Goal: Task Accomplishment & Management: Complete application form

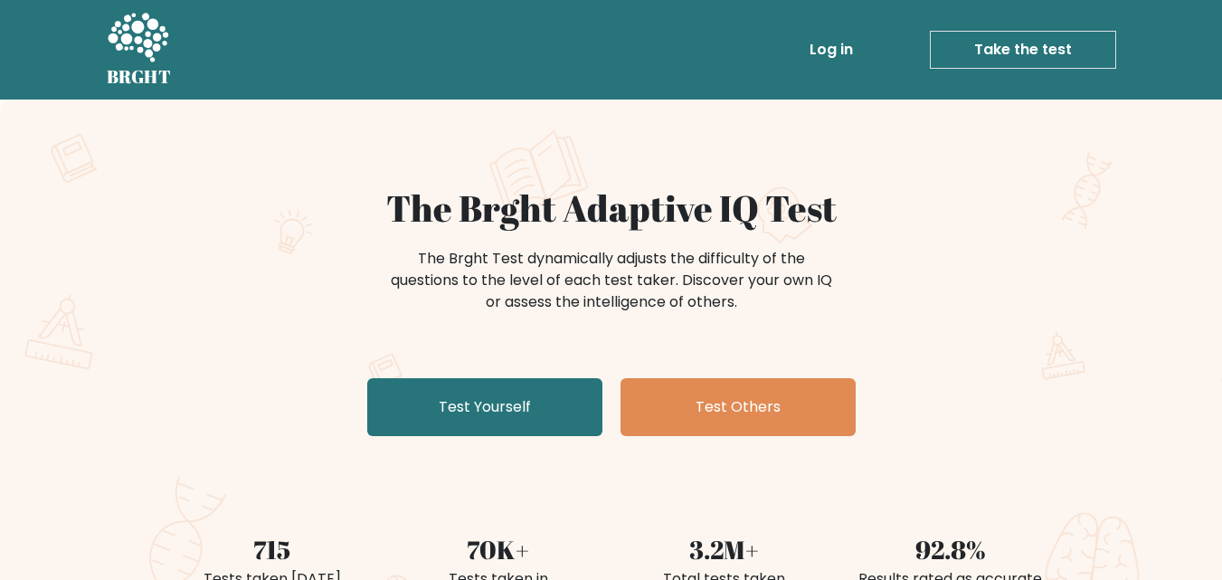
click at [1049, 52] on link "Take the test" at bounding box center [1023, 50] width 186 height 38
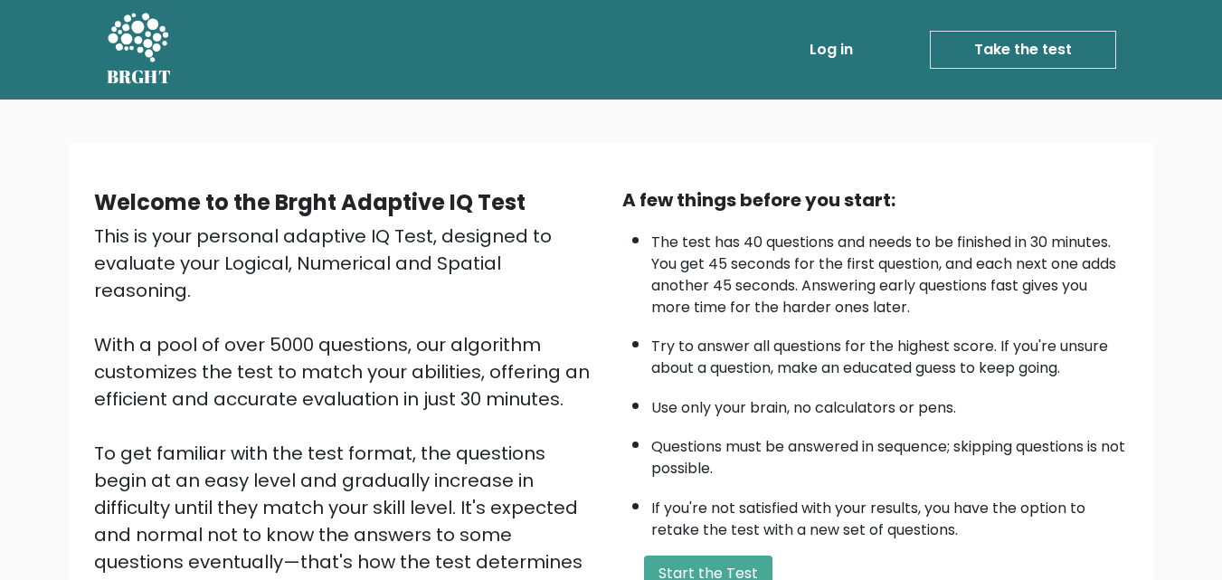
scroll to position [181, 0]
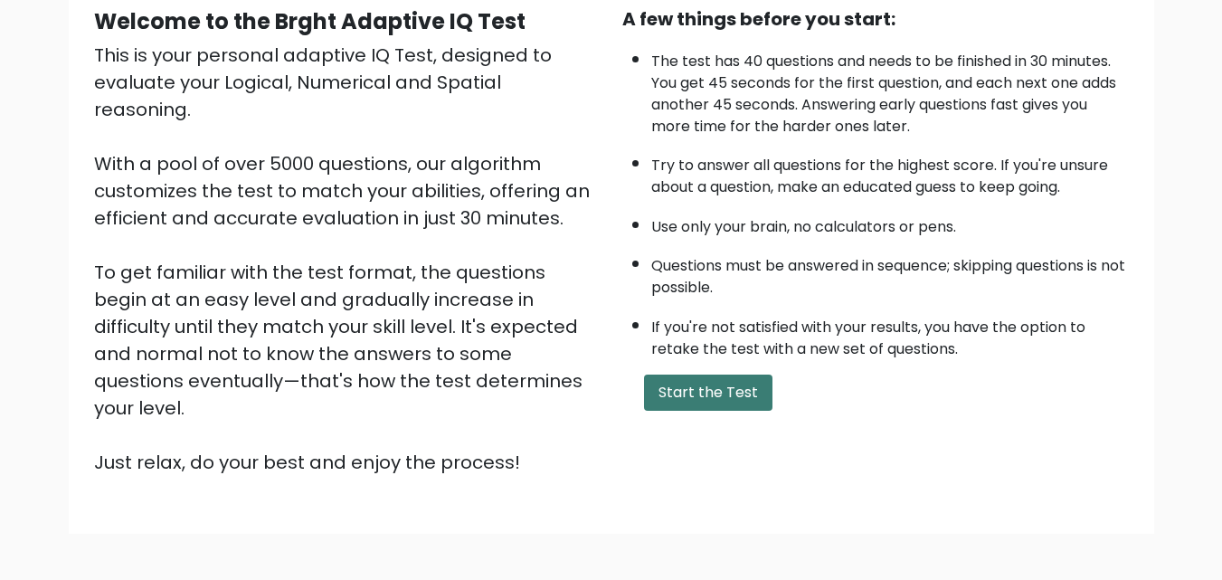
click at [709, 400] on button "Start the Test" at bounding box center [708, 392] width 128 height 36
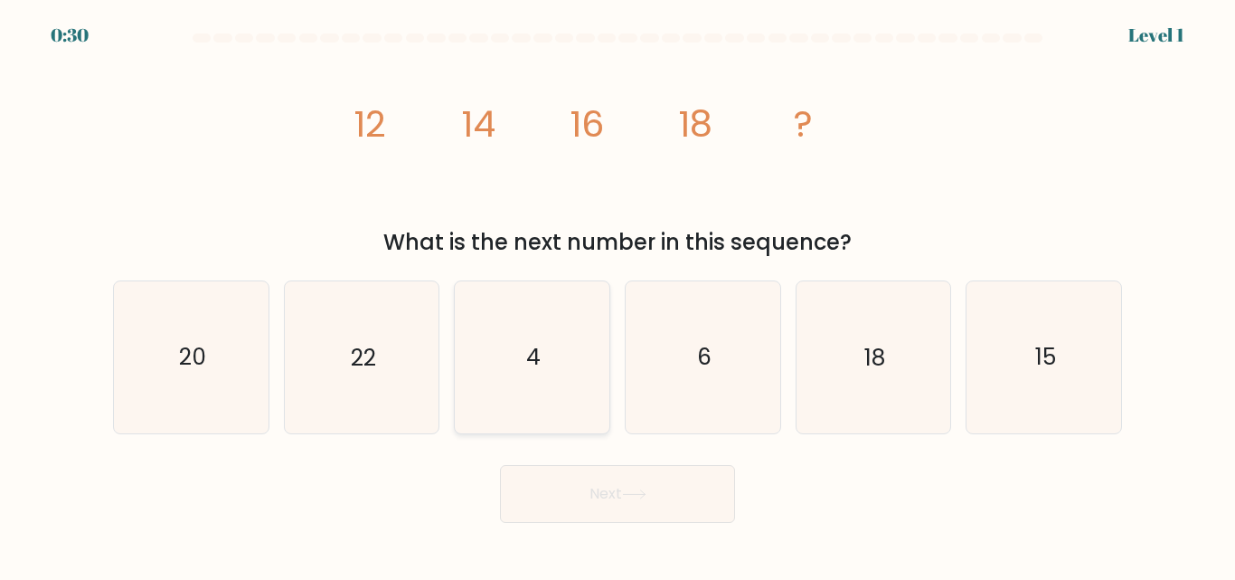
click at [562, 348] on icon "4" at bounding box center [532, 356] width 151 height 151
click at [618, 295] on input "c. 4" at bounding box center [618, 292] width 1 height 5
radio input "true"
click at [634, 486] on button "Next" at bounding box center [617, 494] width 235 height 58
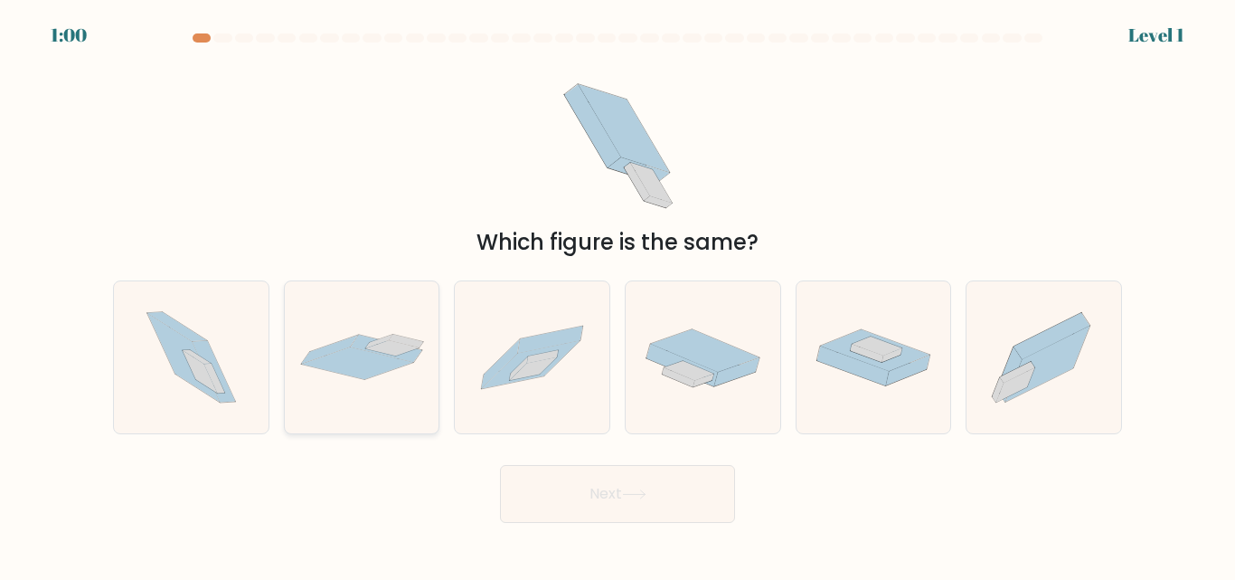
click at [383, 359] on icon at bounding box center [357, 363] width 112 height 33
click at [618, 295] on input "b." at bounding box center [618, 292] width 1 height 5
radio input "true"
click at [687, 486] on button "Next" at bounding box center [617, 494] width 235 height 58
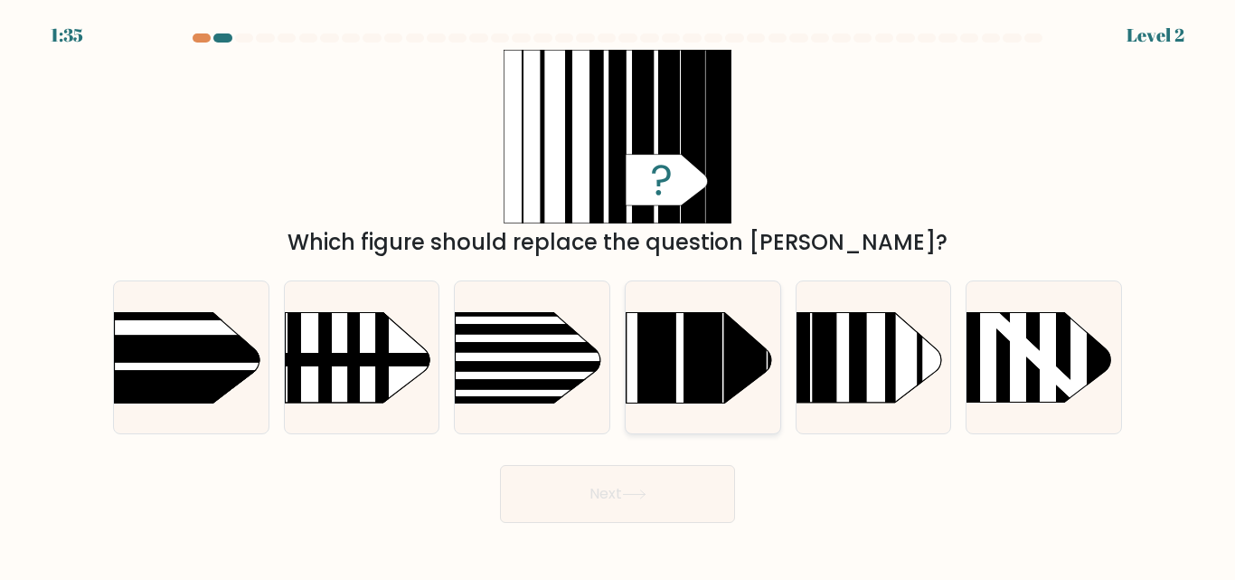
click at [705, 343] on rect at bounding box center [703, 281] width 38 height 307
click at [619, 295] on input "d." at bounding box center [618, 292] width 1 height 5
radio input "true"
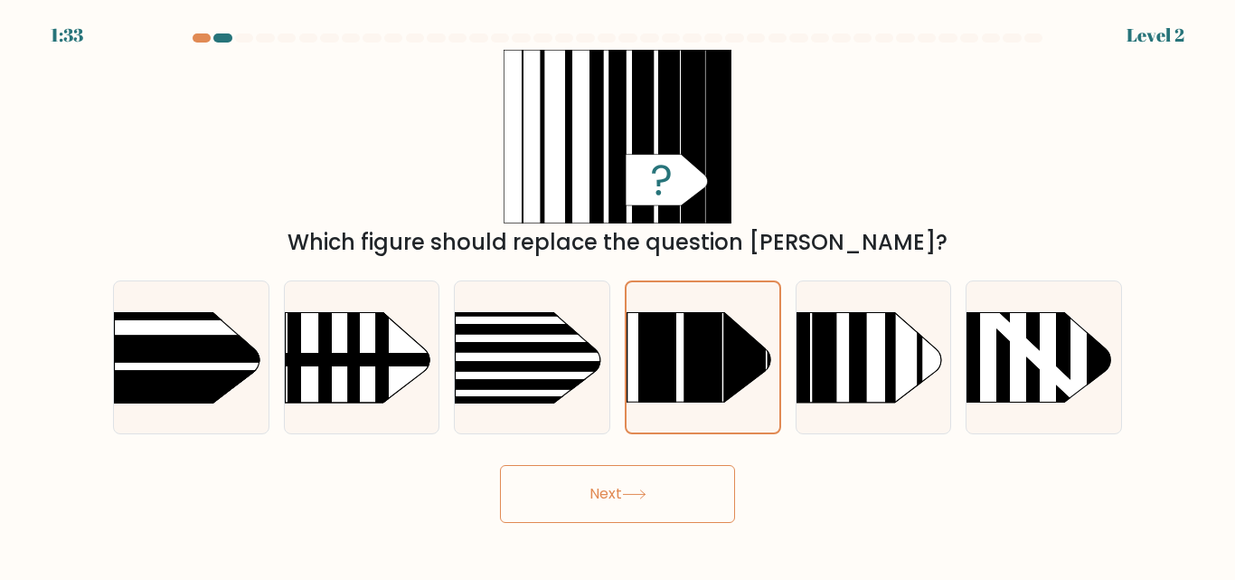
click at [654, 483] on button "Next" at bounding box center [617, 494] width 235 height 58
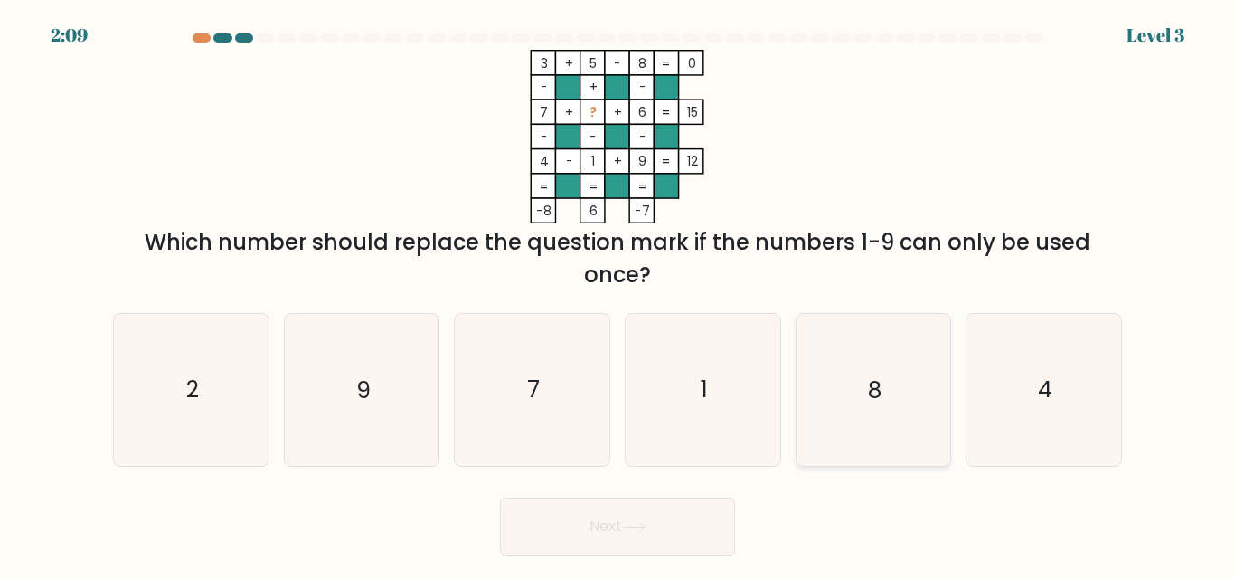
click at [848, 396] on icon "8" at bounding box center [873, 389] width 151 height 151
click at [619, 295] on input "e. 8" at bounding box center [618, 292] width 1 height 5
radio input "true"
click at [672, 534] on button "Next" at bounding box center [617, 526] width 235 height 58
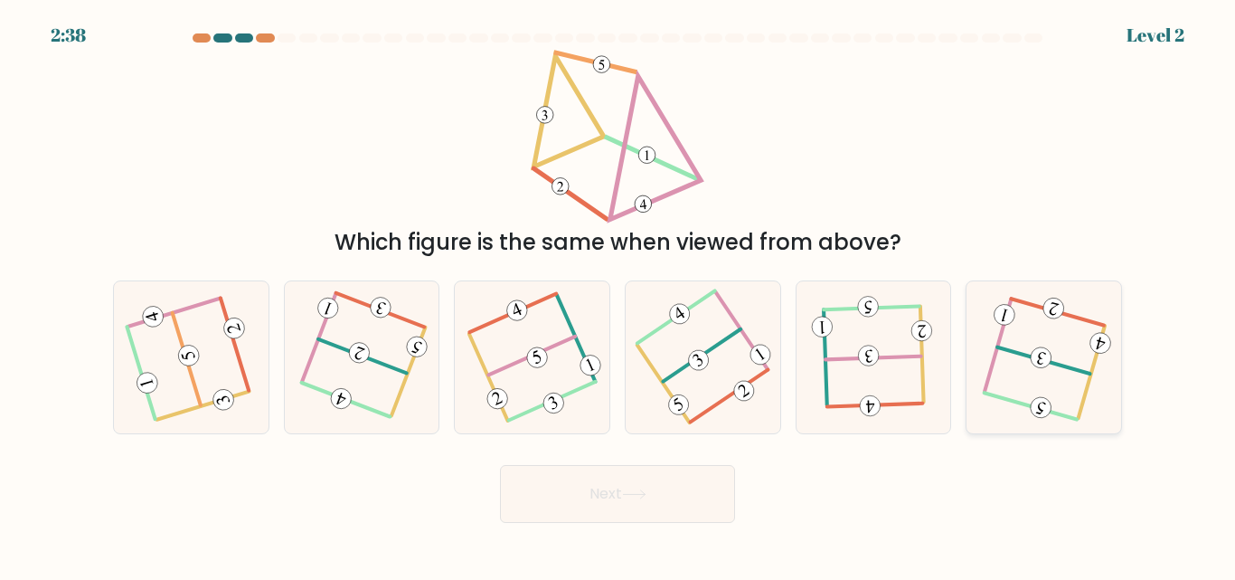
click at [1058, 380] on icon at bounding box center [1044, 357] width 121 height 121
click at [619, 295] on input "f." at bounding box center [618, 292] width 1 height 5
radio input "true"
click at [599, 506] on button "Next" at bounding box center [617, 494] width 235 height 58
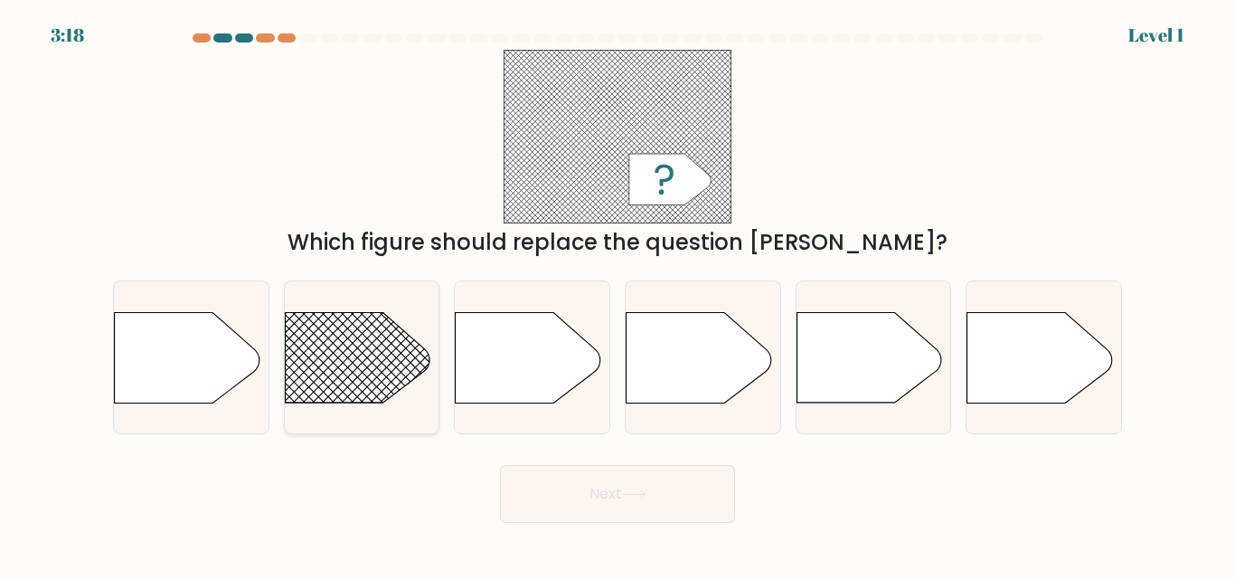
click at [343, 355] on rect at bounding box center [263, 282] width 401 height 306
click at [618, 295] on input "b." at bounding box center [618, 292] width 1 height 5
radio input "true"
click at [586, 491] on button "Next" at bounding box center [617, 494] width 235 height 58
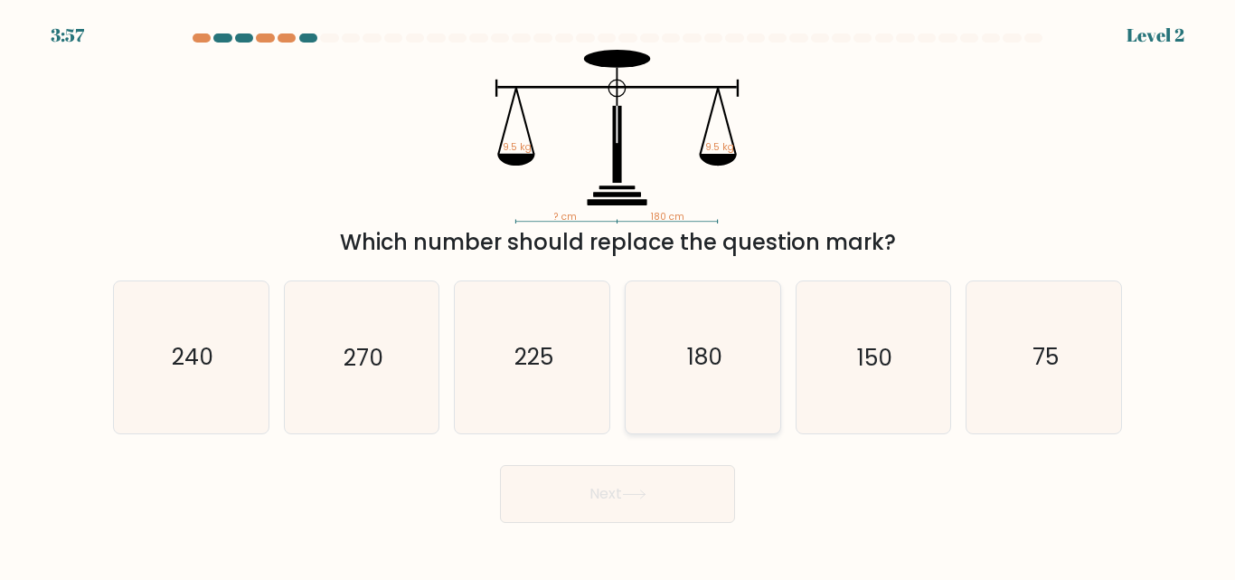
click at [695, 337] on icon "180" at bounding box center [703, 356] width 151 height 151
click at [619, 295] on input "d. 180" at bounding box center [618, 292] width 1 height 5
radio input "true"
click at [641, 481] on button "Next" at bounding box center [617, 494] width 235 height 58
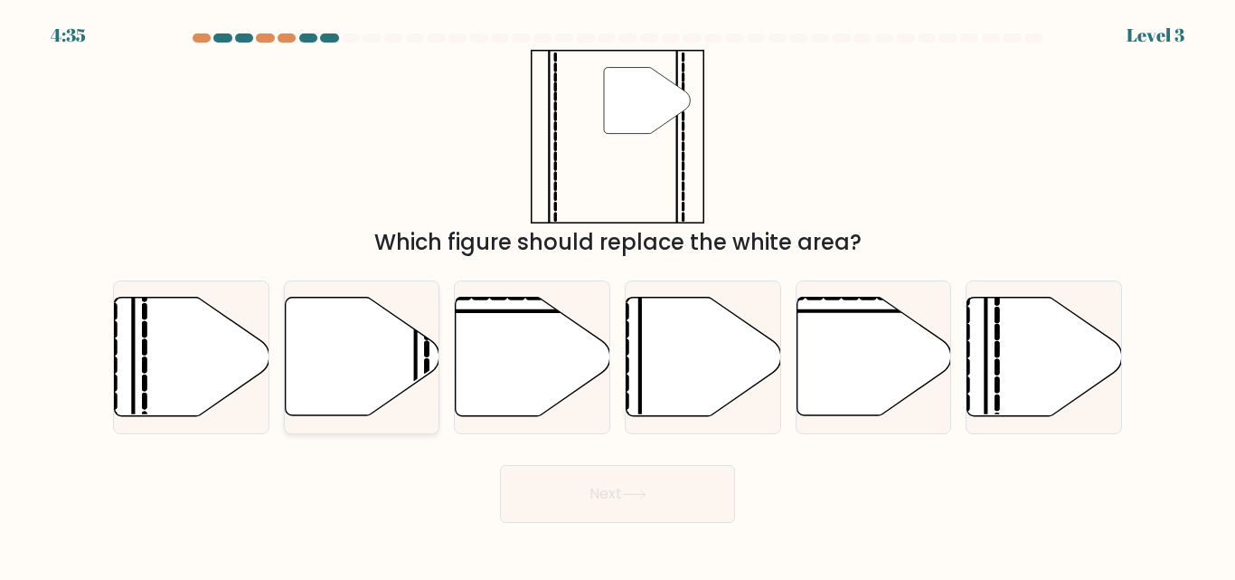
click at [353, 368] on icon at bounding box center [362, 357] width 155 height 118
click at [618, 295] on input "b." at bounding box center [618, 292] width 1 height 5
radio input "true"
click at [611, 502] on button "Next" at bounding box center [617, 494] width 235 height 58
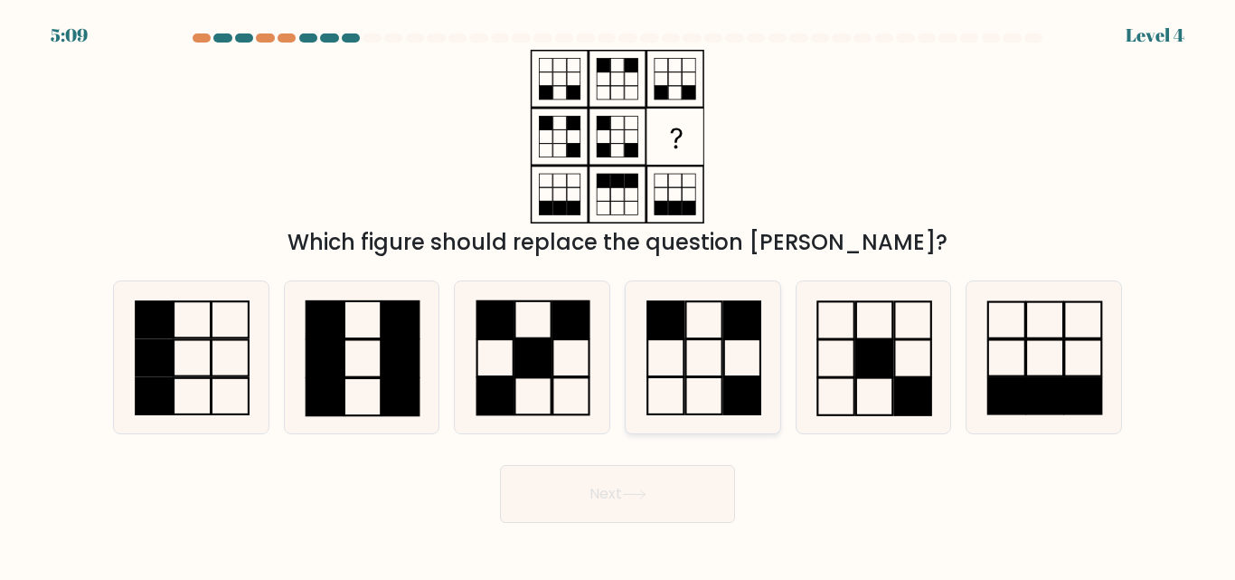
click at [719, 358] on icon at bounding box center [703, 356] width 151 height 151
click at [619, 295] on input "d." at bounding box center [618, 292] width 1 height 5
radio input "true"
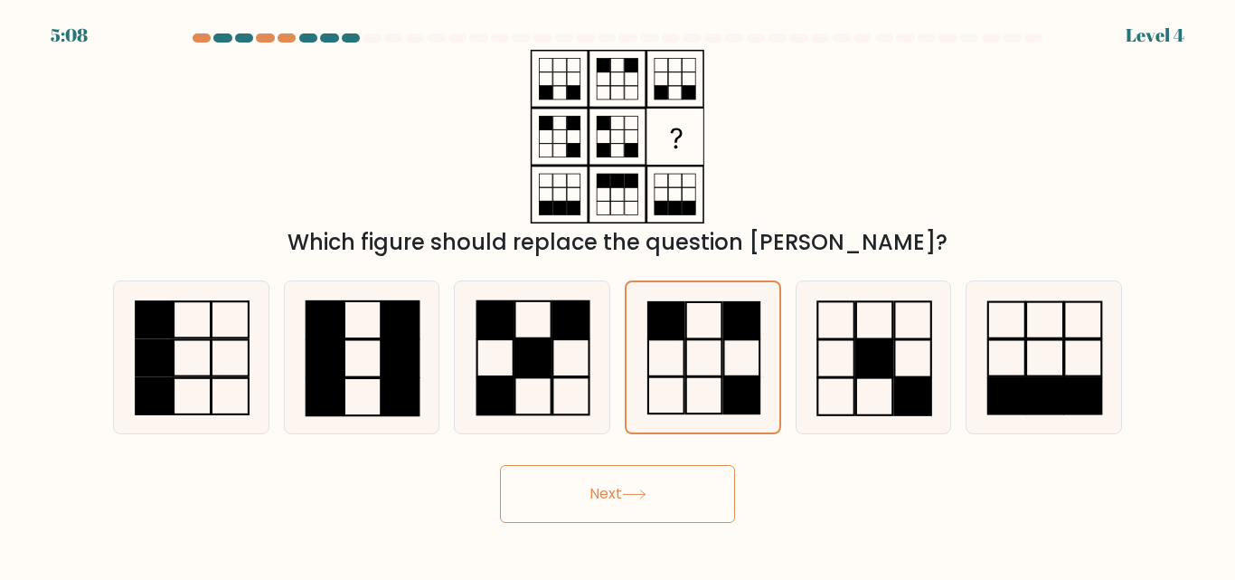
click at [690, 489] on button "Next" at bounding box center [617, 494] width 235 height 58
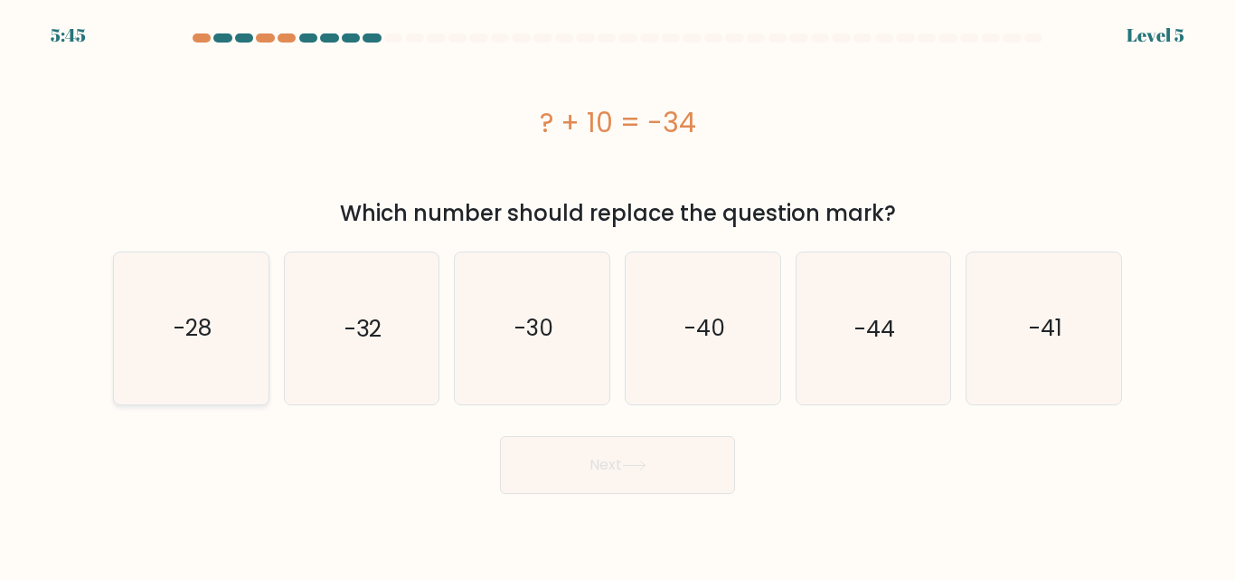
click at [220, 364] on icon "-28" at bounding box center [191, 327] width 151 height 151
click at [618, 295] on input "a. -28" at bounding box center [618, 292] width 1 height 5
radio input "true"
click at [685, 476] on button "Next" at bounding box center [617, 465] width 235 height 58
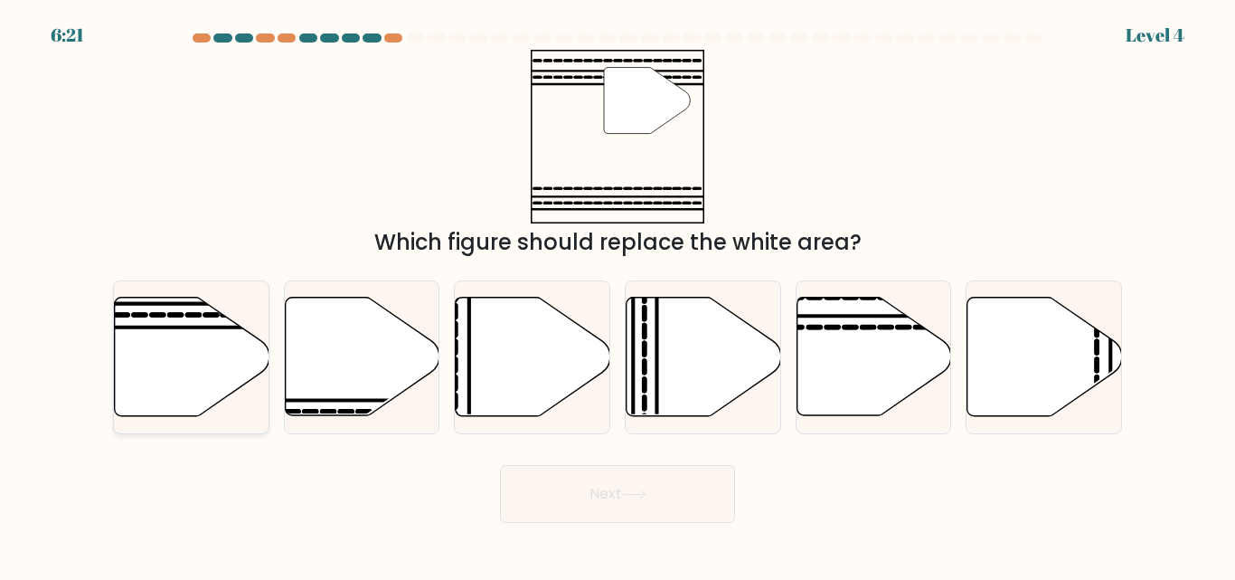
click at [165, 373] on icon at bounding box center [192, 357] width 155 height 118
click at [618, 295] on input "a." at bounding box center [618, 292] width 1 height 5
radio input "true"
click at [600, 498] on button "Next" at bounding box center [617, 494] width 235 height 58
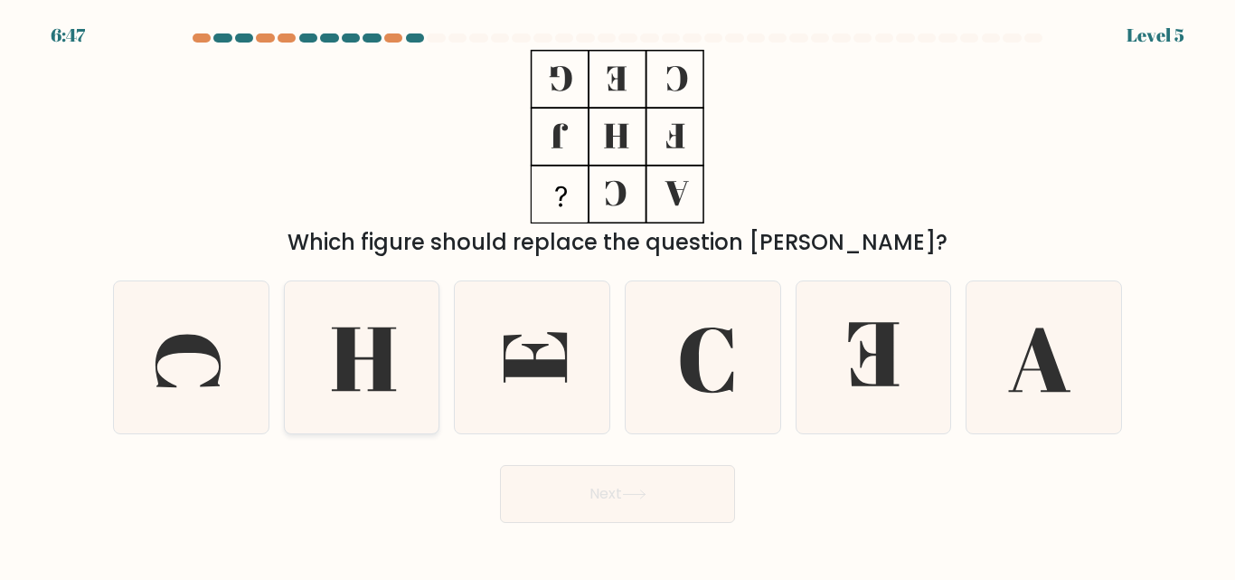
click at [395, 335] on icon at bounding box center [361, 356] width 151 height 151
click at [618, 295] on input "b." at bounding box center [618, 292] width 1 height 5
radio input "true"
click at [600, 502] on button "Next" at bounding box center [617, 494] width 235 height 58
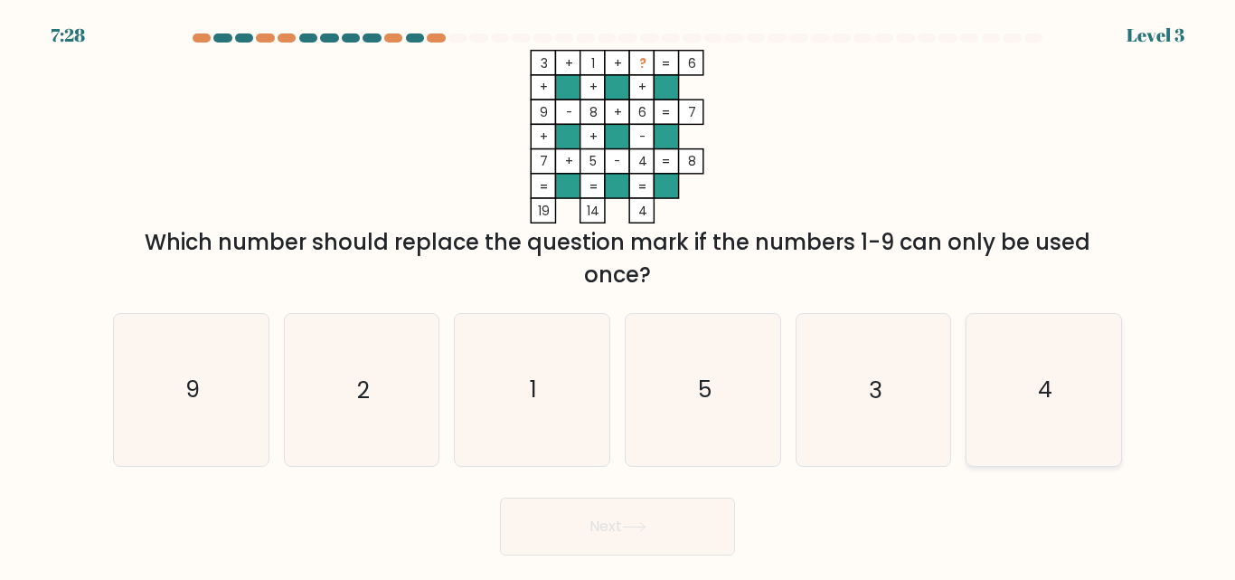
click at [1020, 389] on icon "4" at bounding box center [1043, 389] width 151 height 151
click at [619, 295] on input "f. 4" at bounding box center [618, 292] width 1 height 5
radio input "true"
click at [613, 544] on button "Next" at bounding box center [617, 526] width 235 height 58
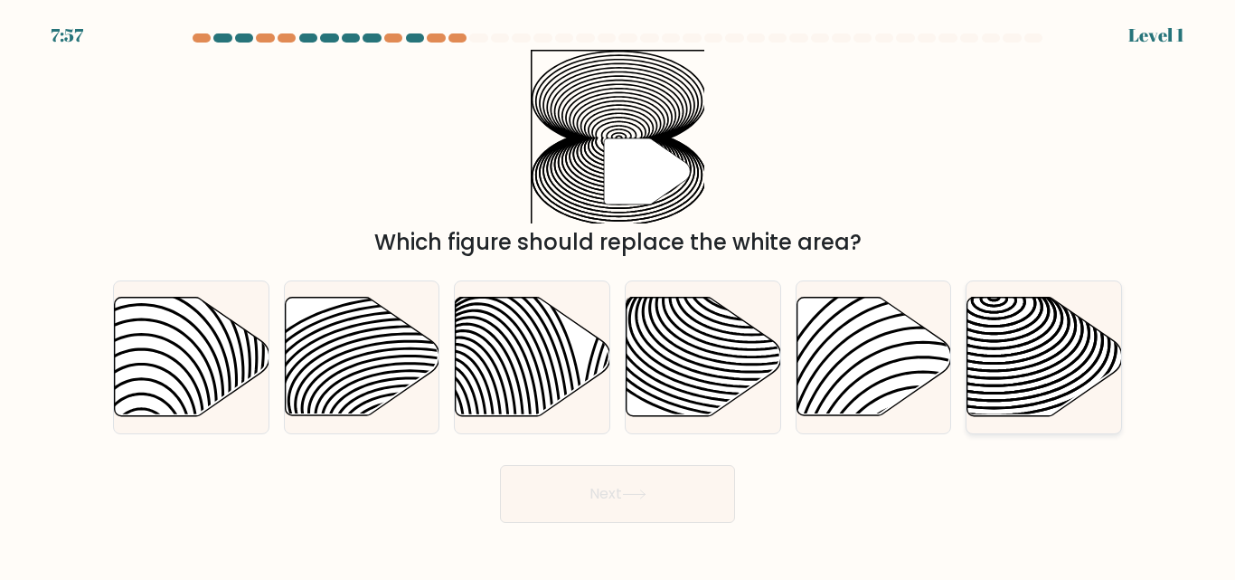
click at [1053, 324] on icon at bounding box center [994, 375] width 311 height 156
click at [619, 295] on input "f." at bounding box center [618, 292] width 1 height 5
radio input "true"
click at [641, 497] on icon at bounding box center [634, 494] width 24 height 10
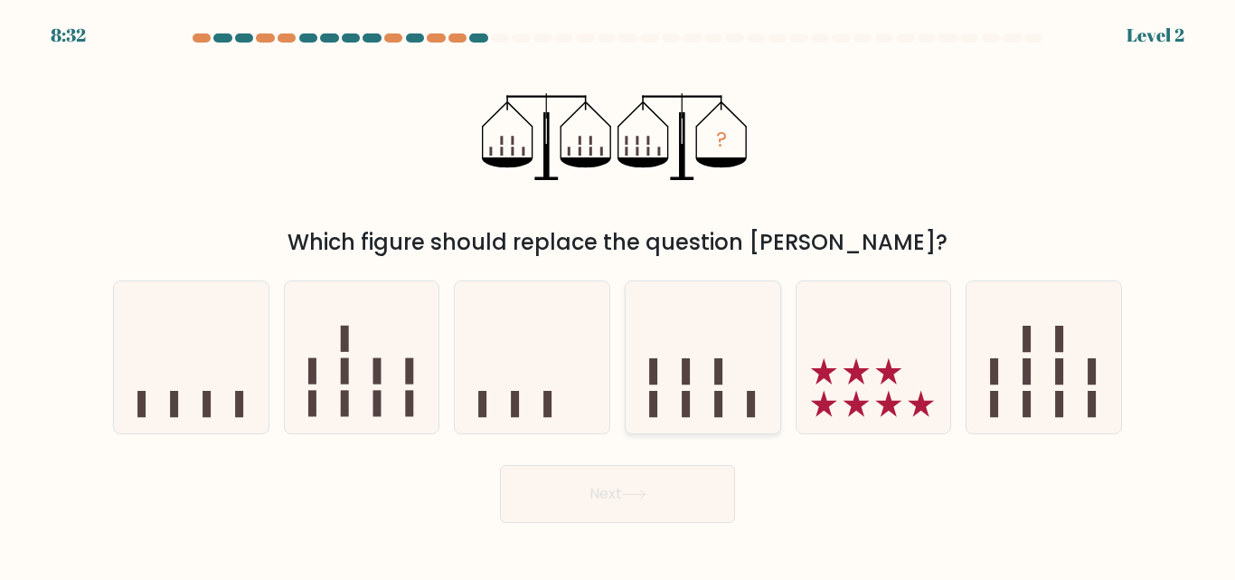
click at [715, 352] on icon at bounding box center [703, 357] width 155 height 128
click at [619, 295] on input "d." at bounding box center [618, 292] width 1 height 5
radio input "true"
click at [647, 496] on icon at bounding box center [634, 494] width 24 height 10
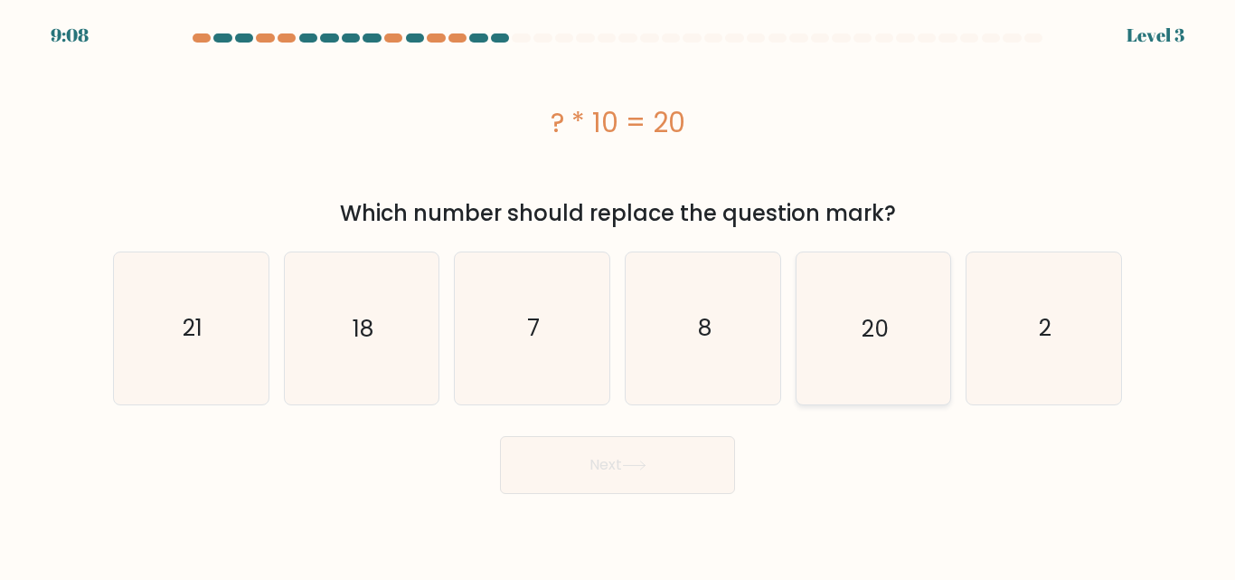
click at [848, 326] on icon "20" at bounding box center [873, 327] width 151 height 151
click at [619, 295] on input "e. 20" at bounding box center [618, 292] width 1 height 5
radio input "true"
click at [619, 448] on button "Next" at bounding box center [617, 465] width 235 height 58
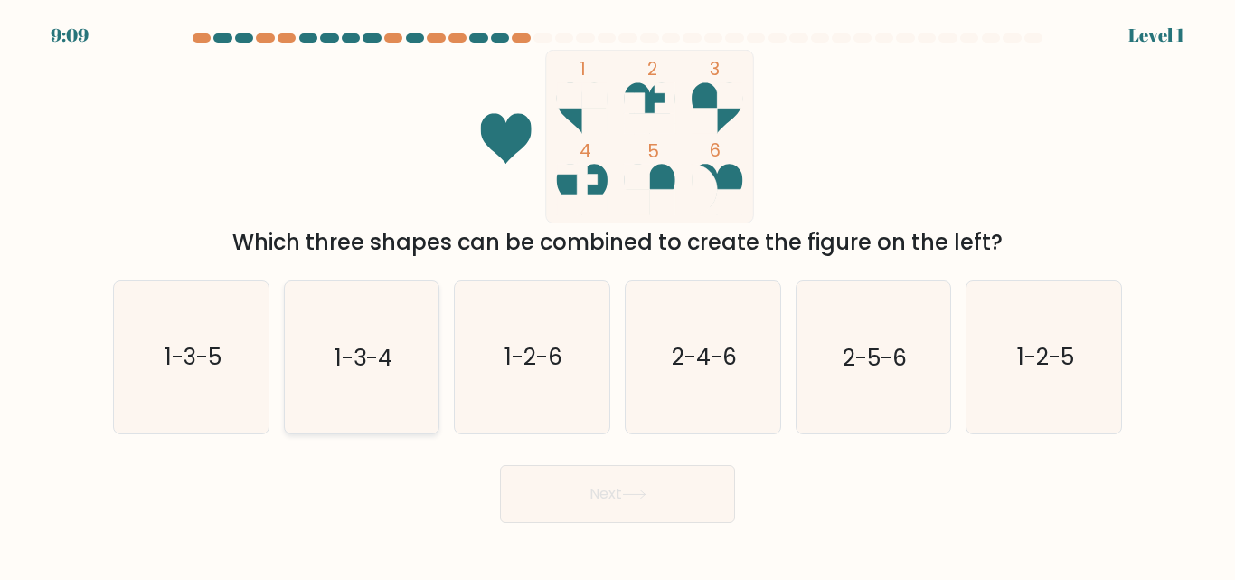
click at [360, 394] on icon "1-3-4" at bounding box center [361, 356] width 151 height 151
click at [618, 295] on input "b. 1-3-4" at bounding box center [618, 292] width 1 height 5
radio input "true"
click at [542, 371] on text "1-2-6" at bounding box center [534, 358] width 58 height 32
click at [618, 295] on input "c. 1-2-6" at bounding box center [618, 292] width 1 height 5
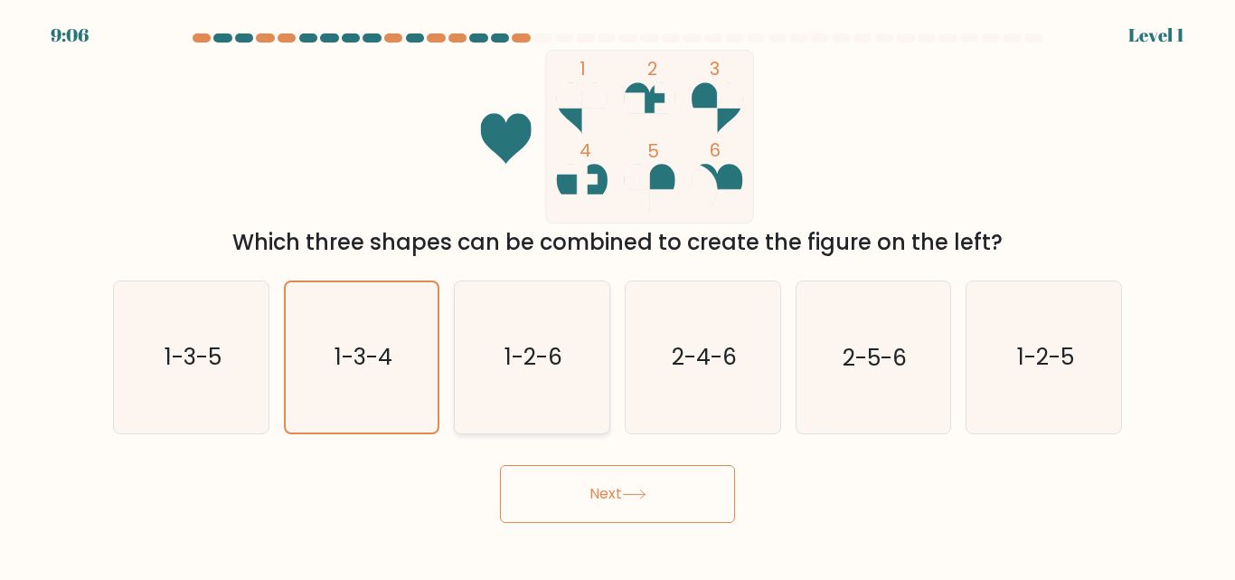
radio input "true"
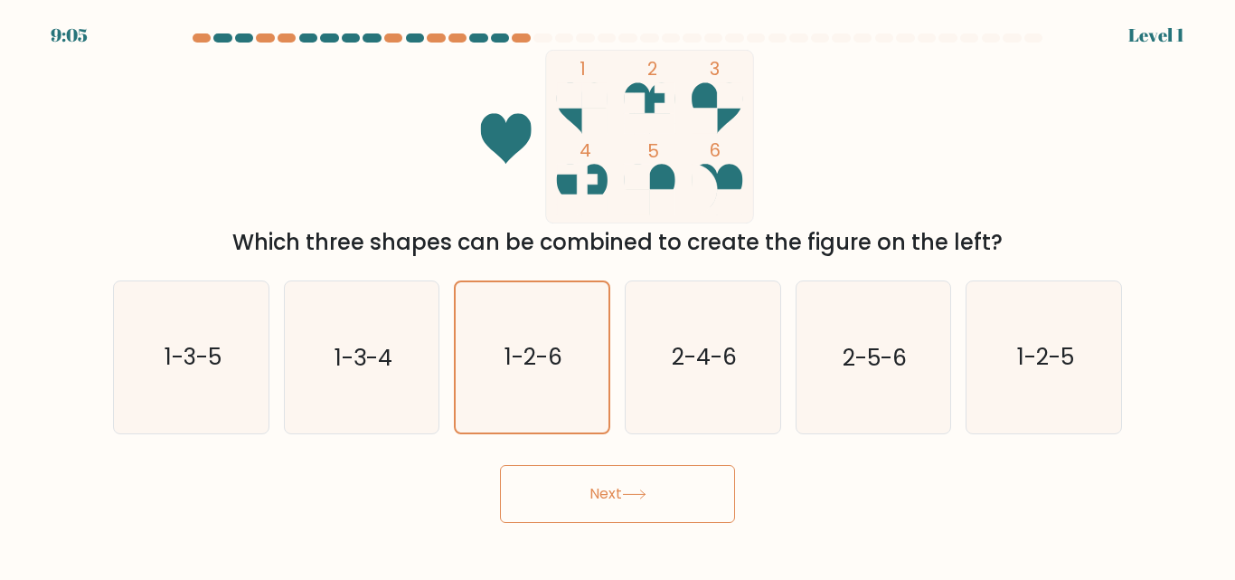
click at [614, 497] on button "Next" at bounding box center [617, 494] width 235 height 58
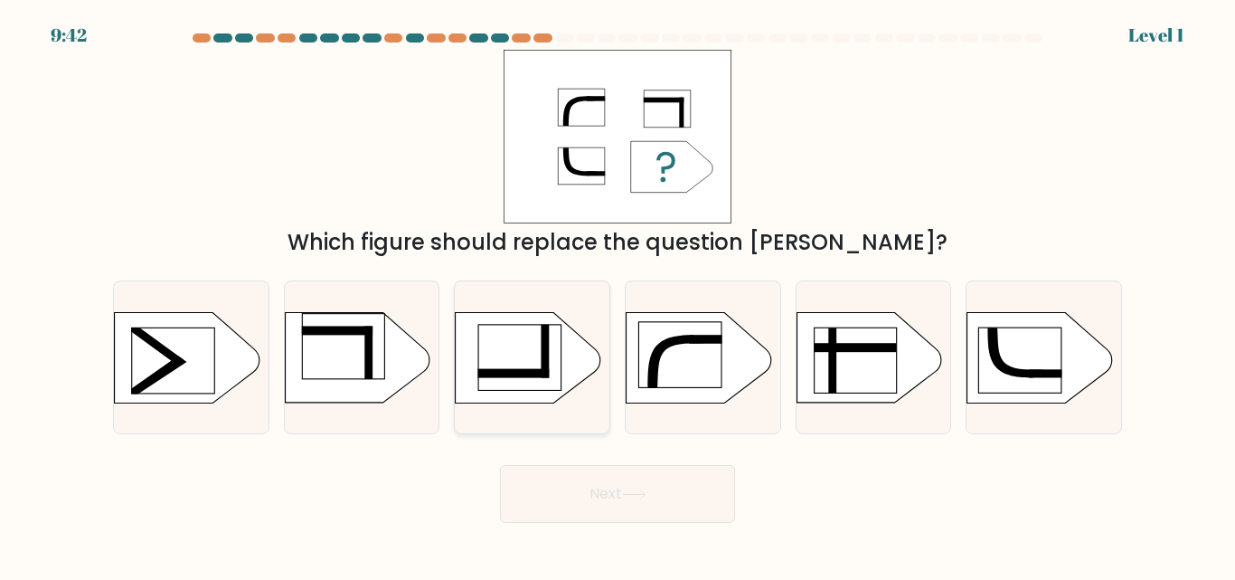
click at [547, 354] on rect at bounding box center [546, 350] width 8 height 53
click at [618, 295] on input "c." at bounding box center [618, 292] width 1 height 5
radio input "true"
click at [608, 493] on button "Next" at bounding box center [617, 494] width 235 height 58
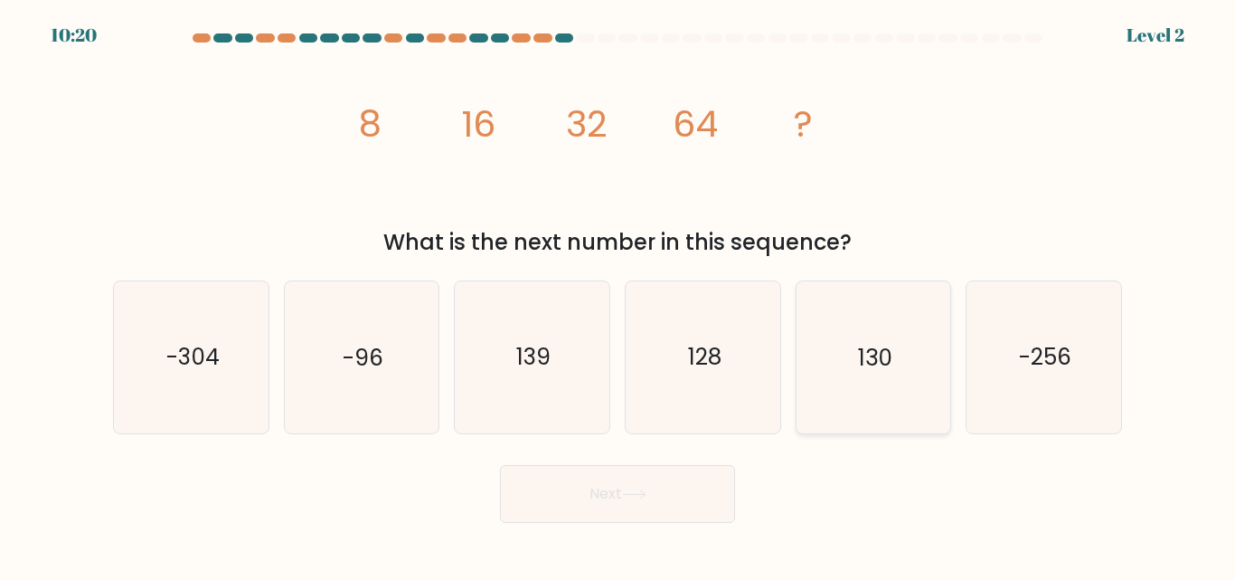
click at [864, 364] on text "130" at bounding box center [875, 358] width 34 height 32
click at [619, 295] on input "e. 130" at bounding box center [618, 292] width 1 height 5
radio input "true"
click at [628, 466] on button "Next" at bounding box center [617, 494] width 235 height 58
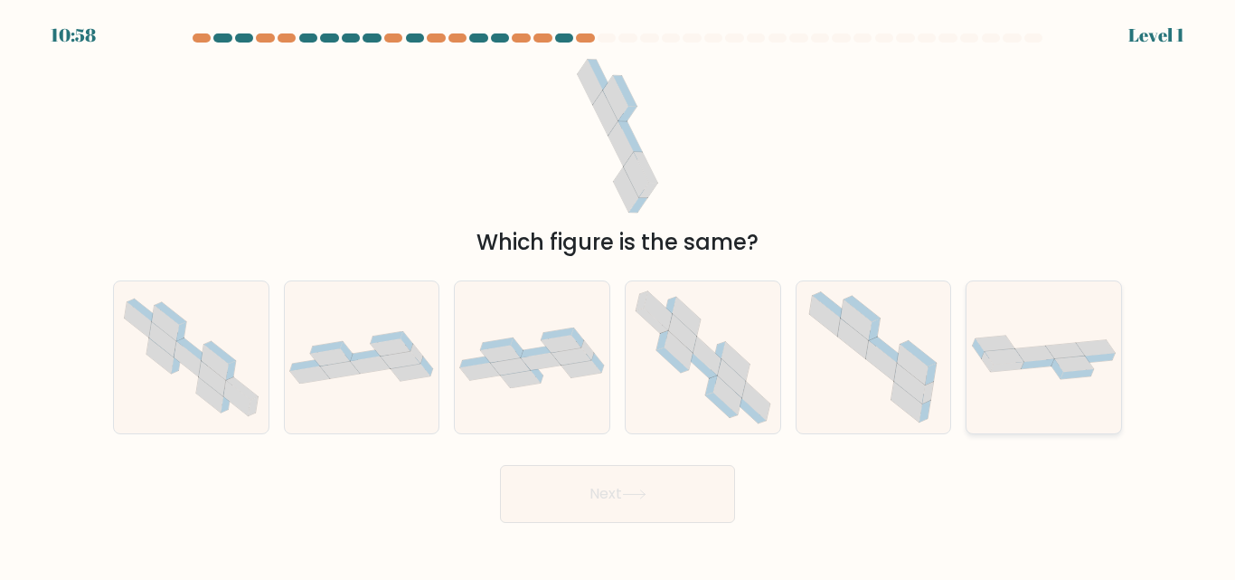
click at [1014, 373] on icon at bounding box center [1044, 357] width 155 height 49
click at [619, 295] on input "f." at bounding box center [618, 292] width 1 height 5
radio input "true"
click at [658, 483] on button "Next" at bounding box center [617, 494] width 235 height 58
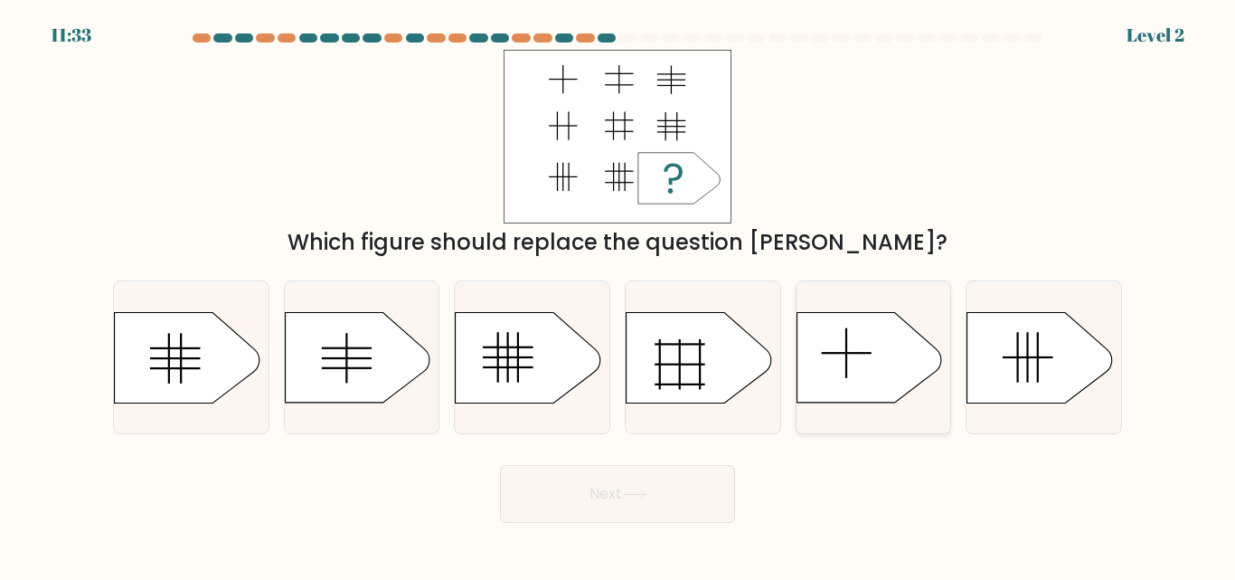
click at [883, 356] on icon at bounding box center [869, 357] width 145 height 90
click at [619, 295] on input "e." at bounding box center [618, 292] width 1 height 5
radio input "true"
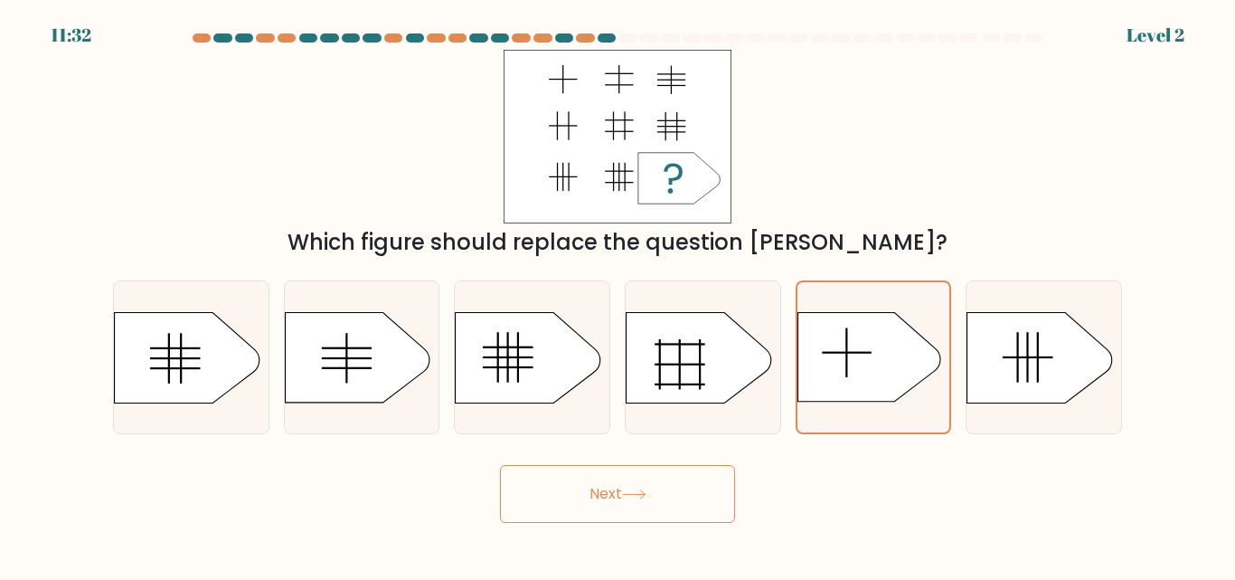
click at [641, 477] on button "Next" at bounding box center [617, 494] width 235 height 58
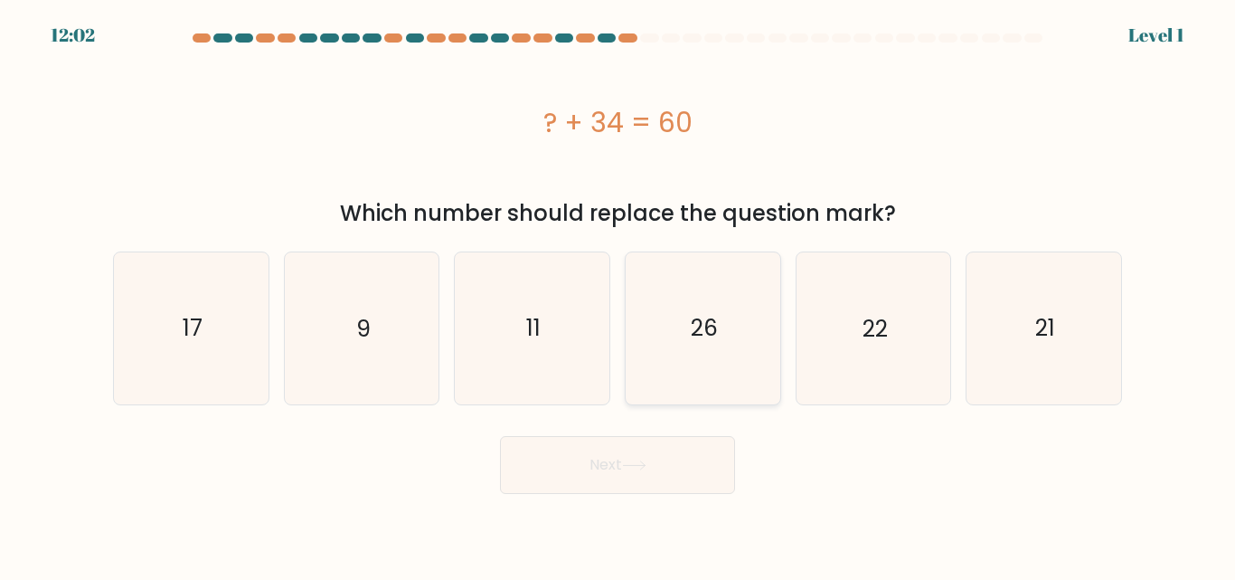
click at [713, 337] on text "26" at bounding box center [704, 328] width 27 height 32
click at [619, 295] on input "d. 26" at bounding box center [618, 292] width 1 height 5
radio input "true"
click at [683, 472] on button "Next" at bounding box center [617, 465] width 235 height 58
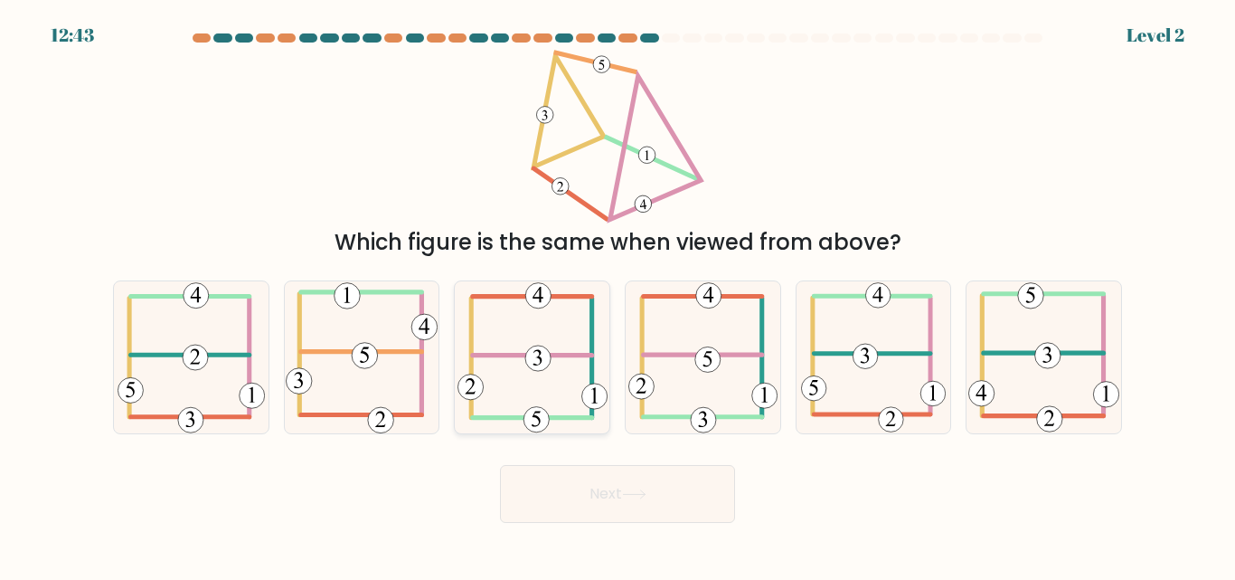
click at [581, 374] on icon at bounding box center [533, 356] width 150 height 151
click at [618, 295] on input "c." at bounding box center [618, 292] width 1 height 5
radio input "true"
click at [620, 477] on button "Next" at bounding box center [617, 494] width 235 height 58
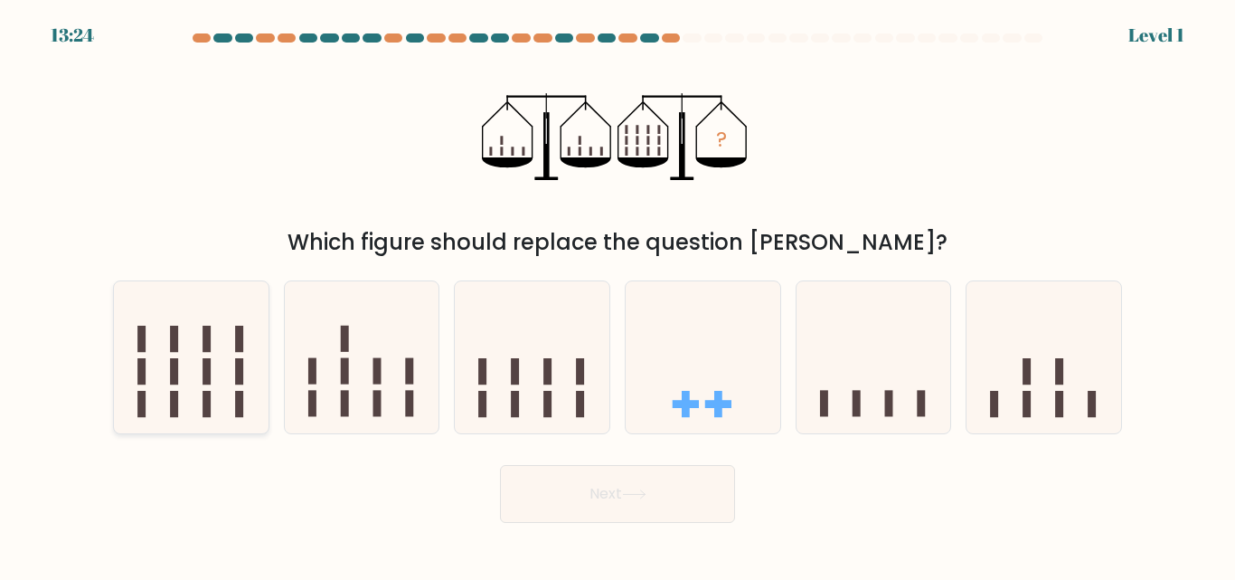
click at [232, 377] on icon at bounding box center [191, 357] width 155 height 128
click at [618, 295] on input "a." at bounding box center [618, 292] width 1 height 5
radio input "true"
click at [621, 487] on button "Next" at bounding box center [617, 494] width 235 height 58
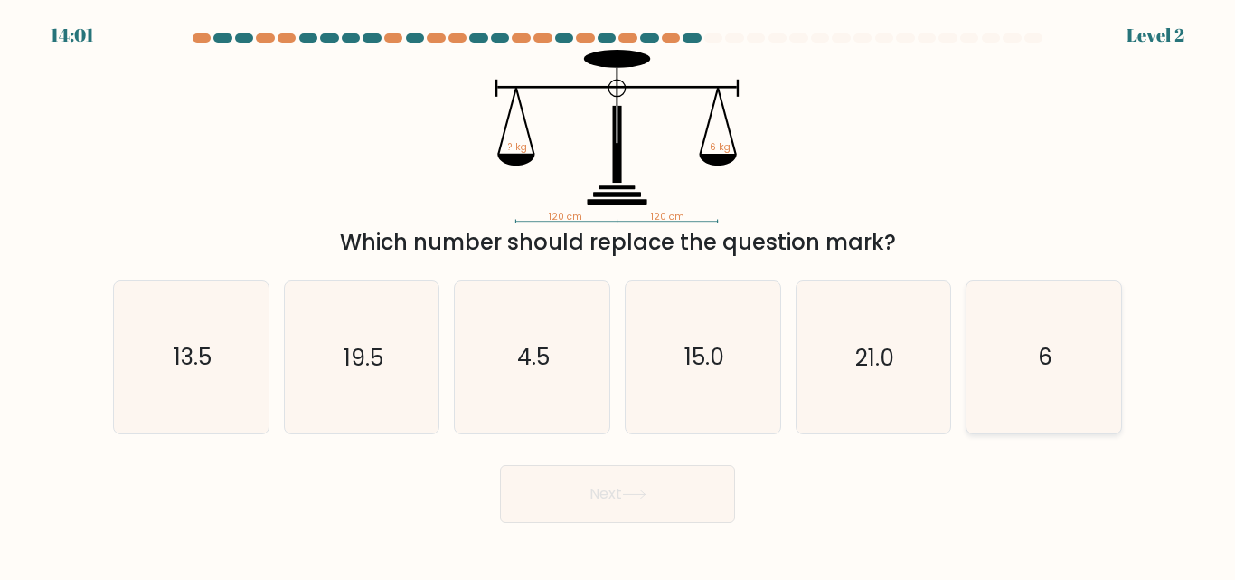
click at [1053, 356] on icon "6" at bounding box center [1043, 356] width 151 height 151
click at [619, 295] on input "f. 6" at bounding box center [618, 292] width 1 height 5
radio input "true"
click at [658, 501] on button "Next" at bounding box center [617, 494] width 235 height 58
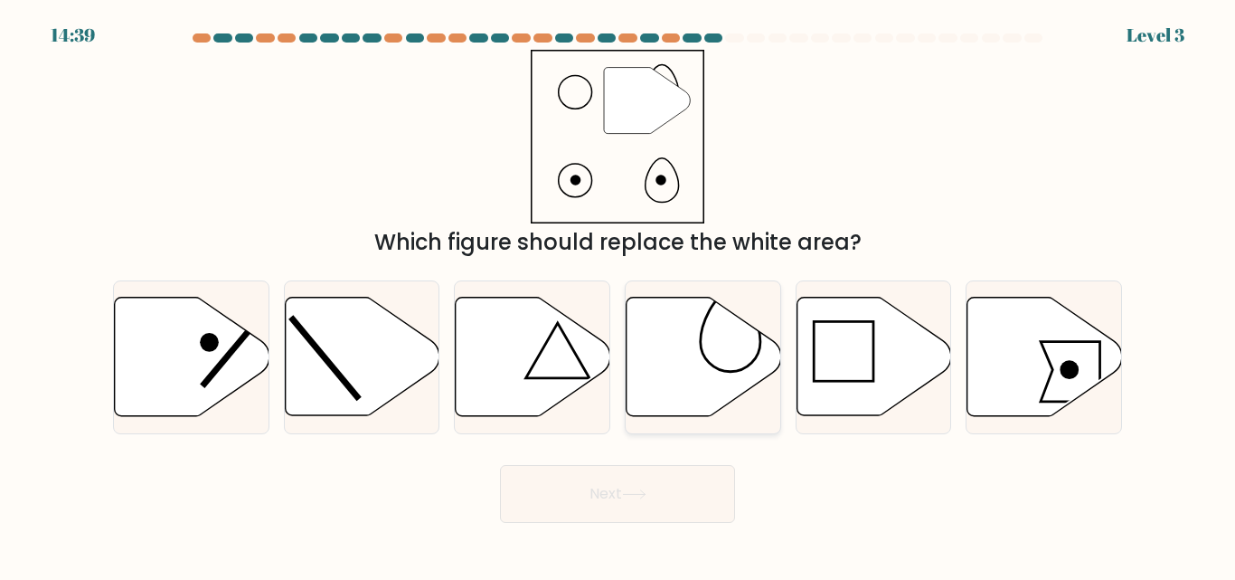
click at [727, 351] on icon at bounding box center [704, 357] width 155 height 118
click at [619, 295] on input "d." at bounding box center [618, 292] width 1 height 5
radio input "true"
click at [682, 496] on button "Next" at bounding box center [617, 494] width 235 height 58
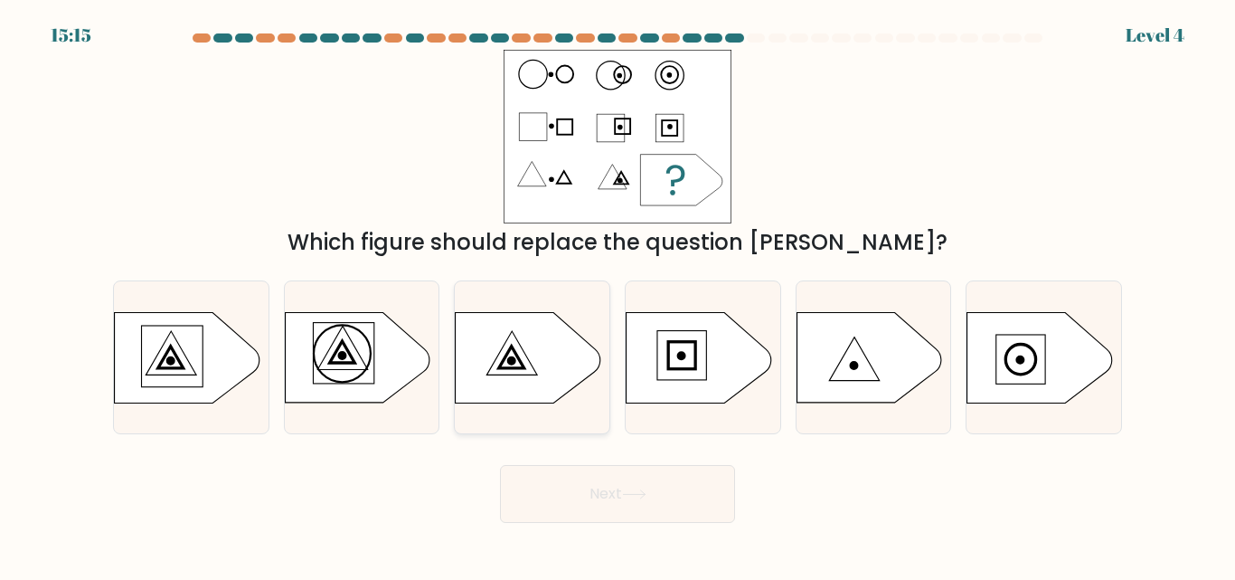
click at [515, 334] on icon at bounding box center [532, 357] width 155 height 91
click at [618, 295] on input "c." at bounding box center [618, 292] width 1 height 5
radio input "true"
click at [591, 490] on button "Next" at bounding box center [617, 494] width 235 height 58
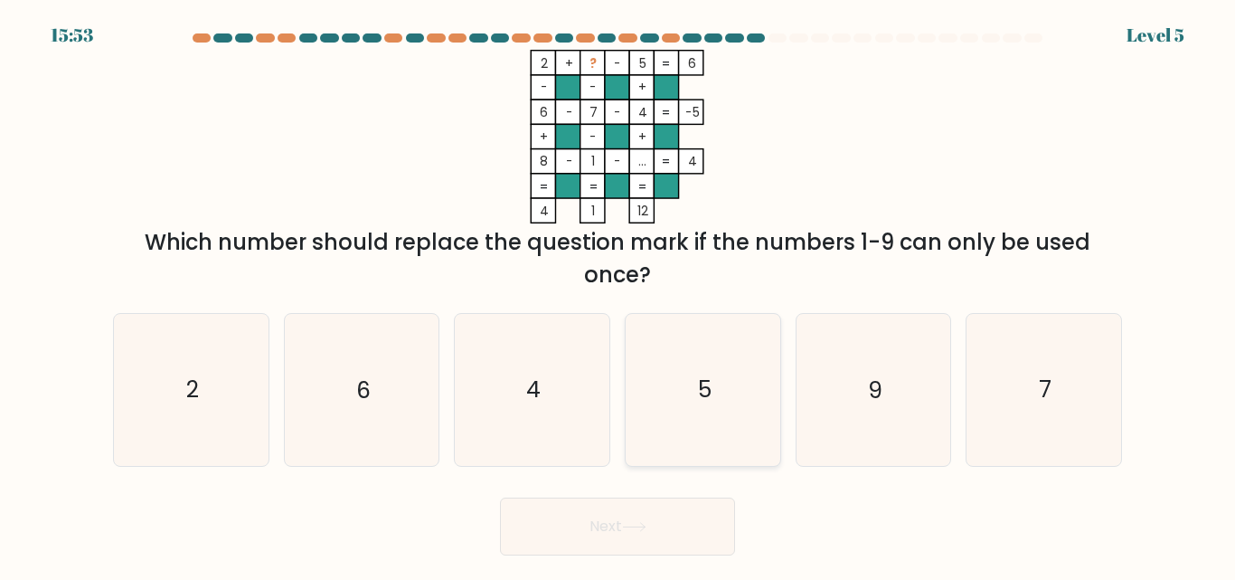
click at [760, 361] on icon "5" at bounding box center [703, 389] width 151 height 151
click at [619, 295] on input "d. 5" at bounding box center [618, 292] width 1 height 5
radio input "true"
click at [620, 519] on button "Next" at bounding box center [617, 526] width 235 height 58
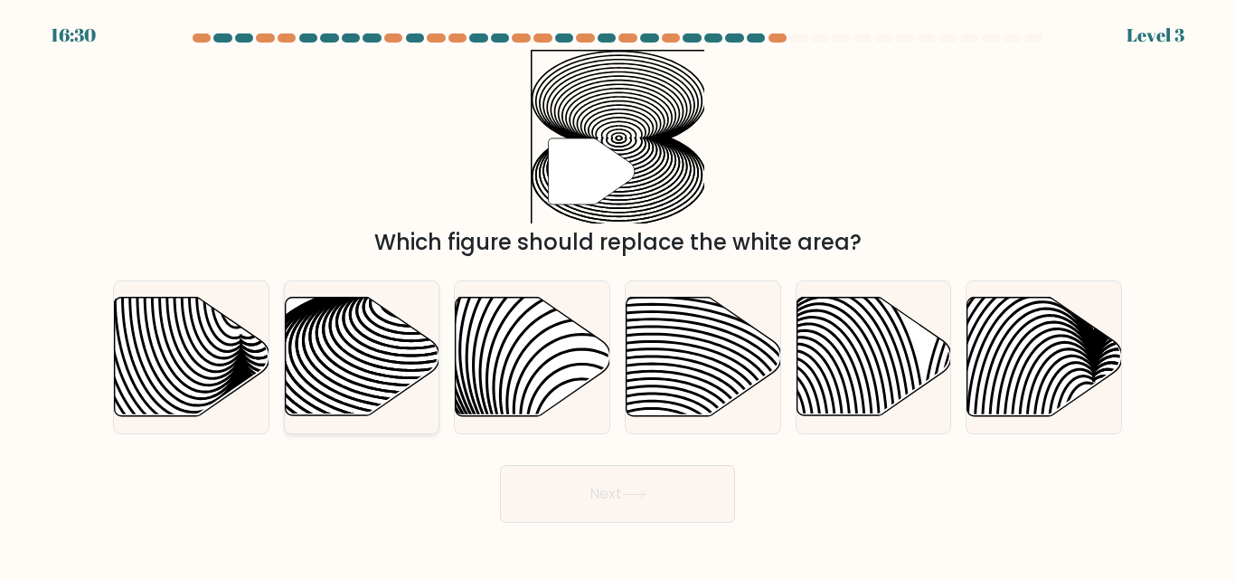
click at [386, 381] on icon at bounding box center [362, 357] width 155 height 118
click at [618, 295] on input "b." at bounding box center [618, 292] width 1 height 5
radio input "true"
click at [570, 472] on button "Next" at bounding box center [617, 494] width 235 height 58
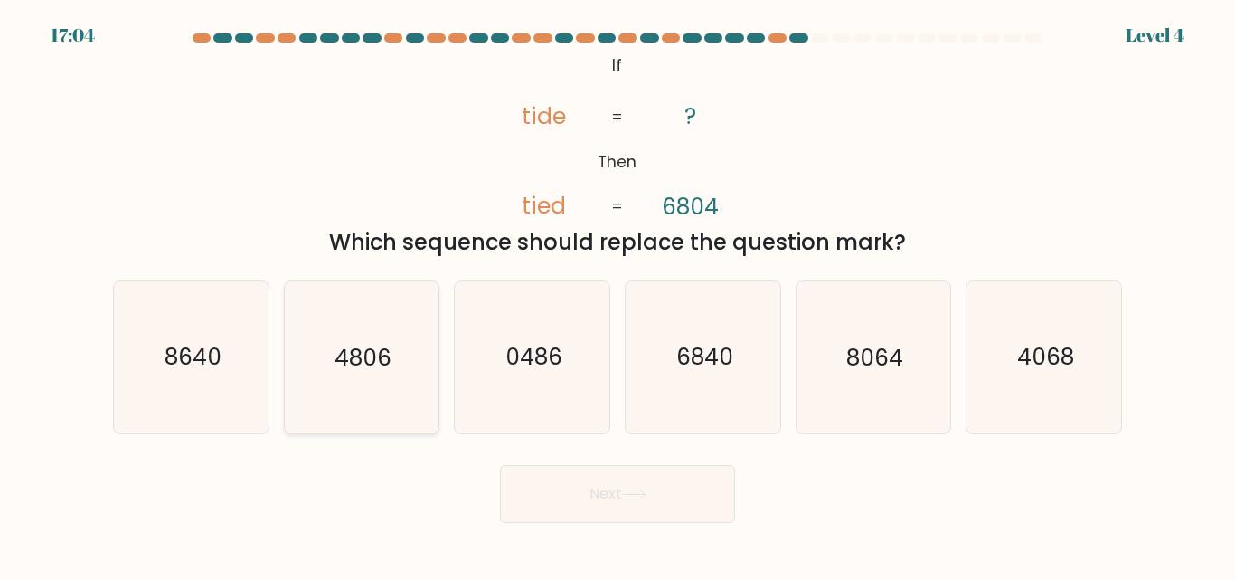
click at [399, 367] on icon "4806" at bounding box center [361, 356] width 151 height 151
click at [618, 295] on input "b. 4806" at bounding box center [618, 292] width 1 height 5
radio input "true"
click at [566, 486] on button "Next" at bounding box center [617, 494] width 235 height 58
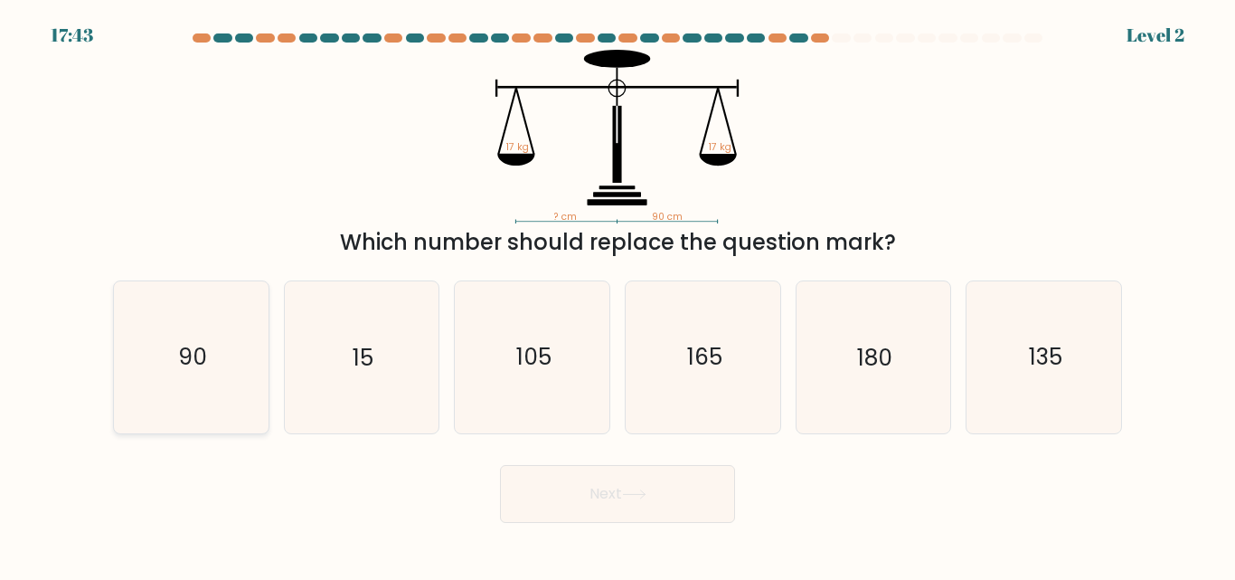
click at [216, 364] on icon "90" at bounding box center [191, 356] width 151 height 151
click at [618, 295] on input "a. 90" at bounding box center [618, 292] width 1 height 5
radio input "true"
click at [570, 477] on button "Next" at bounding box center [617, 494] width 235 height 58
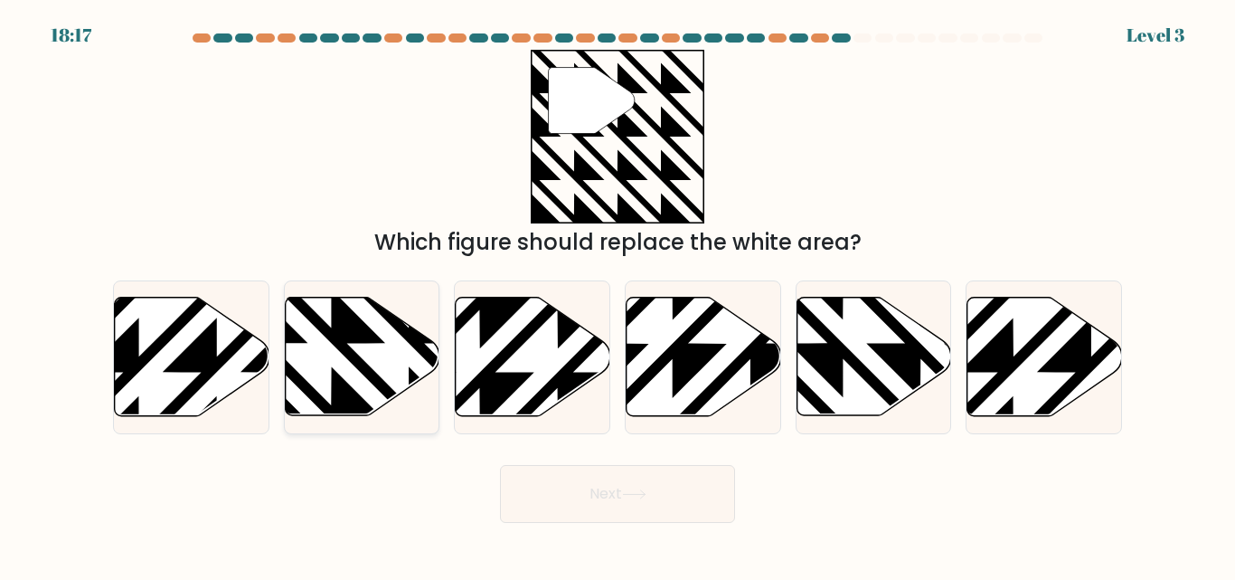
click at [371, 375] on icon at bounding box center [408, 421] width 311 height 311
click at [618, 295] on input "b." at bounding box center [618, 292] width 1 height 5
radio input "true"
click at [591, 496] on button "Next" at bounding box center [617, 494] width 235 height 58
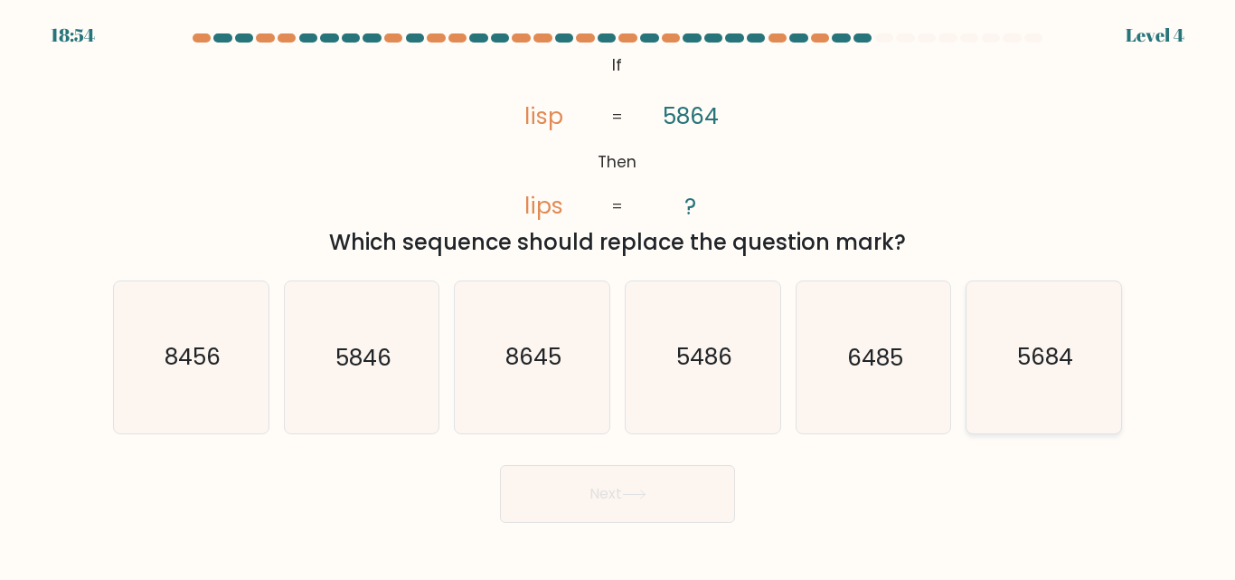
click at [1016, 349] on icon "5684" at bounding box center [1043, 356] width 151 height 151
click at [619, 295] on input "f. 5684" at bounding box center [618, 292] width 1 height 5
radio input "true"
click at [617, 493] on button "Next" at bounding box center [617, 494] width 235 height 58
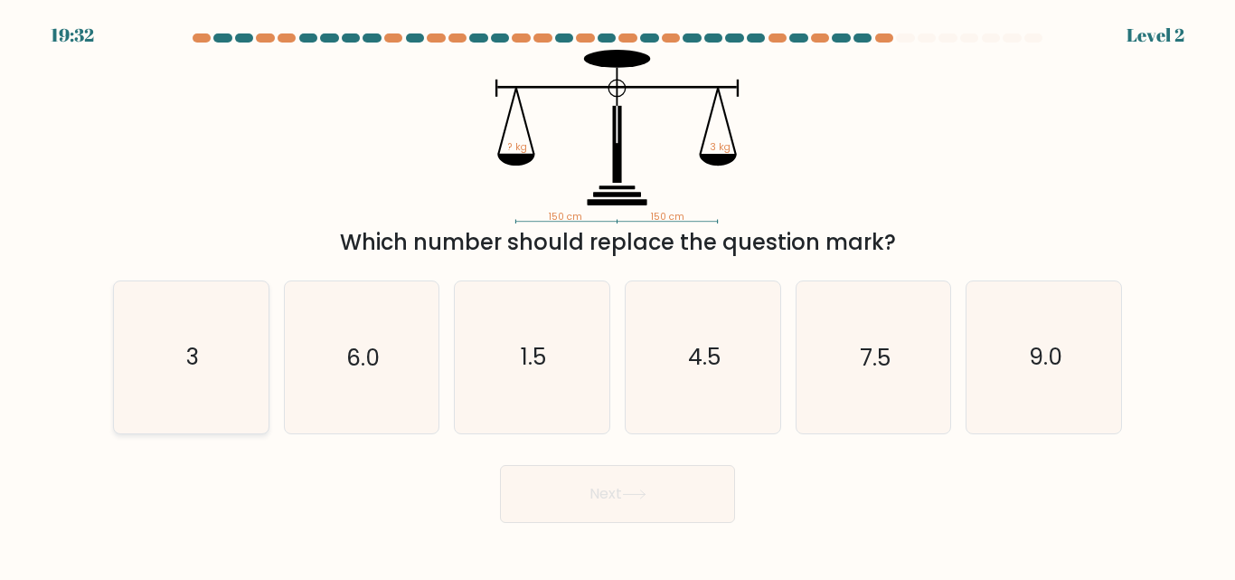
click at [198, 373] on text "3" at bounding box center [192, 358] width 13 height 32
click at [618, 295] on input "a. 3" at bounding box center [618, 292] width 1 height 5
radio input "true"
click at [692, 499] on button "Next" at bounding box center [617, 494] width 235 height 58
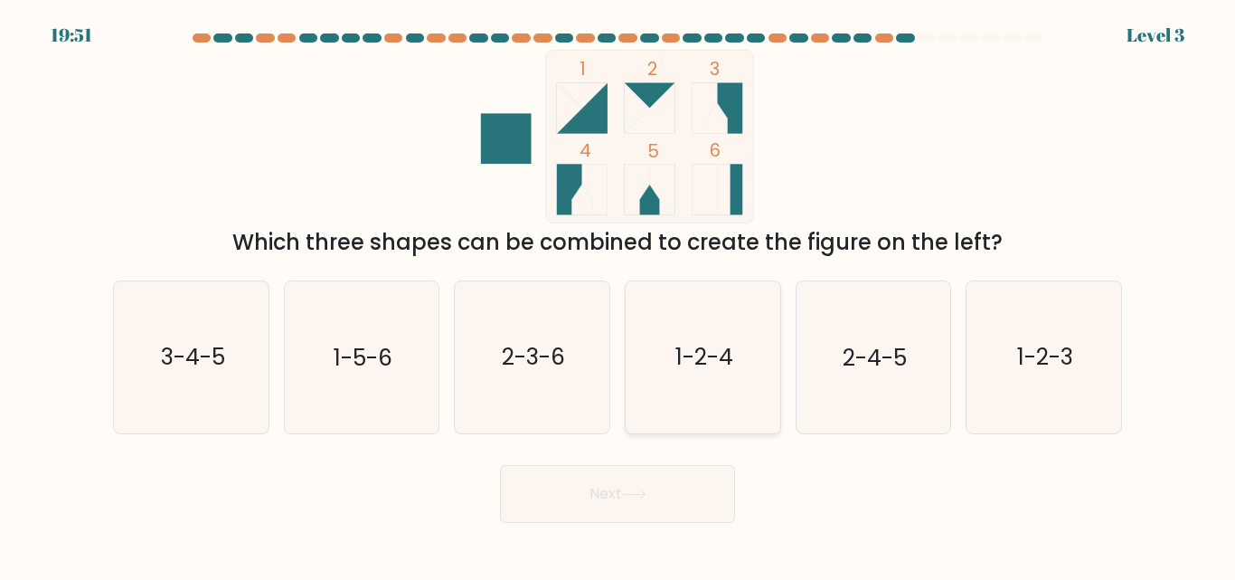
click at [726, 355] on text "1-2-4" at bounding box center [704, 358] width 58 height 32
click at [619, 295] on input "d. 1-2-4" at bounding box center [618, 292] width 1 height 5
radio input "true"
click at [647, 506] on button "Next" at bounding box center [617, 494] width 235 height 58
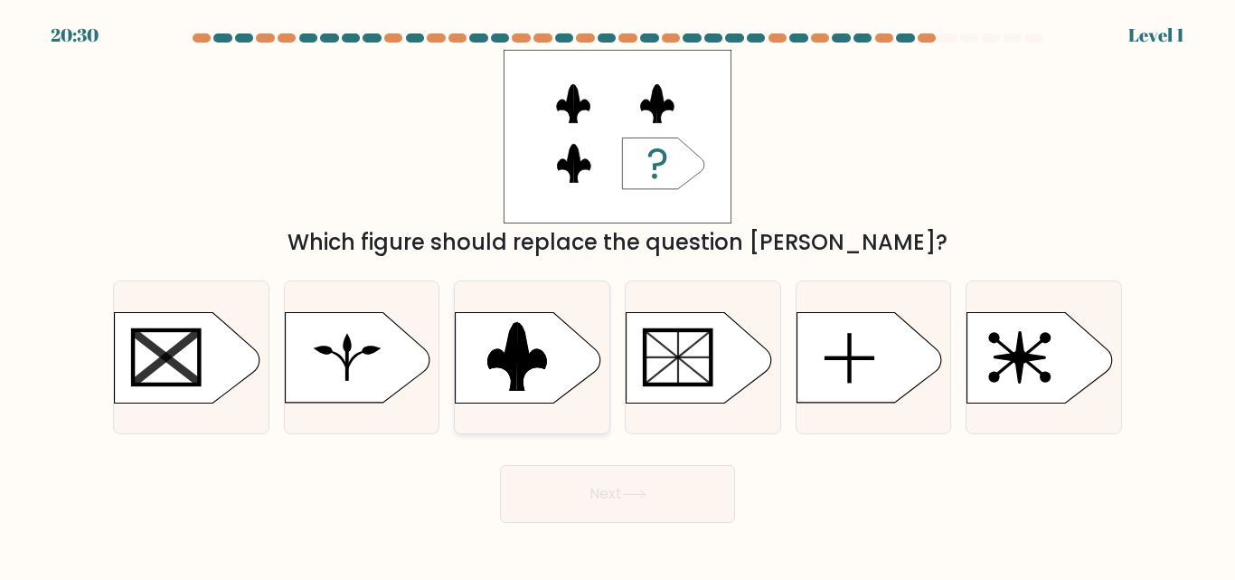
click at [520, 348] on icon at bounding box center [532, 356] width 30 height 68
click at [618, 295] on input "c." at bounding box center [618, 292] width 1 height 5
radio input "true"
click at [553, 493] on button "Next" at bounding box center [617, 494] width 235 height 58
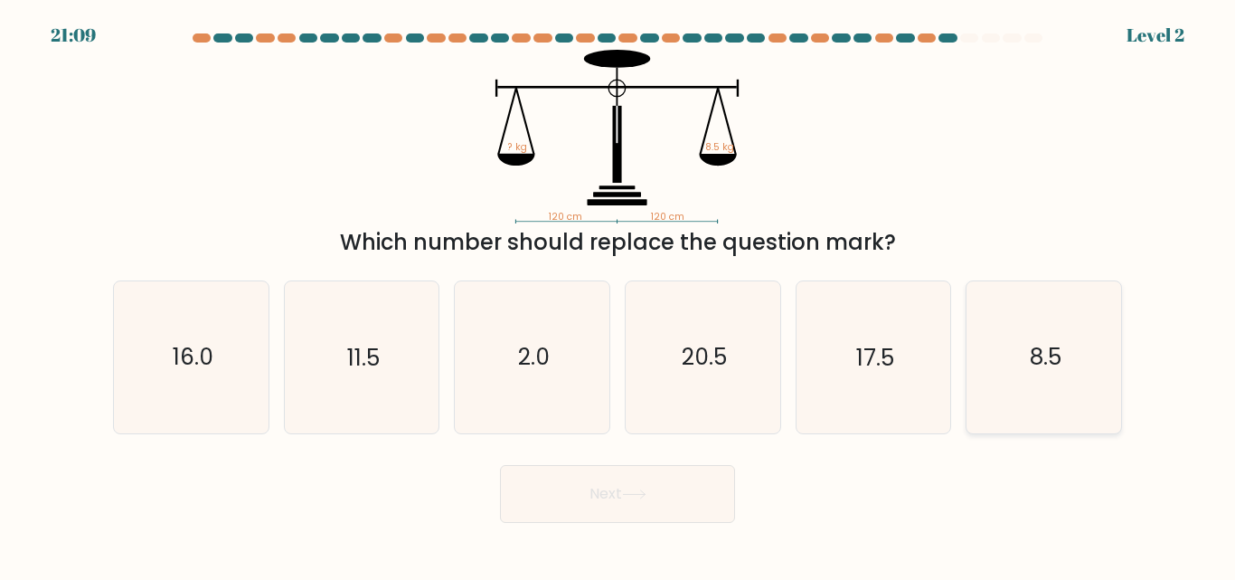
click at [1052, 361] on text "8.5" at bounding box center [1046, 358] width 32 height 32
click at [619, 295] on input "f. 8.5" at bounding box center [618, 292] width 1 height 5
radio input "true"
click at [699, 499] on button "Next" at bounding box center [617, 494] width 235 height 58
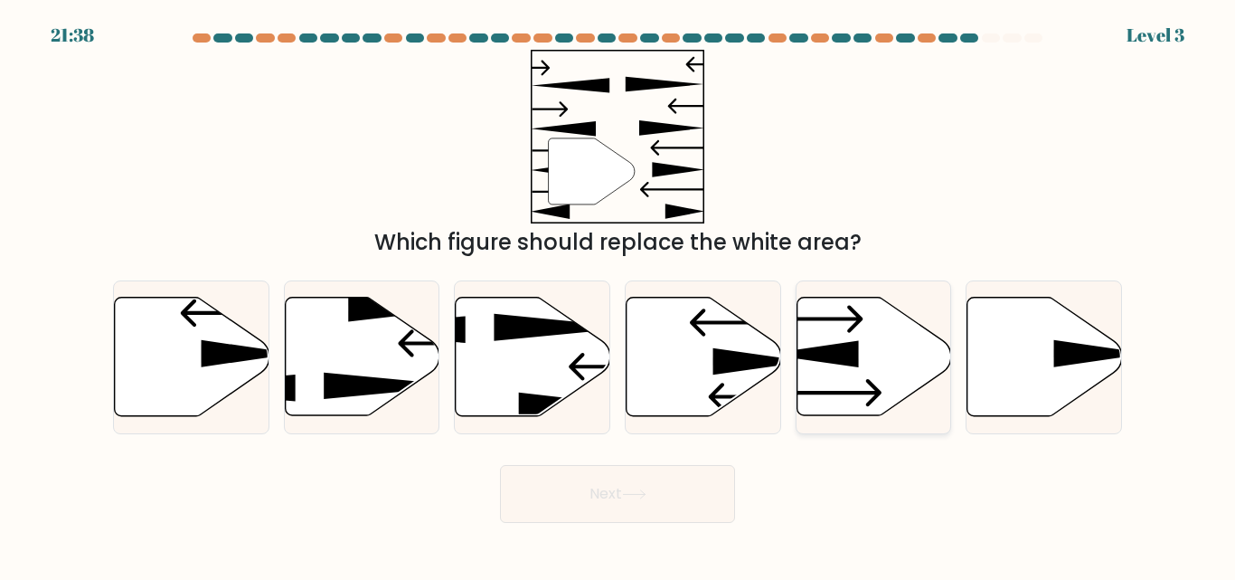
click at [859, 364] on icon at bounding box center [874, 357] width 155 height 118
click at [619, 295] on input "e." at bounding box center [618, 292] width 1 height 5
radio input "true"
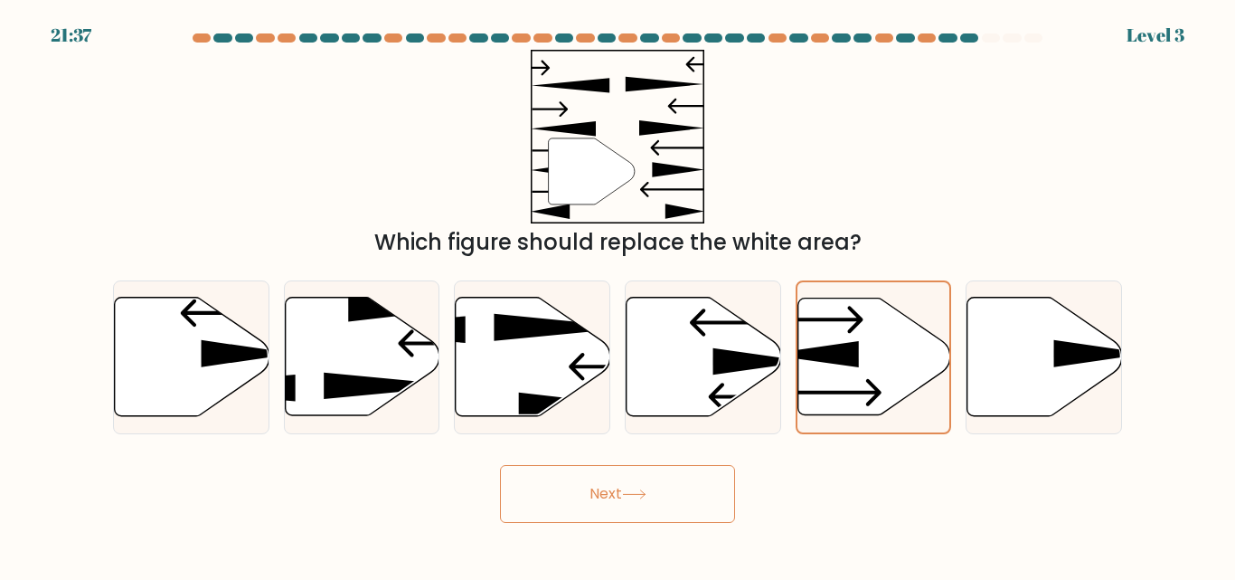
click at [607, 513] on button "Next" at bounding box center [617, 494] width 235 height 58
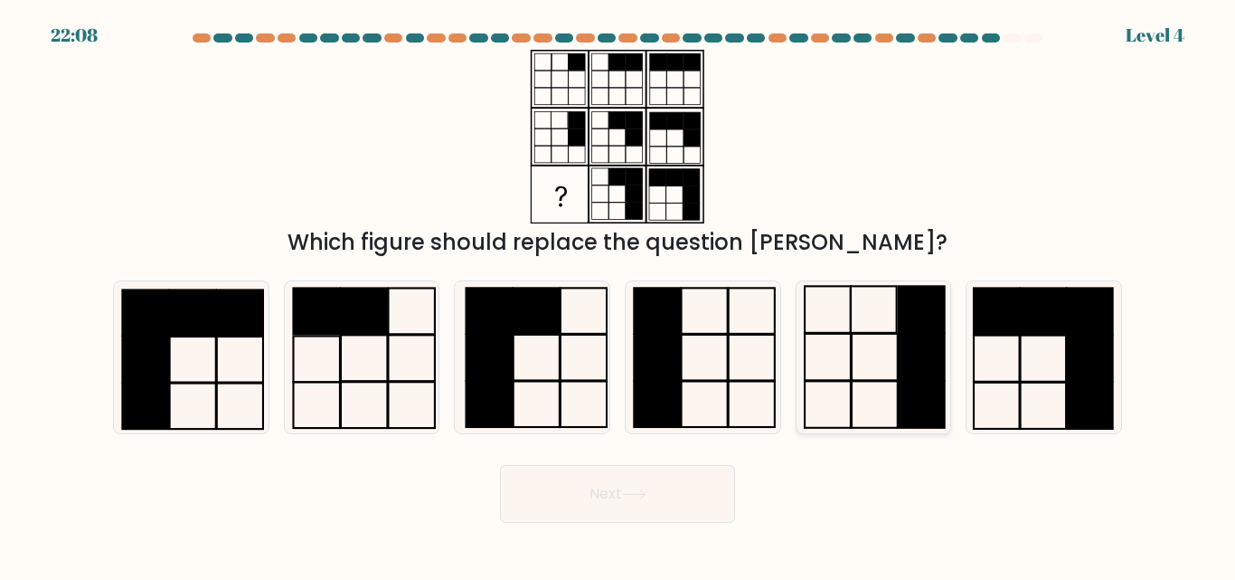
click at [929, 330] on rect at bounding box center [922, 310] width 46 height 46
click at [619, 295] on input "e." at bounding box center [618, 292] width 1 height 5
radio input "true"
click at [648, 503] on button "Next" at bounding box center [617, 494] width 235 height 58
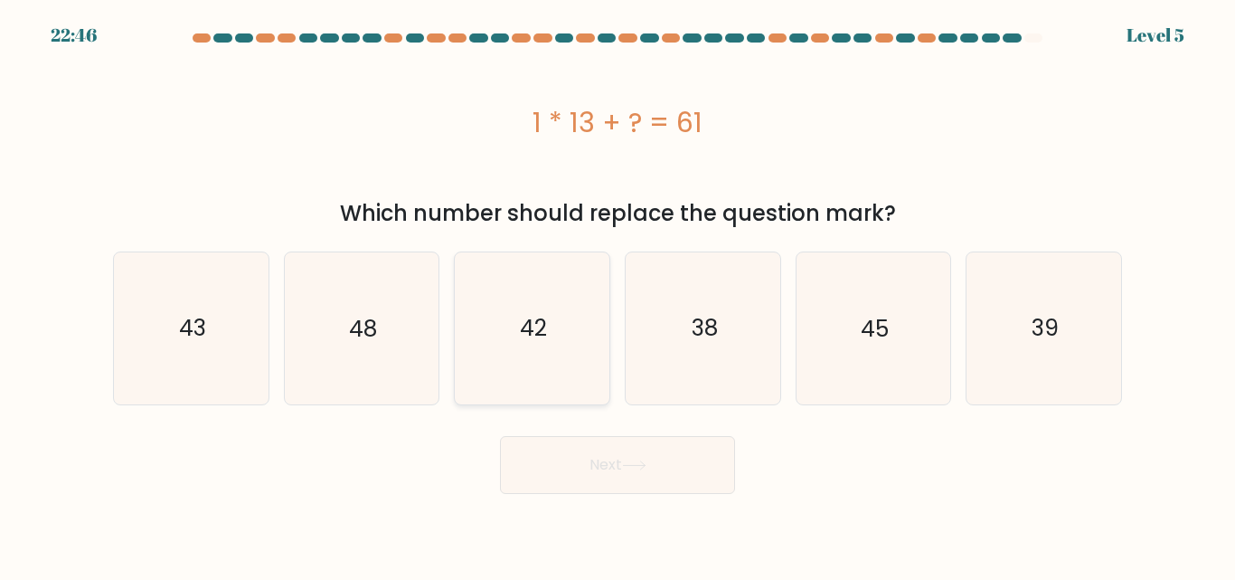
click at [592, 344] on icon "42" at bounding box center [532, 327] width 151 height 151
click at [618, 295] on input "c. 42" at bounding box center [618, 292] width 1 height 5
radio input "true"
click at [669, 466] on button "Next" at bounding box center [617, 465] width 235 height 58
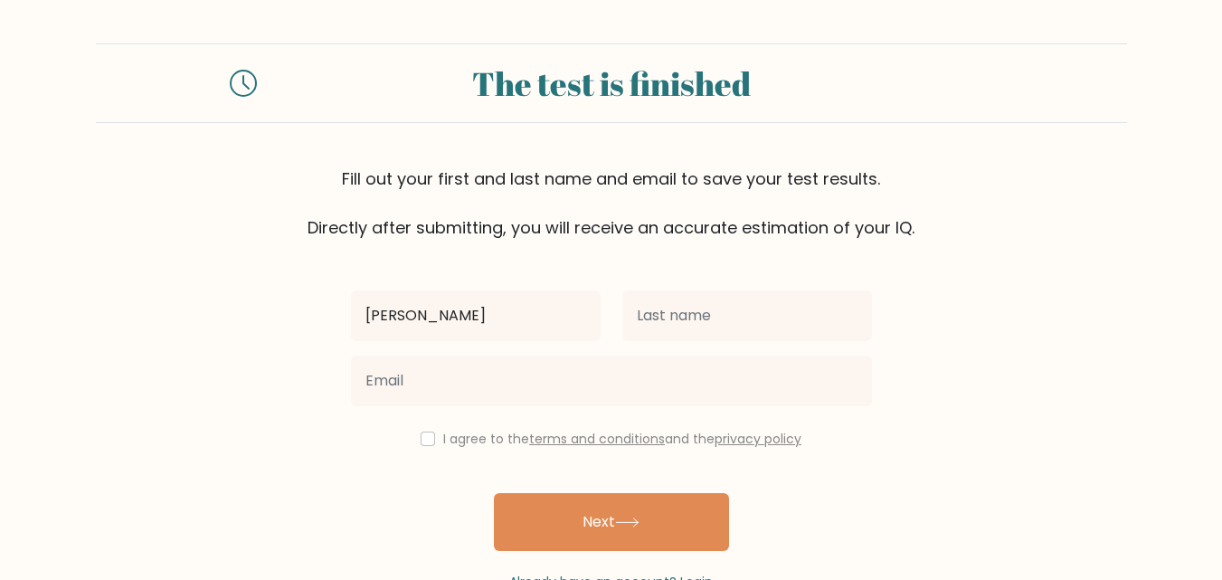
type input "[PERSON_NAME]"
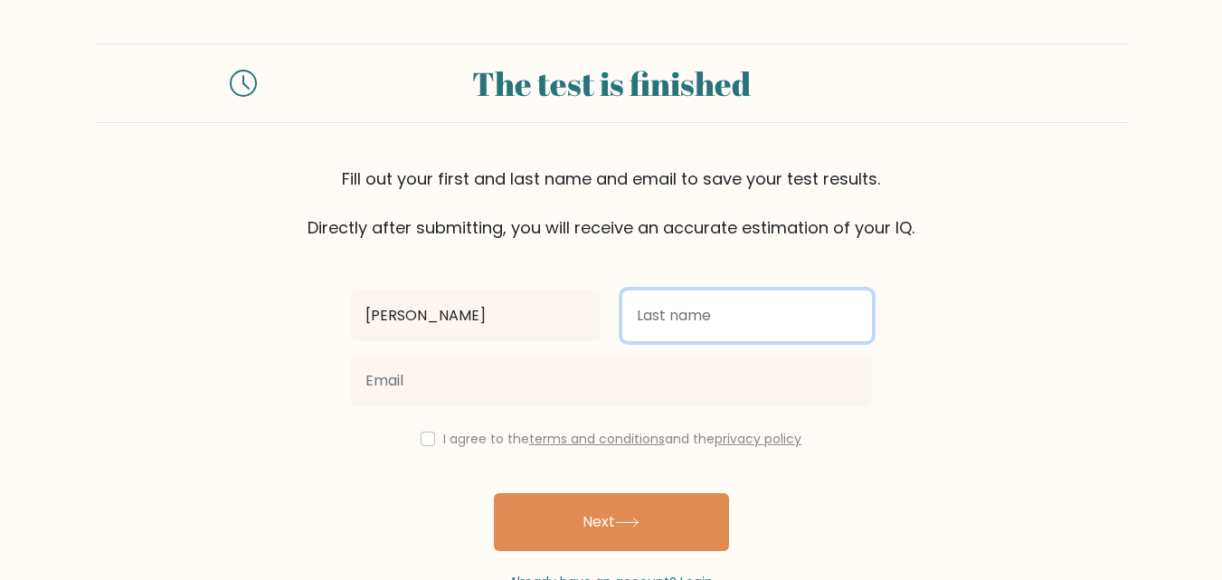
click at [716, 310] on input "text" at bounding box center [747, 315] width 250 height 51
type input "Aminu"
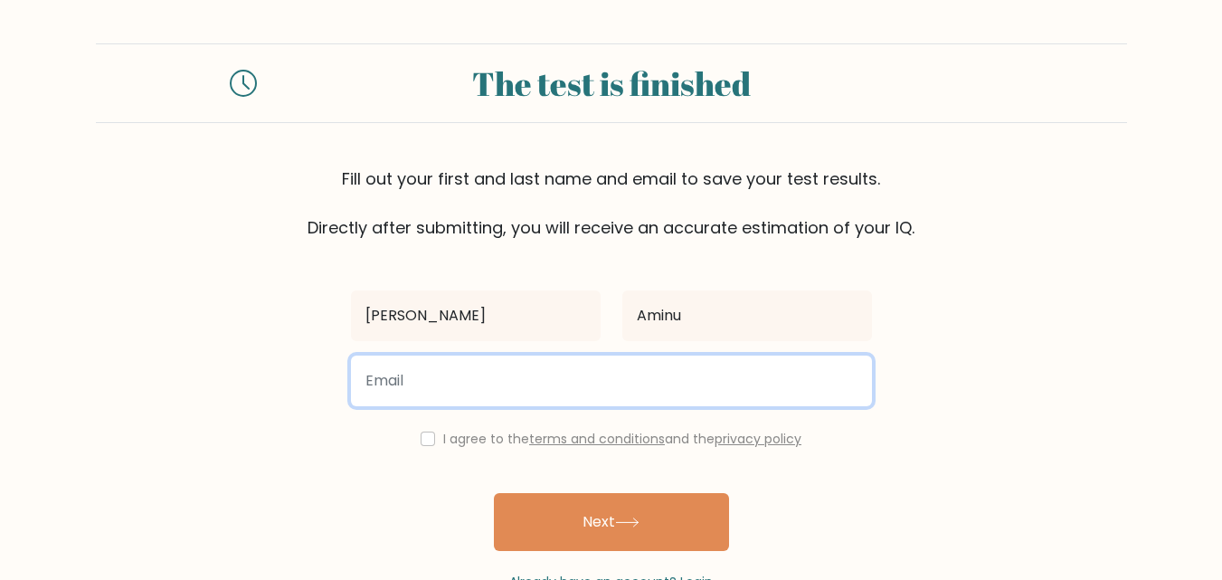
click at [507, 373] on input "email" at bounding box center [611, 380] width 521 height 51
type input "G"
type input "g"
type input "habibaminu79@gmail.com"
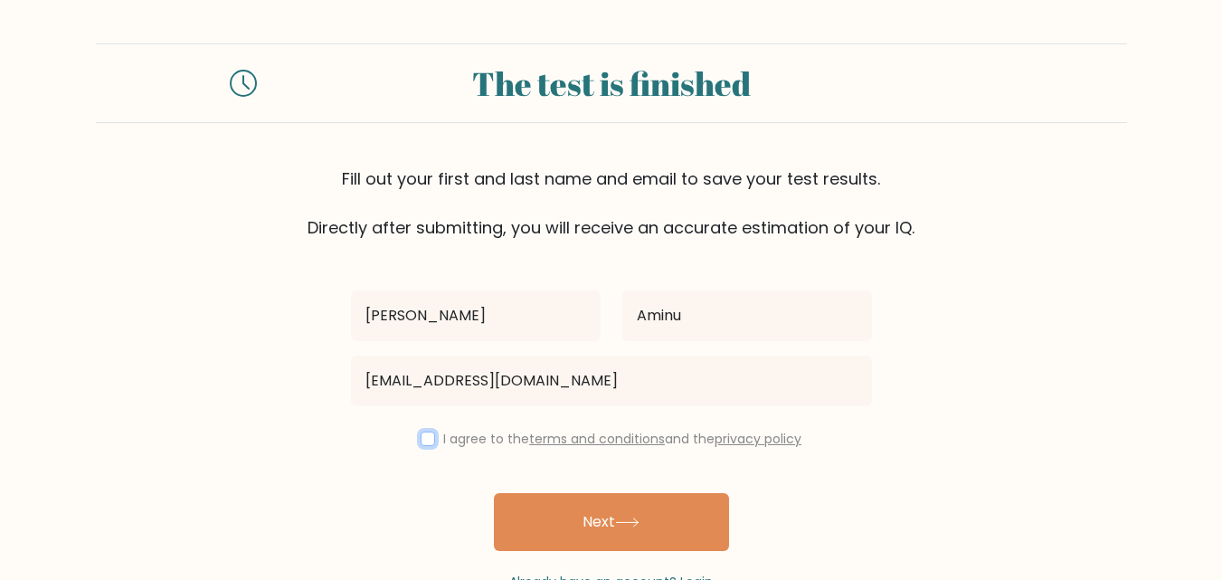
click at [421, 437] on input "checkbox" at bounding box center [427, 438] width 14 height 14
checkbox input "true"
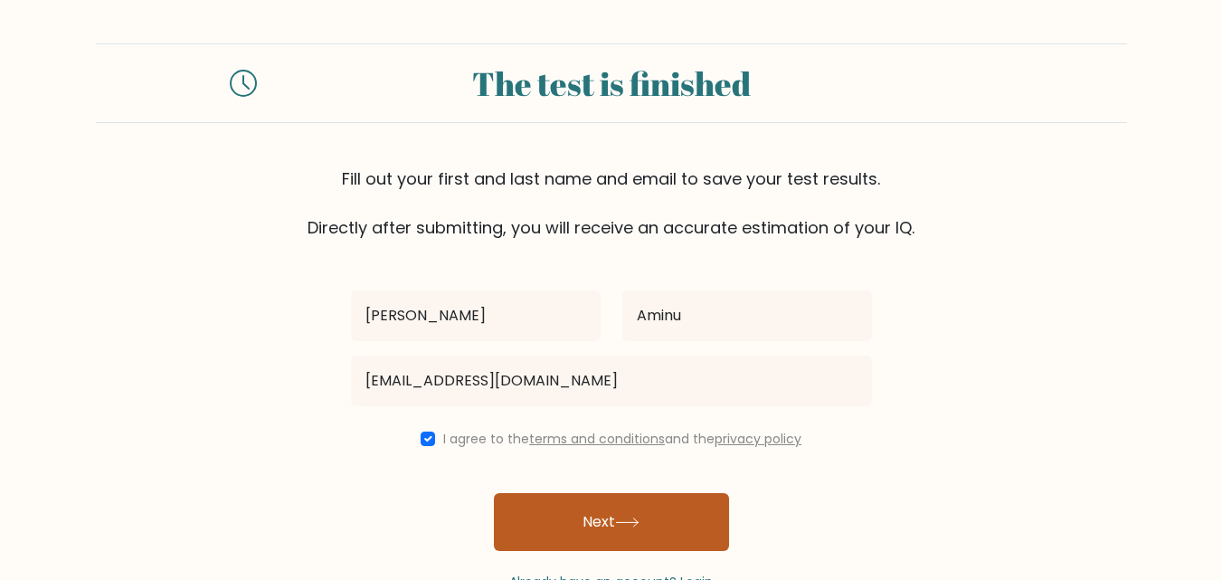
click at [608, 529] on button "Next" at bounding box center [611, 522] width 235 height 58
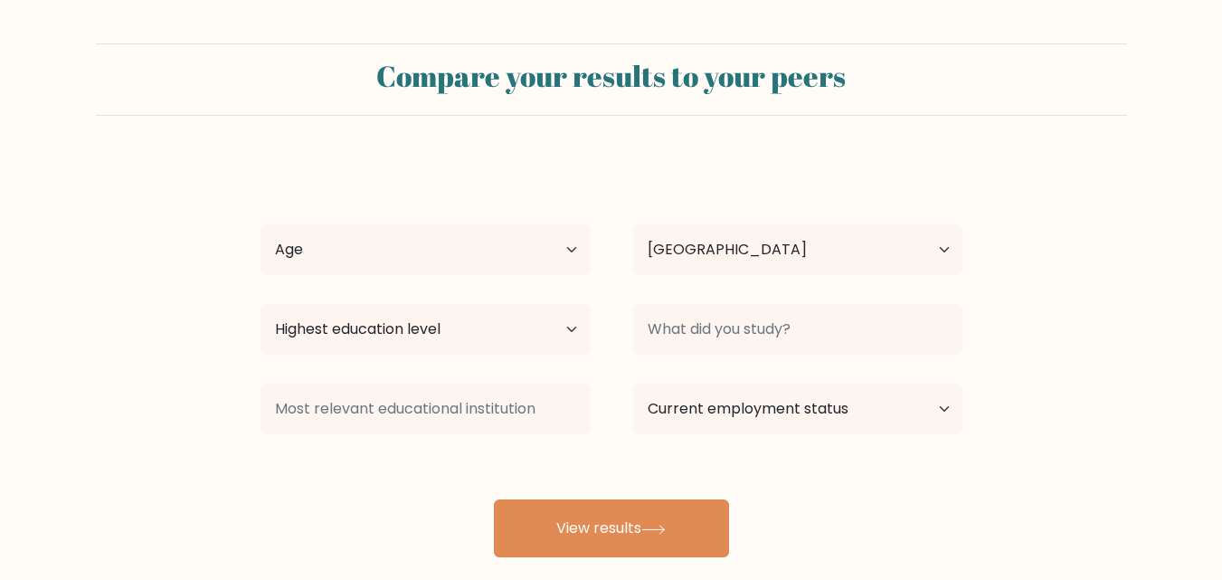
select select "NG"
click at [571, 249] on select "Age Under 18 years old 18-24 years old 25-34 years old 35-44 years old 45-54 ye…" at bounding box center [424, 249] width 329 height 51
select select "25_34"
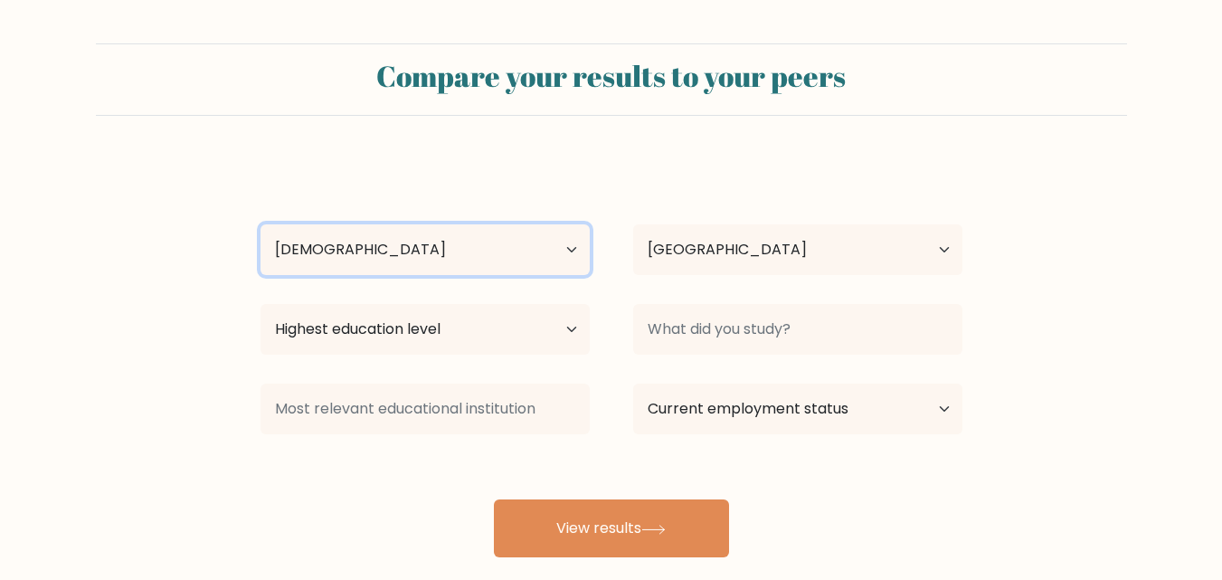
click at [260, 224] on select "Age Under 18 years old 18-24 years old 25-34 years old 35-44 years old 45-54 ye…" at bounding box center [424, 249] width 329 height 51
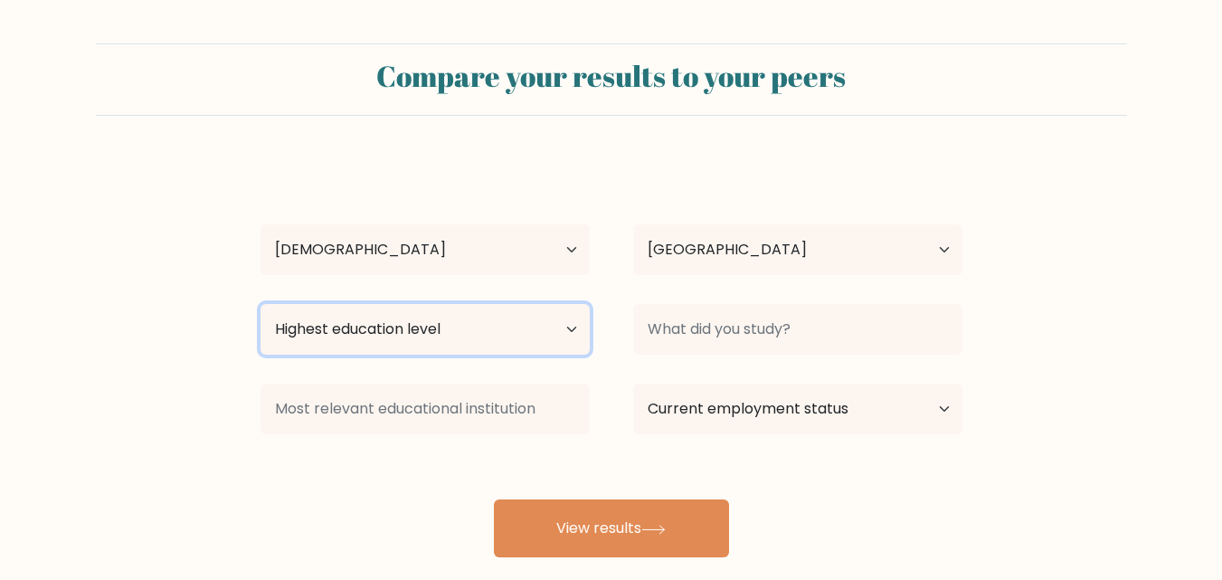
click at [571, 331] on select "Highest education level No schooling Primary Lower Secondary Upper Secondary Oc…" at bounding box center [424, 329] width 329 height 51
select select "bachelors_degree"
click at [260, 304] on select "Highest education level No schooling Primary Lower Secondary Upper Secondary Oc…" at bounding box center [424, 329] width 329 height 51
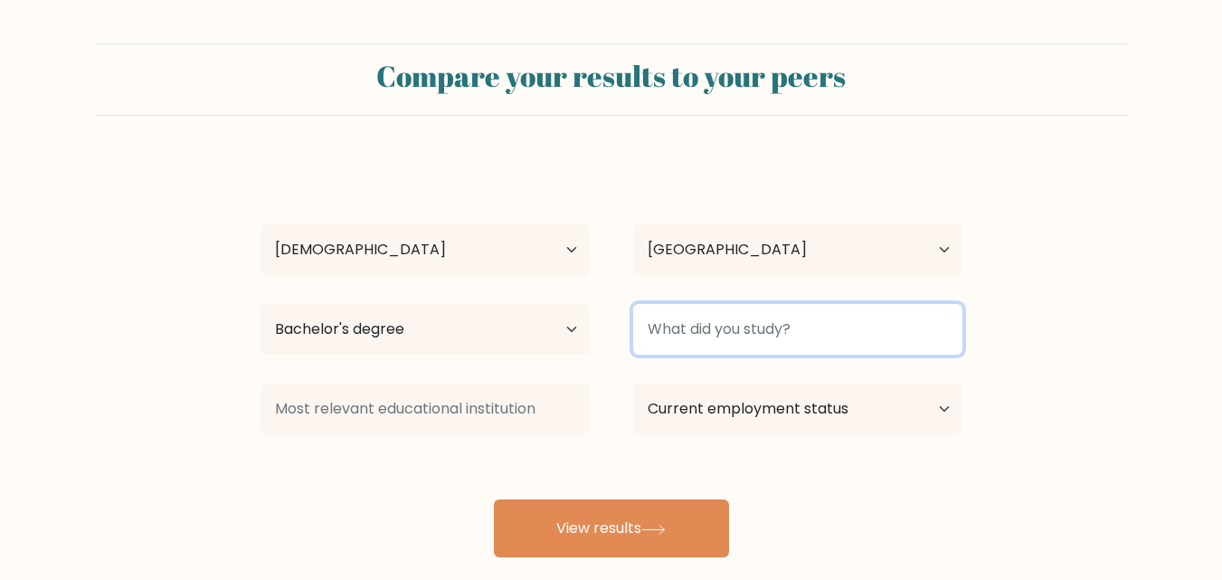
click at [837, 327] on input at bounding box center [797, 329] width 329 height 51
click at [848, 326] on input at bounding box center [797, 329] width 329 height 51
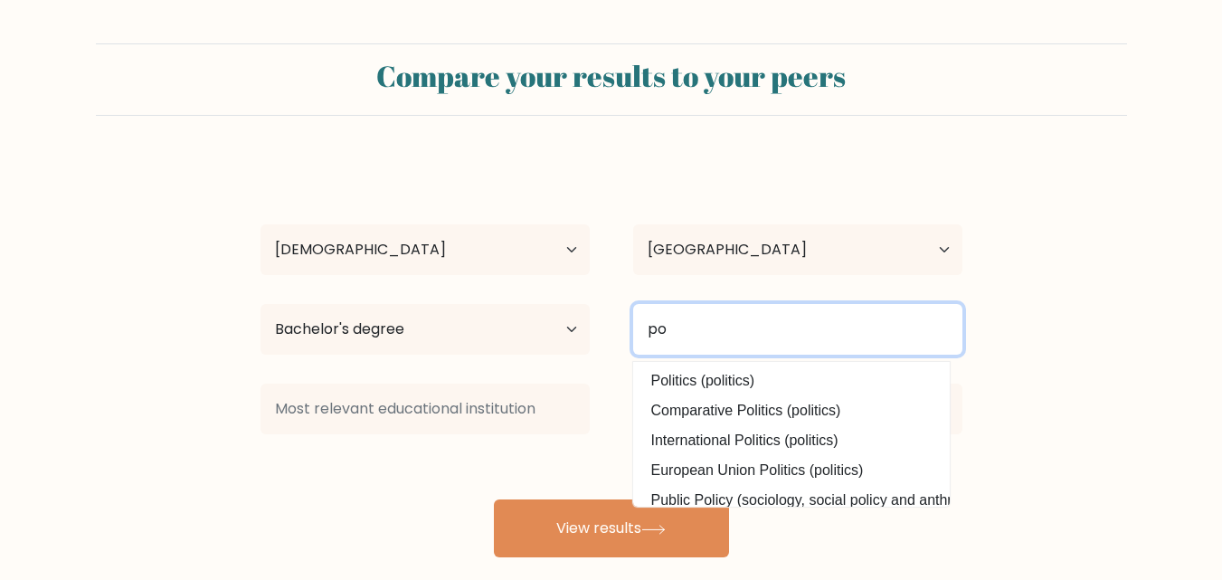
type input "p"
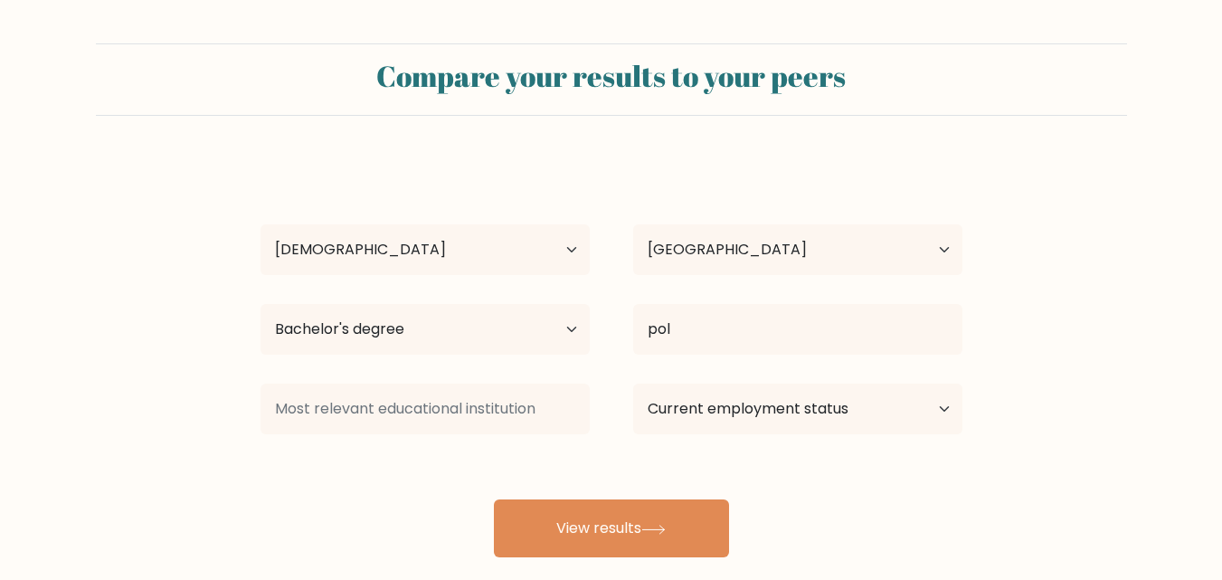
click at [692, 376] on div "Habib Aminu Age Under 18 years old 18-24 years old 25-34 years old 35-44 years …" at bounding box center [611, 358] width 723 height 398
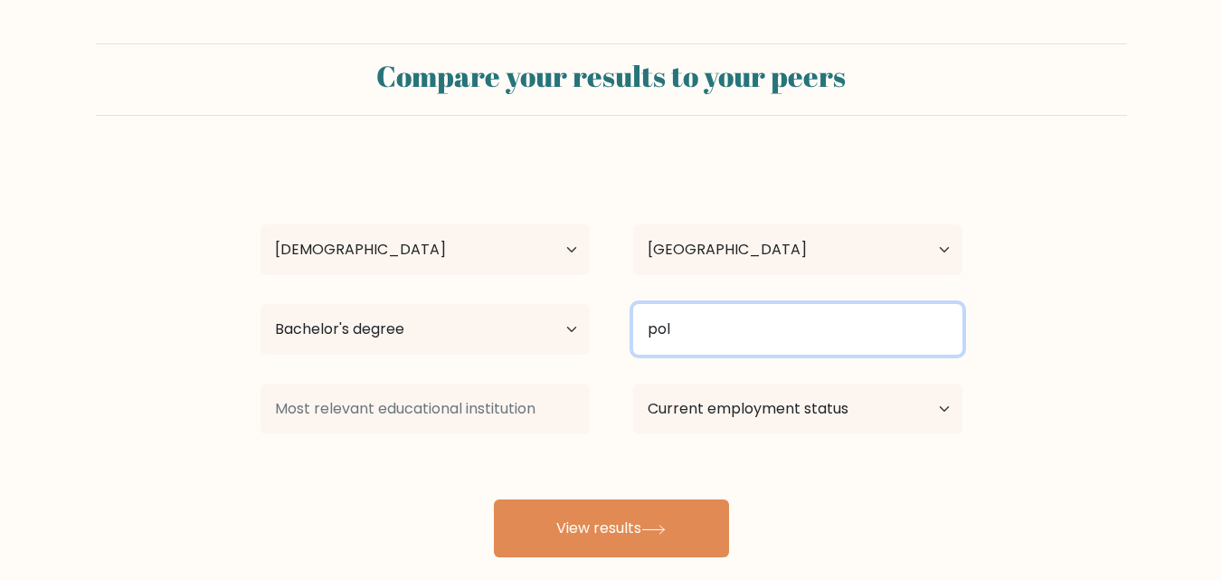
click at [699, 342] on input "pol" at bounding box center [797, 329] width 329 height 51
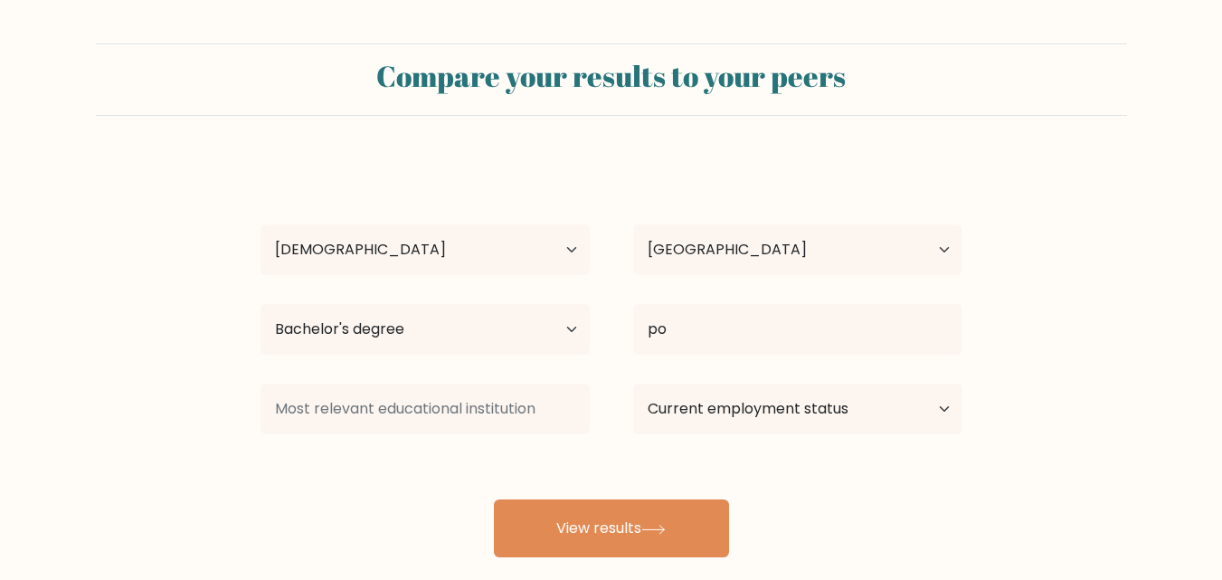
click at [701, 383] on div "Habib Aminu Age Under 18 years old 18-24 years old 25-34 years old 35-44 years …" at bounding box center [611, 358] width 723 height 398
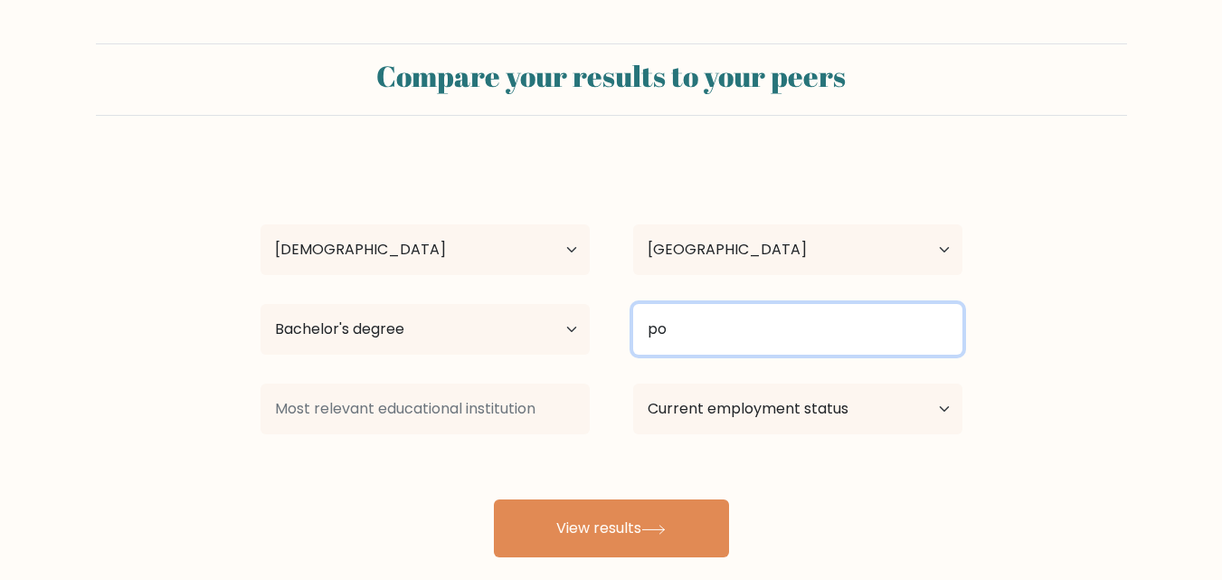
click at [681, 340] on input "po" at bounding box center [797, 329] width 329 height 51
type input "p"
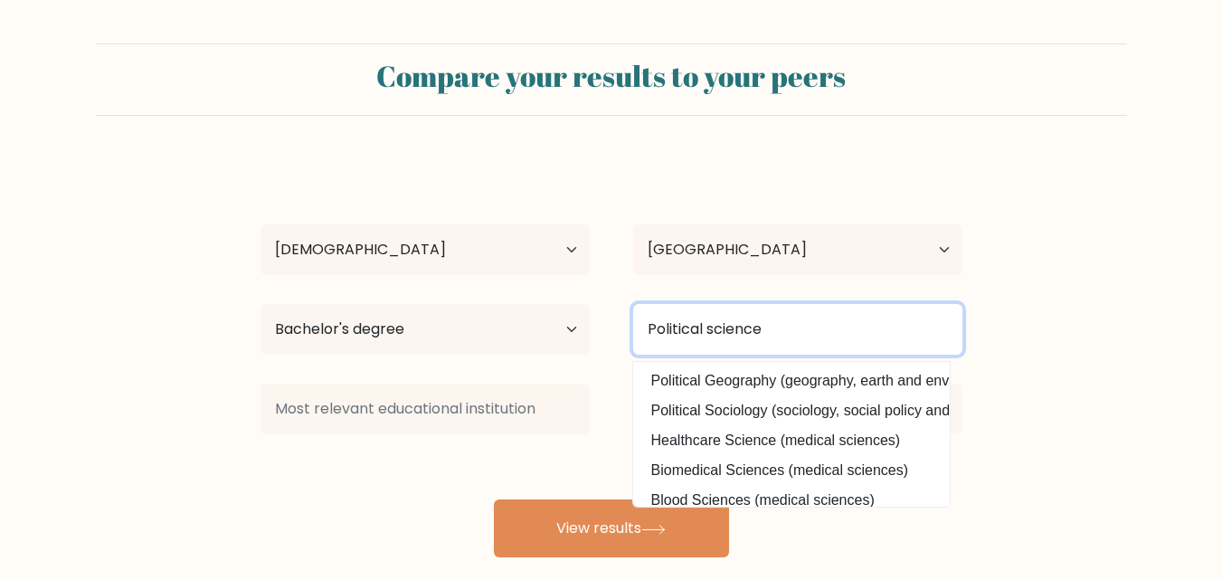
type input "Political science"
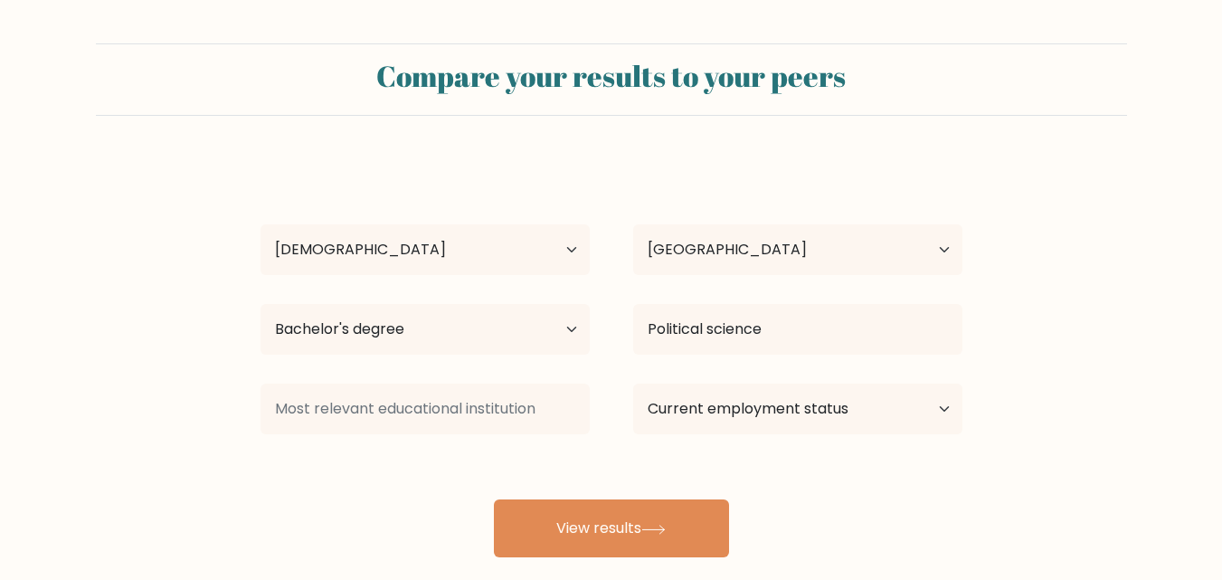
click at [364, 515] on div "Habib Aminu Age Under 18 years old 18-24 years old 25-34 years old 35-44 years …" at bounding box center [611, 358] width 723 height 398
click at [939, 406] on select "Current employment status Employed Student Retired Other / prefer not to answer" at bounding box center [797, 408] width 329 height 51
select select "other"
click at [633, 383] on select "Current employment status Employed Student Retired Other / prefer not to answer" at bounding box center [797, 408] width 329 height 51
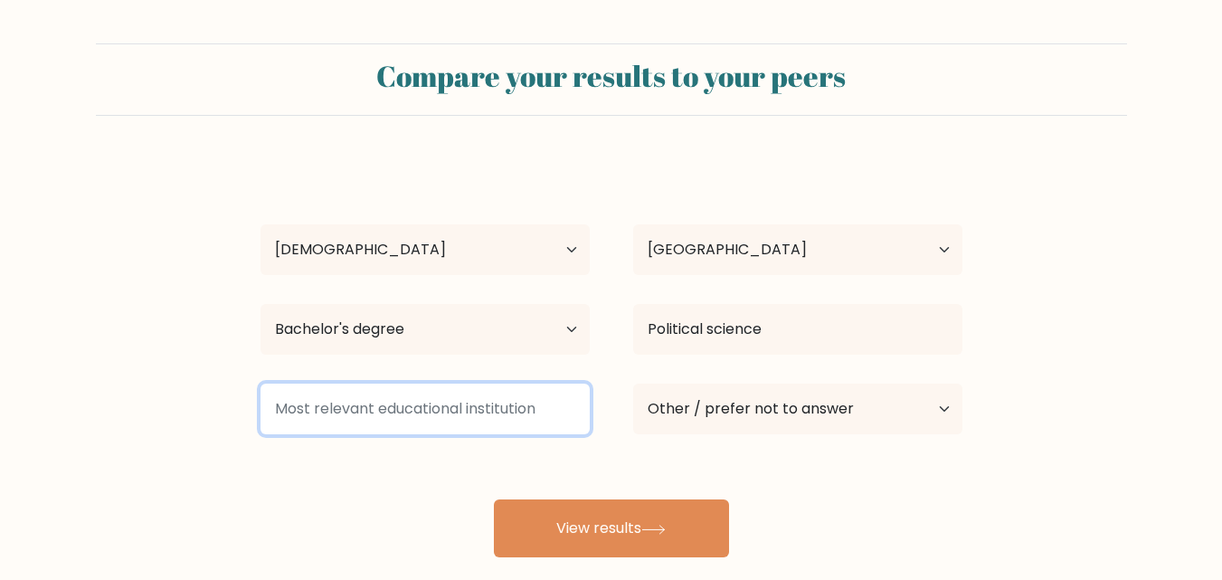
click at [412, 408] on input at bounding box center [424, 408] width 329 height 51
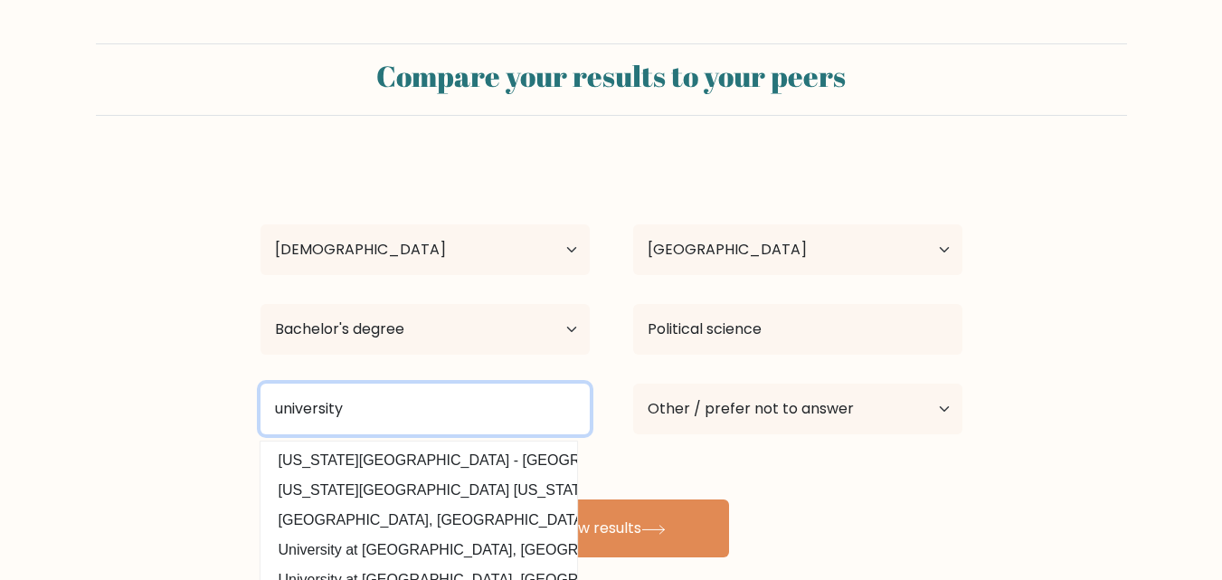
click at [486, 413] on input "university" at bounding box center [424, 408] width 329 height 51
type input "university"
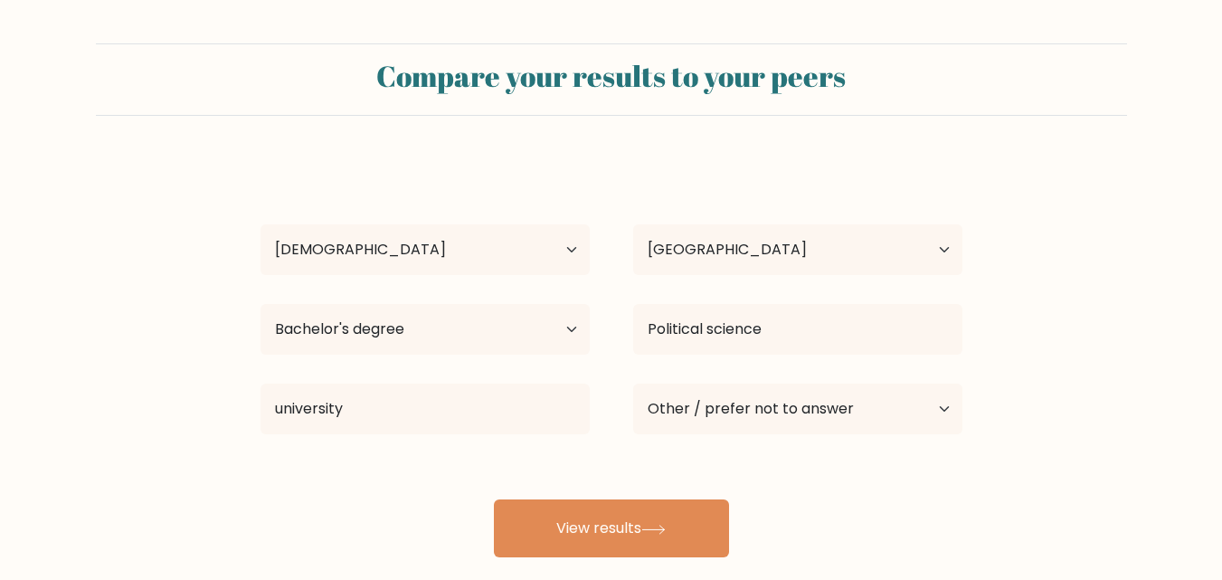
click at [851, 498] on div "Habib Aminu Age Under 18 years old 18-24 years old 25-34 years old 35-44 years …" at bounding box center [611, 358] width 723 height 398
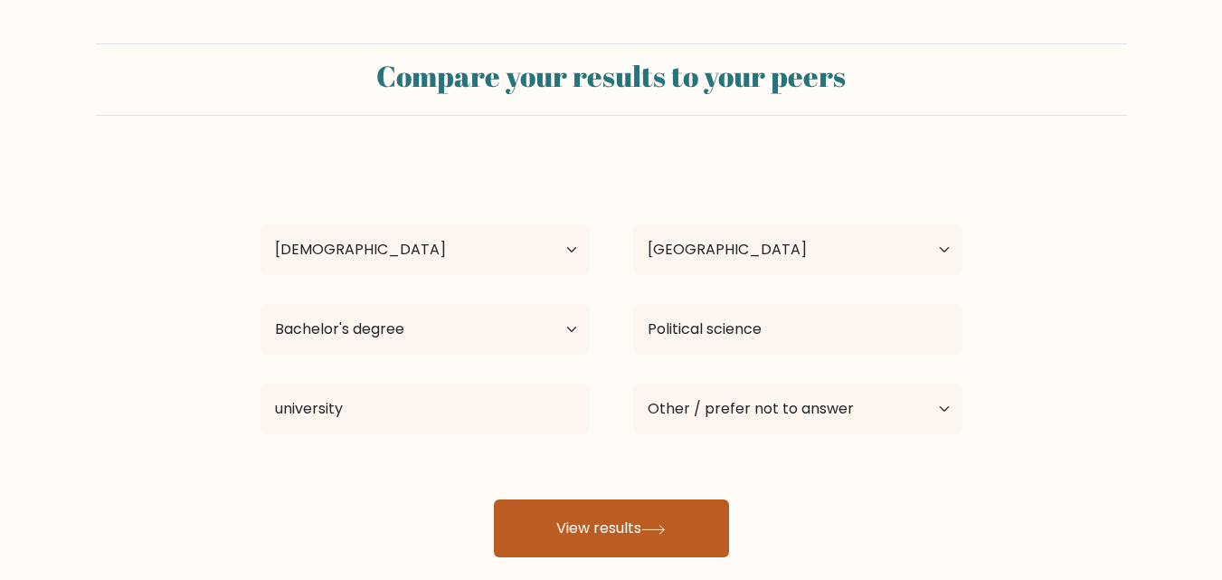
click at [656, 517] on button "View results" at bounding box center [611, 528] width 235 height 58
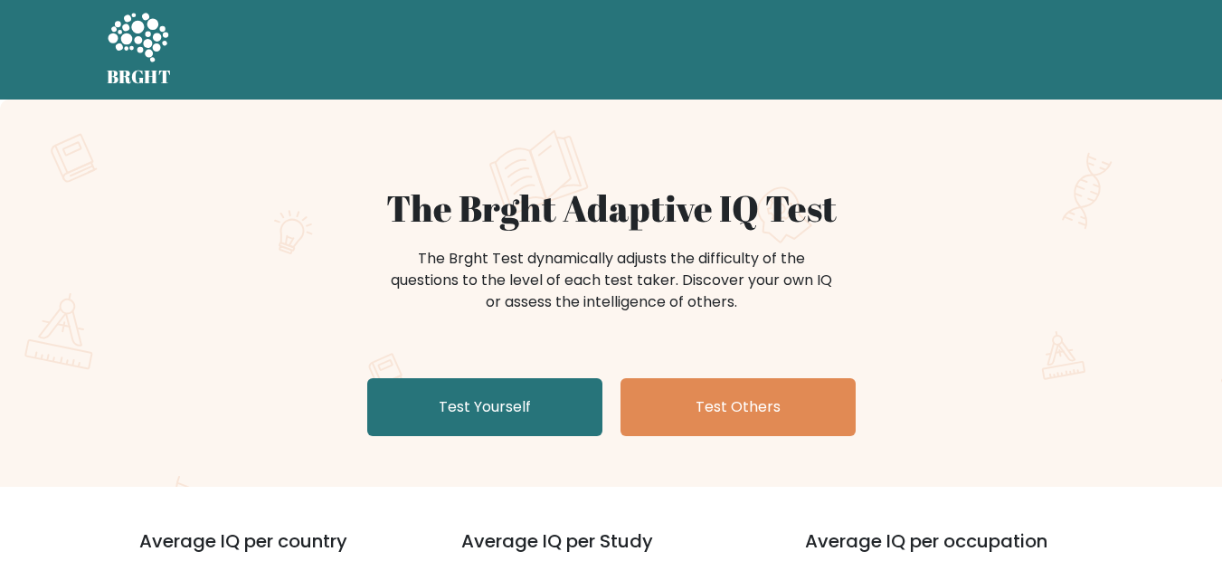
click at [997, 223] on h1 "The Brght Adaptive IQ Test" at bounding box center [611, 207] width 883 height 43
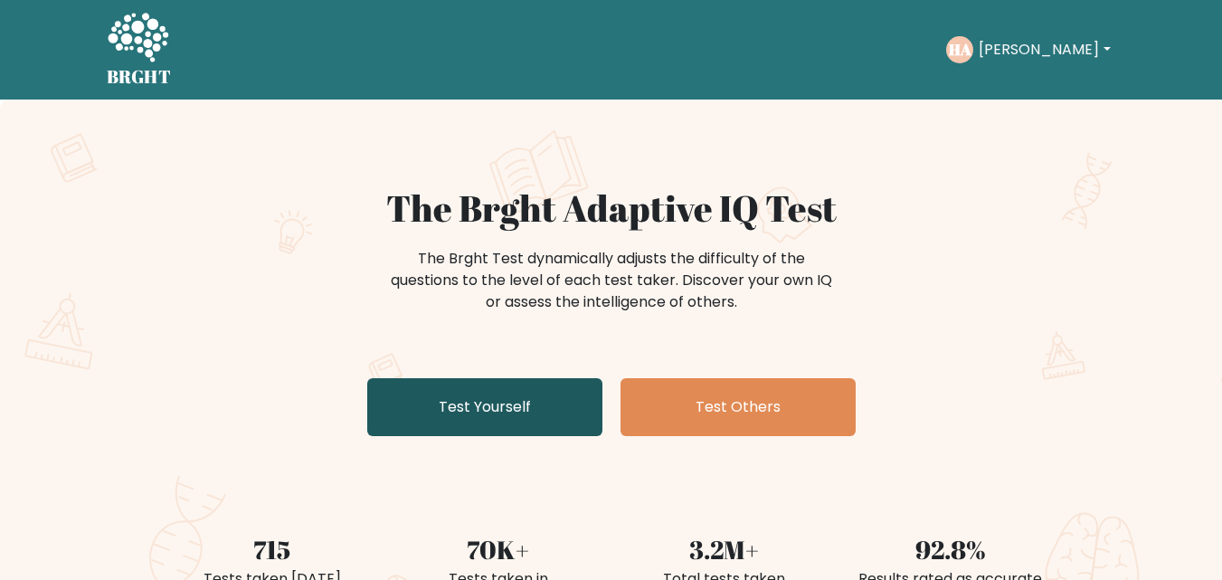
click at [522, 413] on link "Test Yourself" at bounding box center [484, 407] width 235 height 58
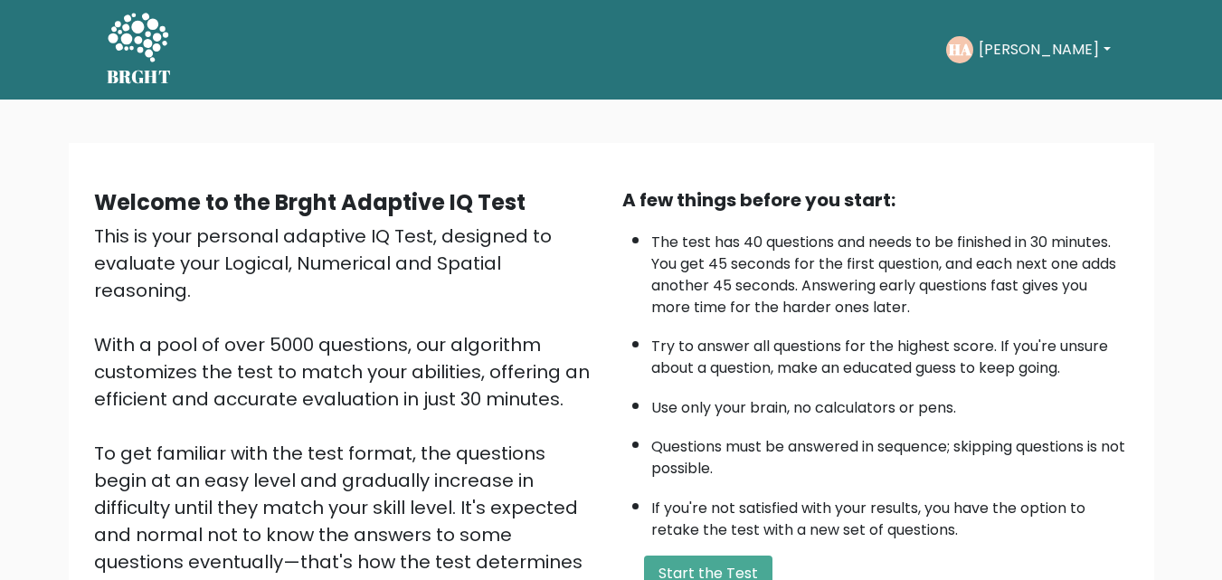
scroll to position [36, 0]
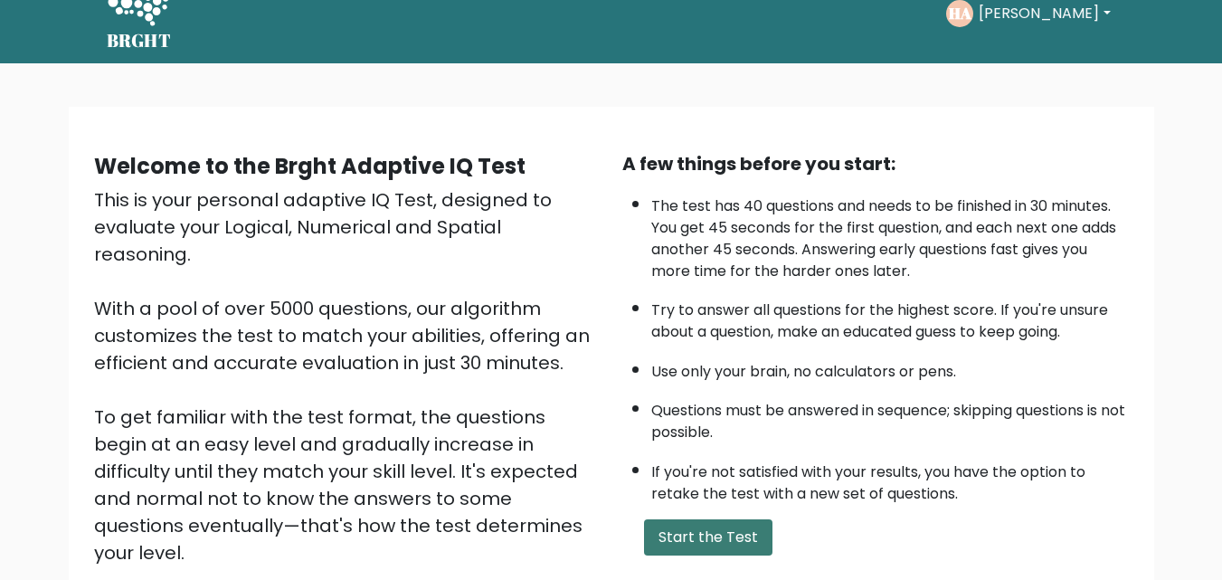
click at [712, 534] on button "Start the Test" at bounding box center [708, 537] width 128 height 36
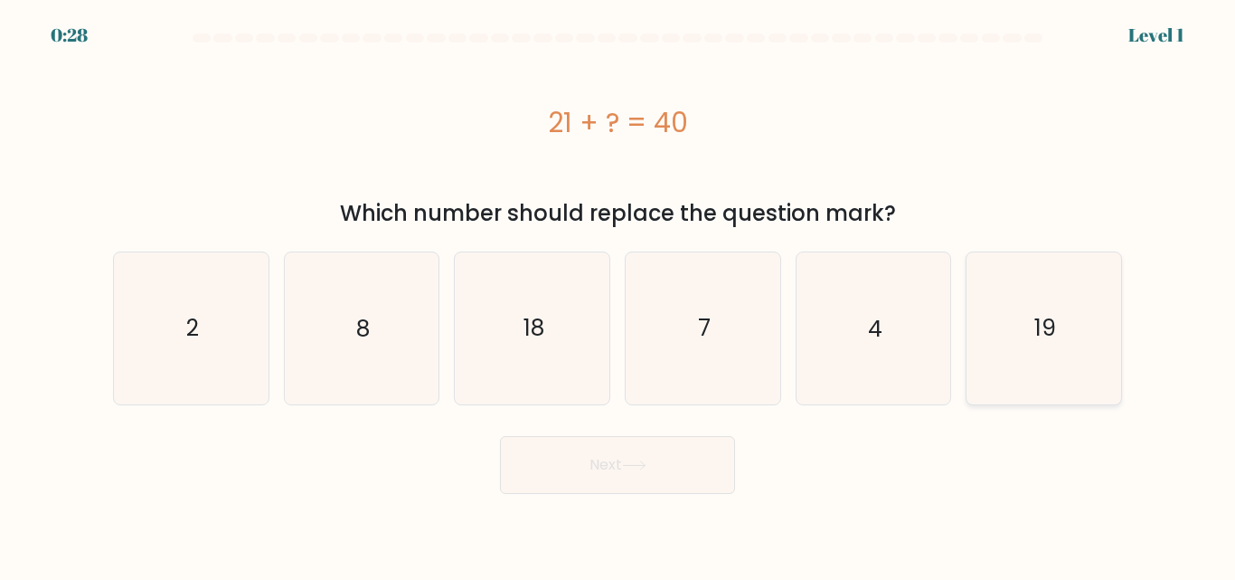
click at [1069, 329] on icon "19" at bounding box center [1043, 327] width 151 height 151
click at [619, 295] on input "f. 19" at bounding box center [618, 292] width 1 height 5
radio input "true"
click at [669, 458] on button "Next" at bounding box center [617, 465] width 235 height 58
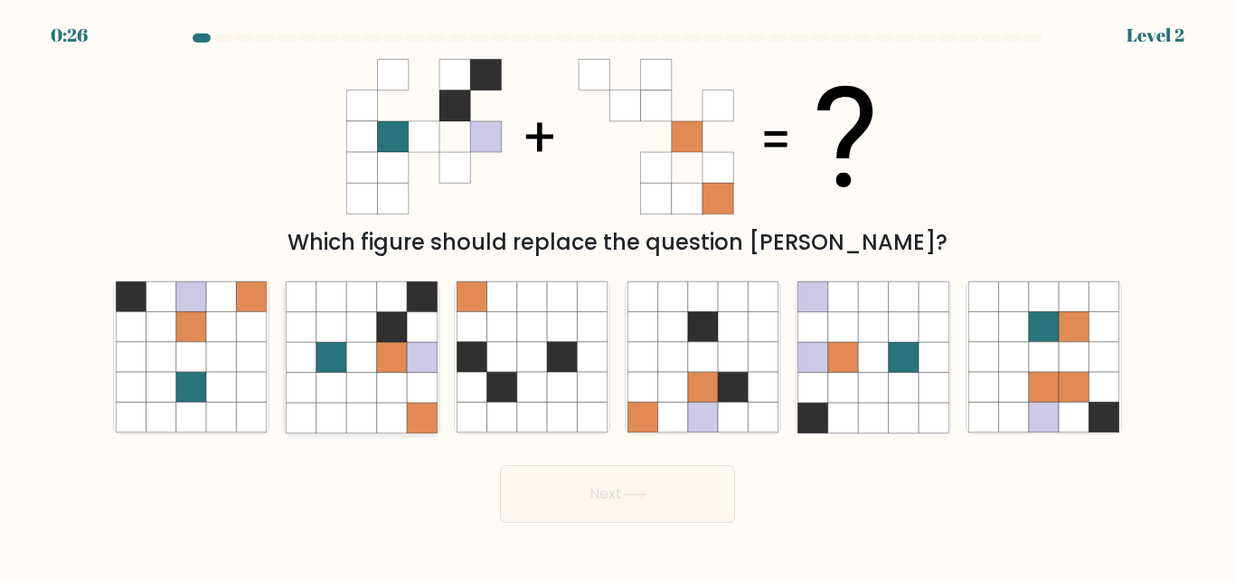
click at [385, 365] on icon at bounding box center [392, 358] width 30 height 30
click at [618, 295] on input "b." at bounding box center [618, 292] width 1 height 5
radio input "true"
click at [642, 505] on button "Next" at bounding box center [617, 494] width 235 height 58
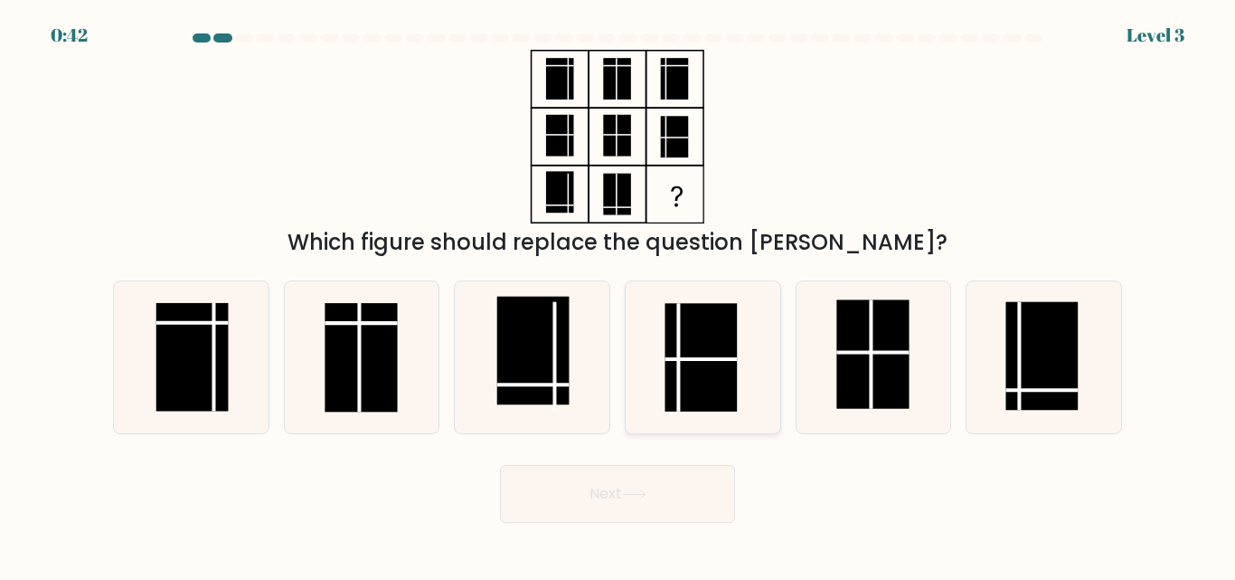
click at [720, 364] on rect at bounding box center [701, 358] width 72 height 109
click at [619, 295] on input "d." at bounding box center [618, 292] width 1 height 5
radio input "true"
click at [1032, 368] on rect at bounding box center [1042, 356] width 72 height 109
click at [619, 295] on input "f." at bounding box center [618, 292] width 1 height 5
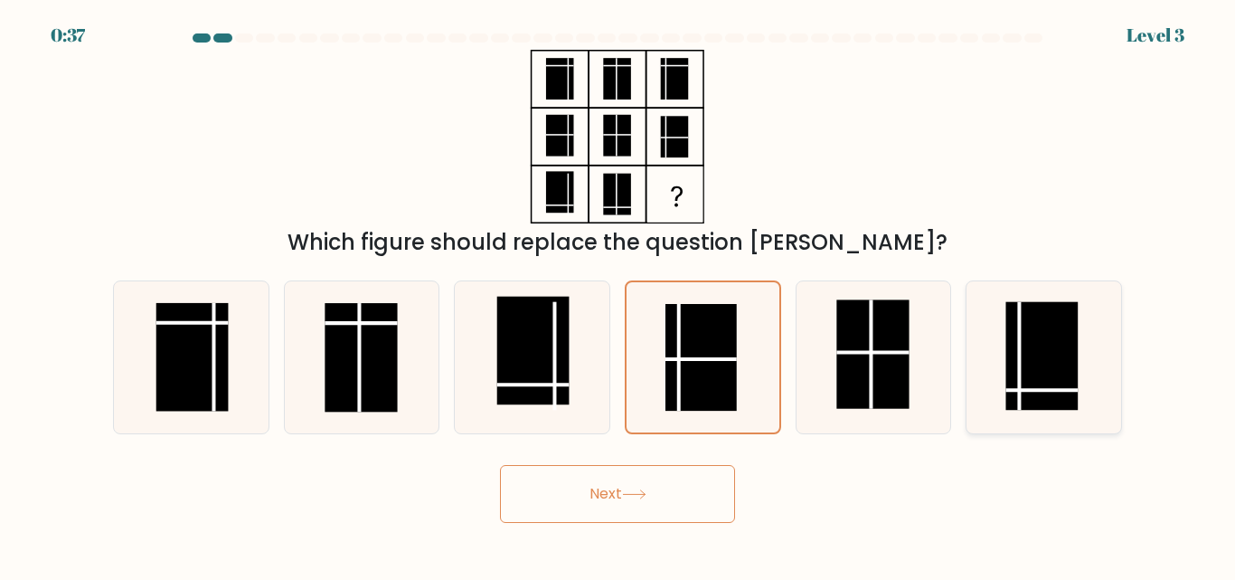
radio input "true"
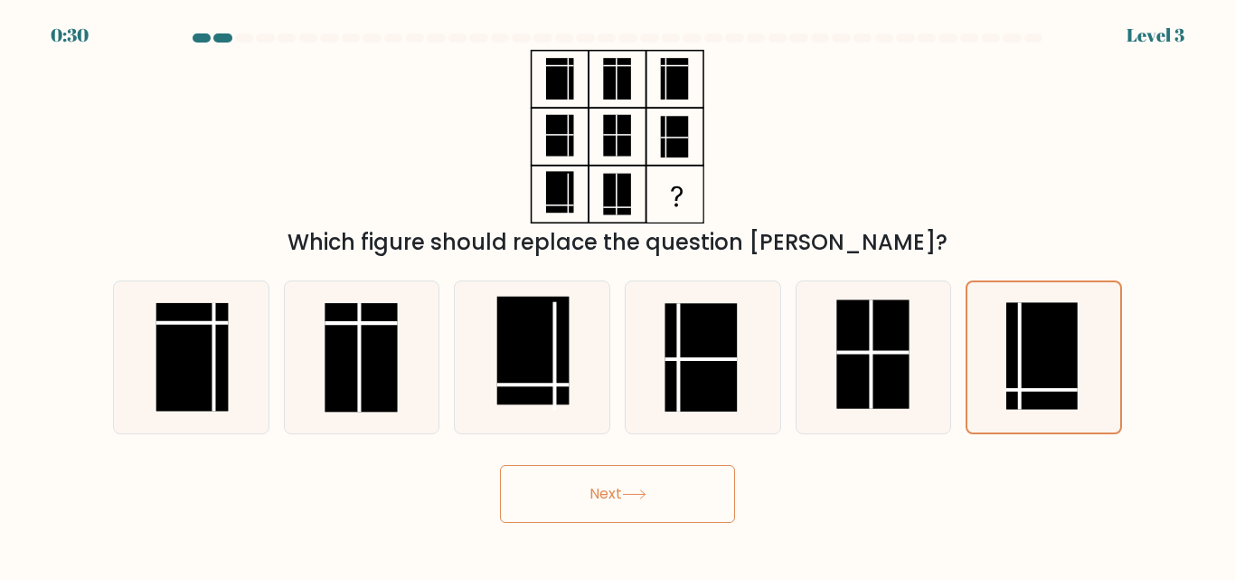
click at [647, 492] on icon at bounding box center [634, 494] width 24 height 10
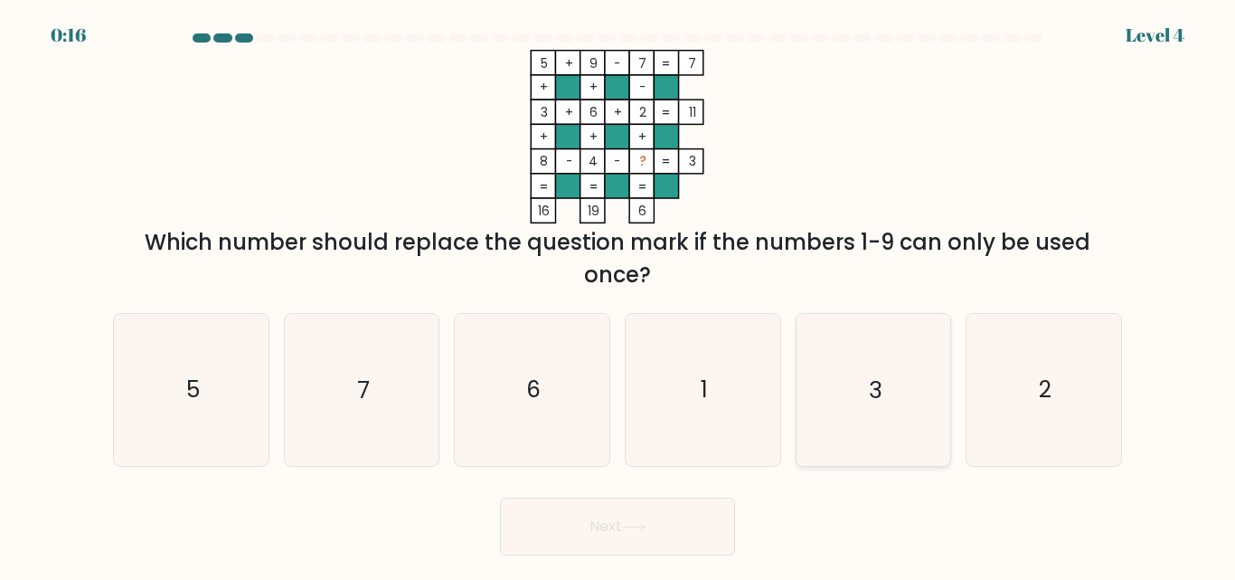
click at [882, 382] on icon "3" at bounding box center [873, 389] width 151 height 151
click at [619, 295] on input "e. 3" at bounding box center [618, 292] width 1 height 5
radio input "true"
click at [685, 528] on button "Next" at bounding box center [617, 526] width 235 height 58
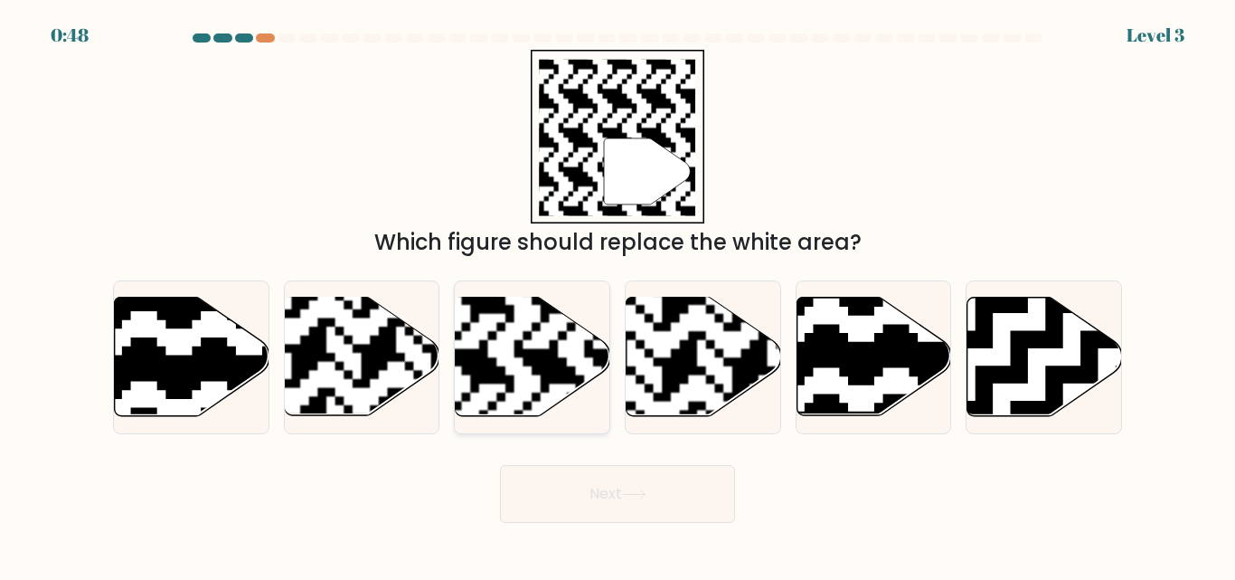
click at [562, 348] on rect at bounding box center [479, 296] width 280 height 280
click at [618, 295] on input "c." at bounding box center [618, 292] width 1 height 5
radio input "true"
click at [616, 498] on button "Next" at bounding box center [617, 494] width 235 height 58
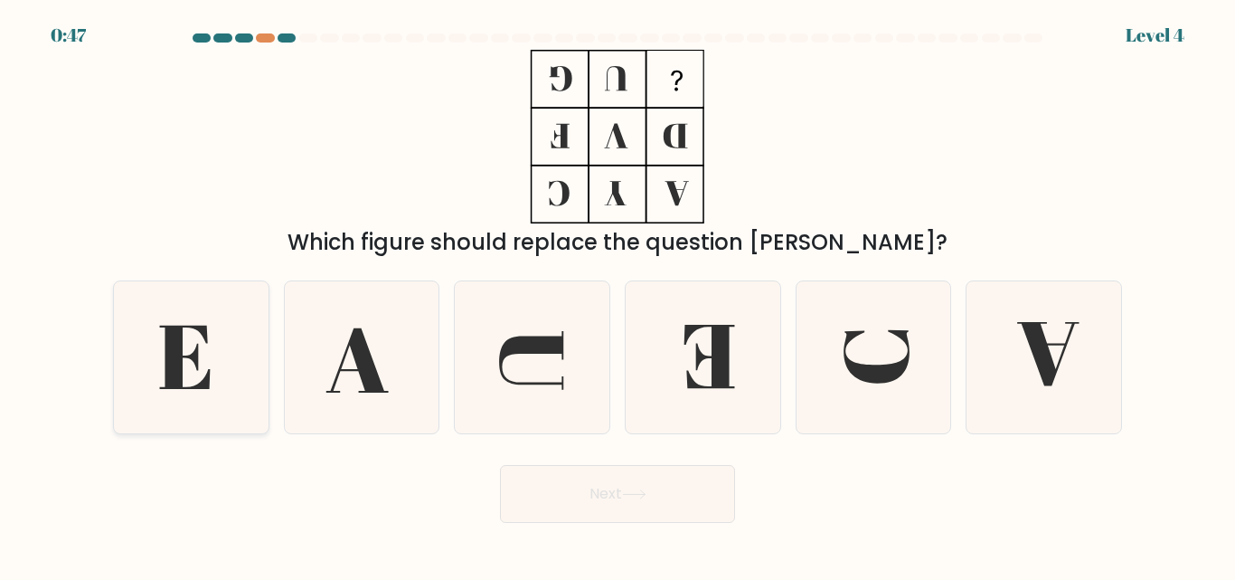
click at [214, 347] on icon at bounding box center [191, 356] width 151 height 151
click at [618, 295] on input "a." at bounding box center [618, 292] width 1 height 5
radio input "true"
click at [633, 489] on icon at bounding box center [634, 494] width 24 height 10
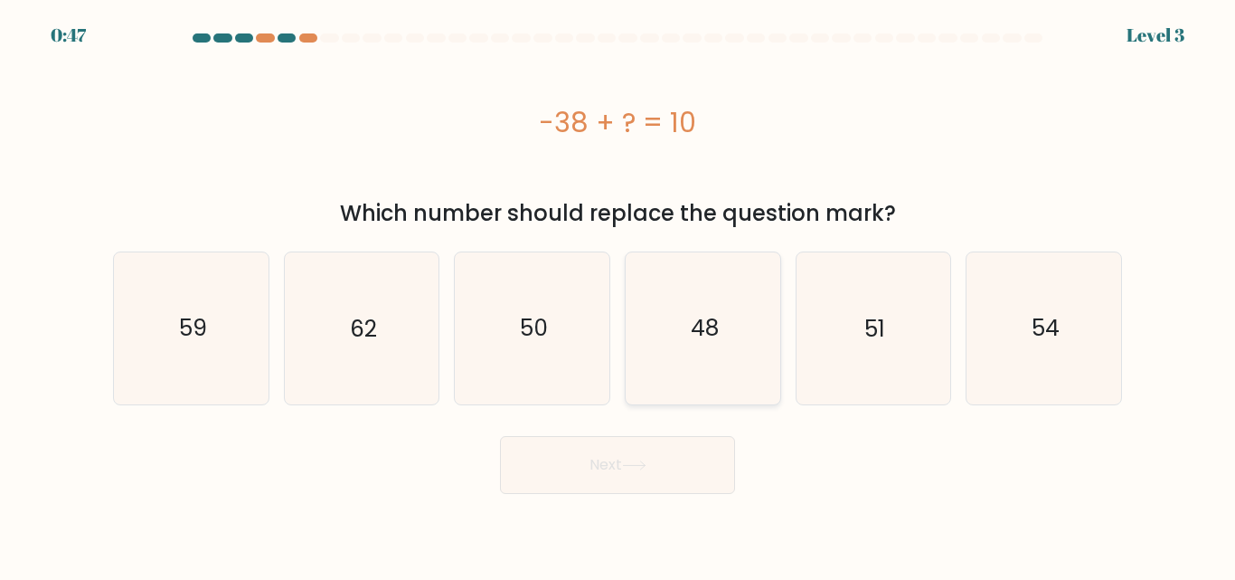
click at [709, 345] on icon "48" at bounding box center [703, 327] width 151 height 151
click at [619, 295] on input "d. 48" at bounding box center [618, 292] width 1 height 5
radio input "true"
click at [671, 454] on button "Next" at bounding box center [617, 465] width 235 height 58
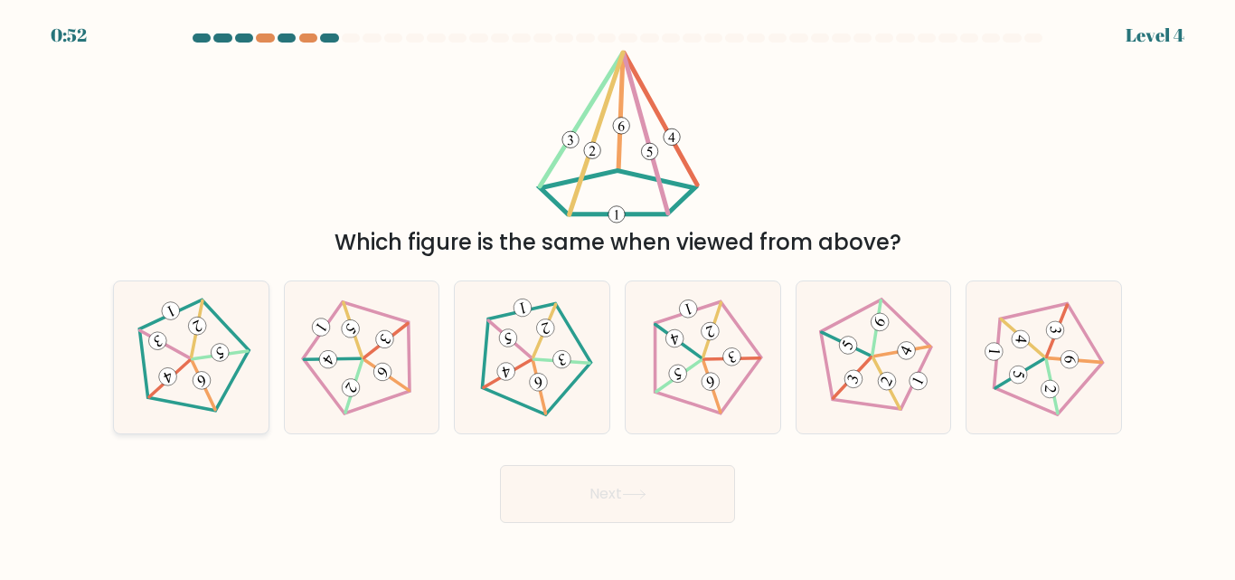
click at [195, 368] on 337 at bounding box center [204, 385] width 24 height 50
click at [618, 295] on input "a." at bounding box center [618, 292] width 1 height 5
radio input "true"
click at [619, 493] on button "Next" at bounding box center [617, 494] width 235 height 58
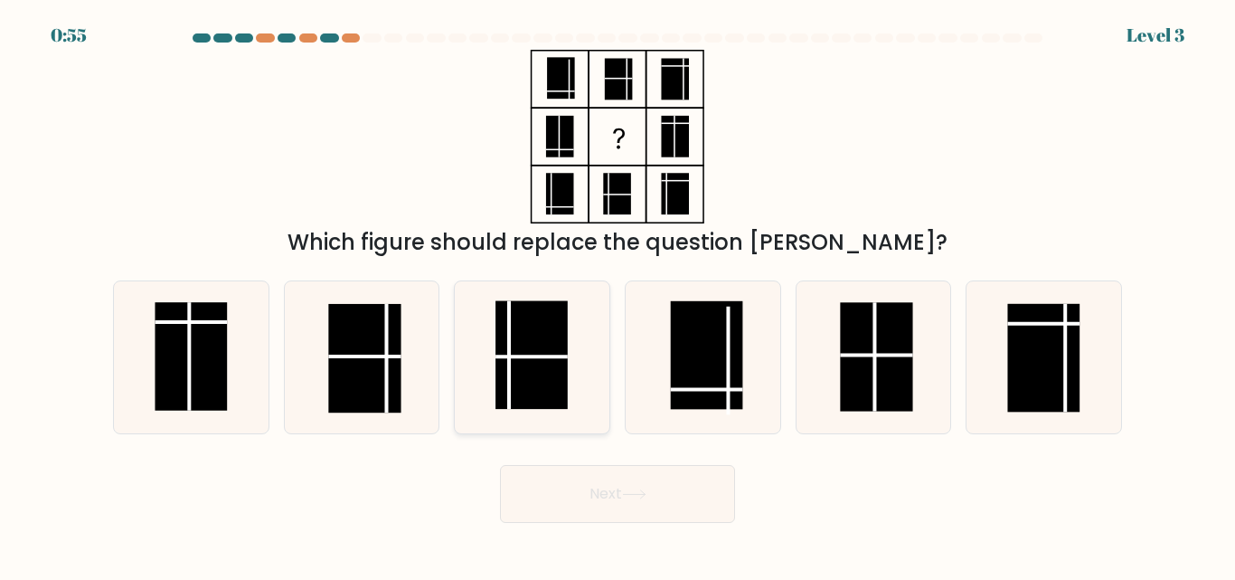
click at [531, 369] on rect at bounding box center [532, 355] width 72 height 109
click at [618, 295] on input "c." at bounding box center [618, 292] width 1 height 5
radio input "true"
click at [665, 156] on rect at bounding box center [676, 137] width 28 height 42
click at [627, 499] on button "Next" at bounding box center [617, 494] width 235 height 58
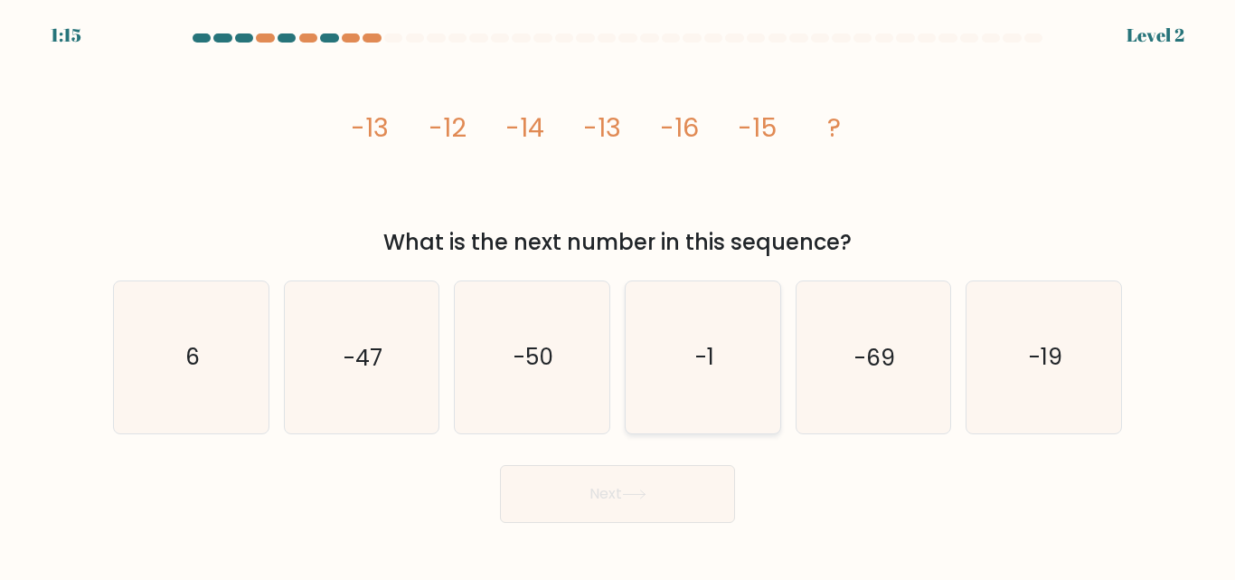
click at [720, 383] on icon "-1" at bounding box center [703, 356] width 151 height 151
click at [619, 295] on input "d. -1" at bounding box center [618, 292] width 1 height 5
radio input "true"
click at [659, 482] on button "Next" at bounding box center [617, 494] width 235 height 58
click at [648, 480] on button "Next" at bounding box center [617, 494] width 235 height 58
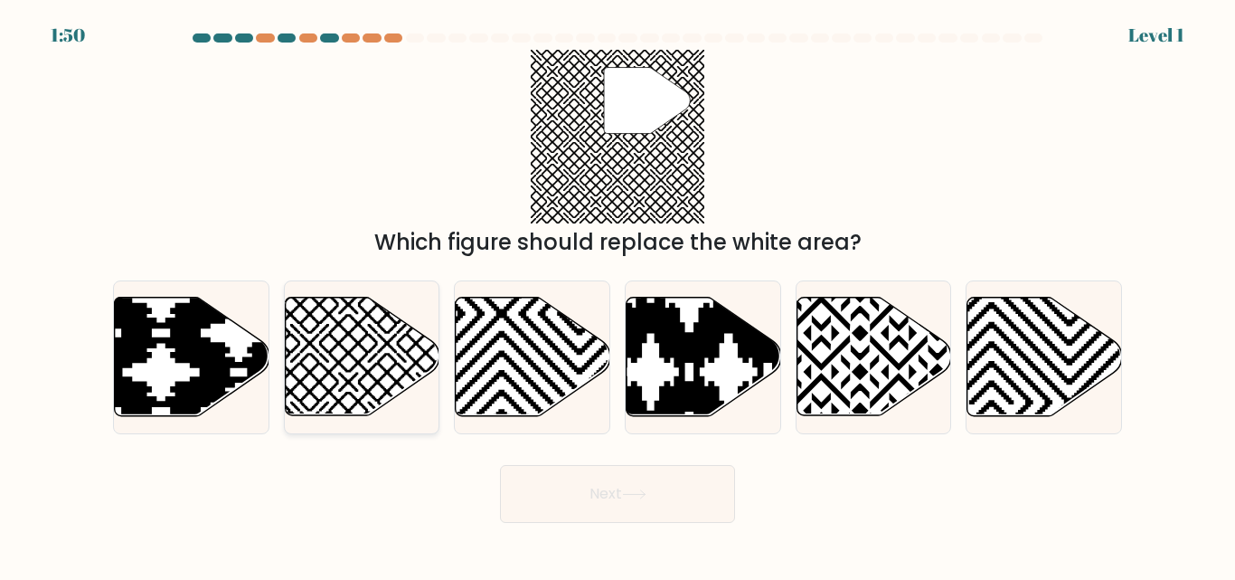
click at [355, 366] on icon at bounding box center [309, 421] width 311 height 311
click at [618, 295] on input "b." at bounding box center [618, 292] width 1 height 5
radio input "true"
click at [636, 503] on button "Next" at bounding box center [617, 494] width 235 height 58
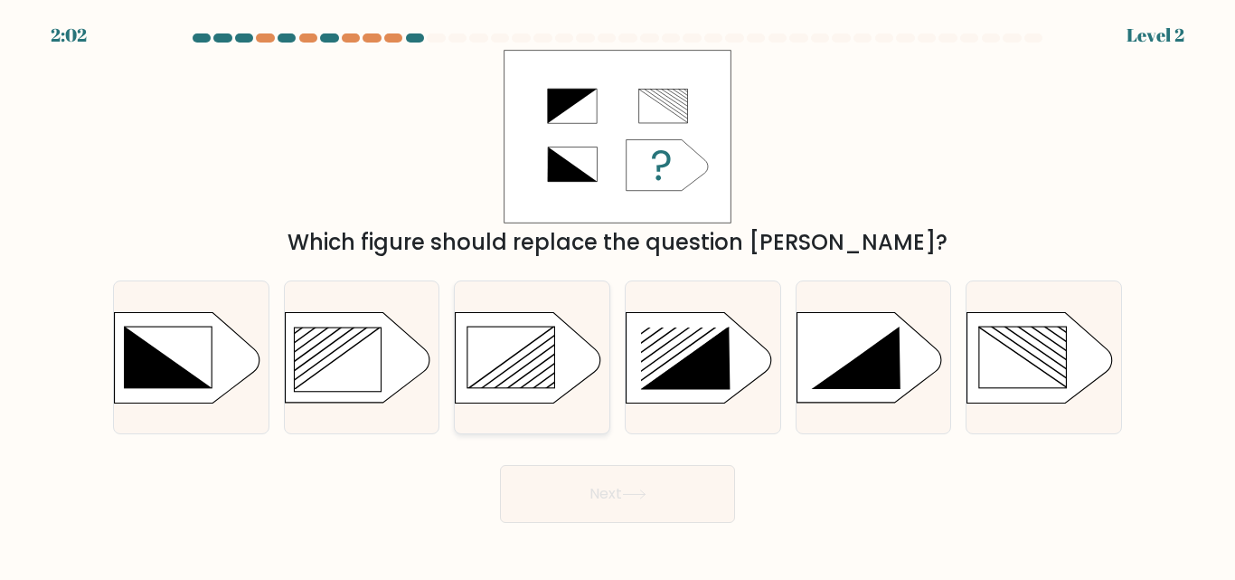
click at [522, 354] on rect at bounding box center [511, 356] width 87 height 61
click at [618, 295] on input "c." at bounding box center [618, 292] width 1 height 5
radio input "true"
click at [617, 496] on button "Next" at bounding box center [617, 494] width 235 height 58
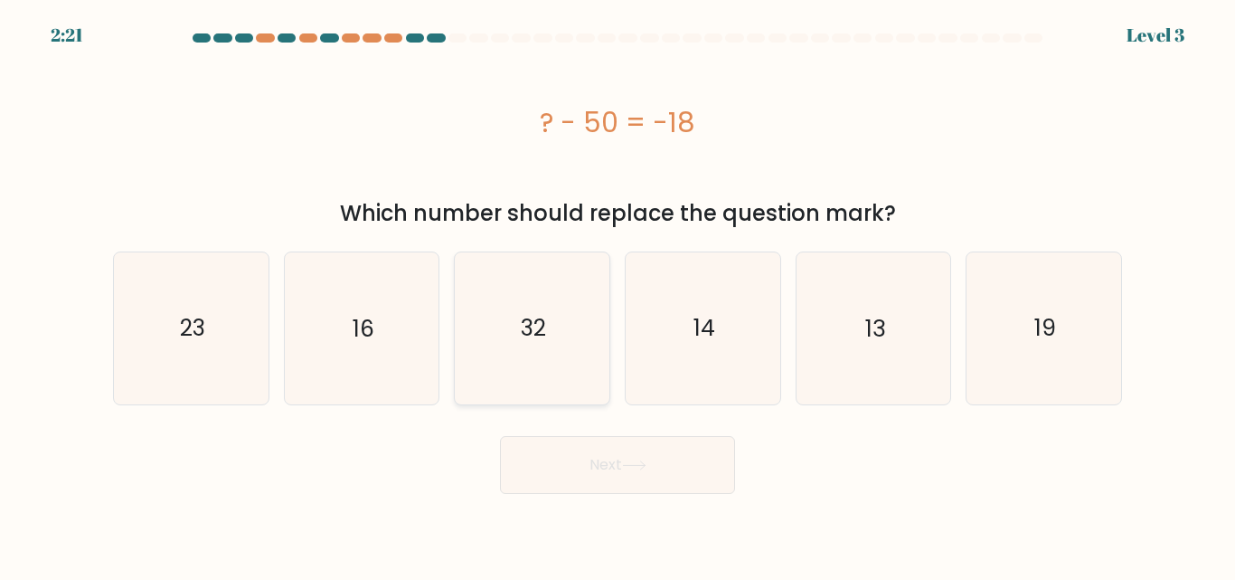
click at [508, 344] on icon "32" at bounding box center [532, 327] width 151 height 151
click at [618, 295] on input "c. 32" at bounding box center [618, 292] width 1 height 5
radio input "true"
click at [646, 467] on icon at bounding box center [634, 465] width 24 height 10
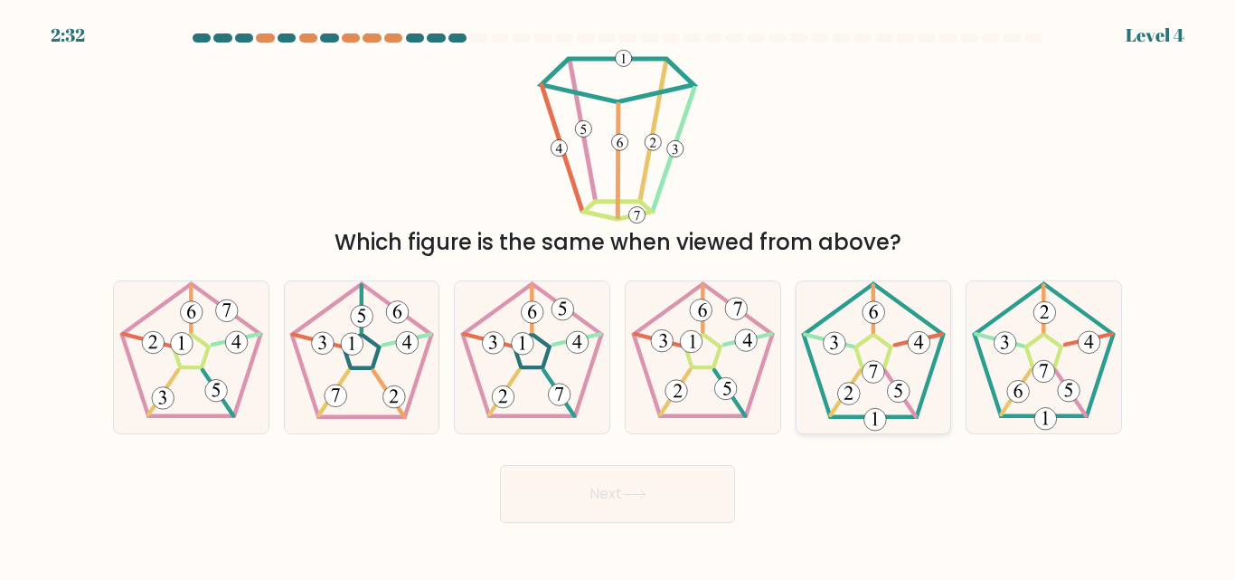
click at [896, 385] on 191 at bounding box center [898, 391] width 23 height 23
click at [619, 295] on input "e." at bounding box center [618, 292] width 1 height 5
radio input "true"
click at [626, 492] on button "Next" at bounding box center [617, 494] width 235 height 58
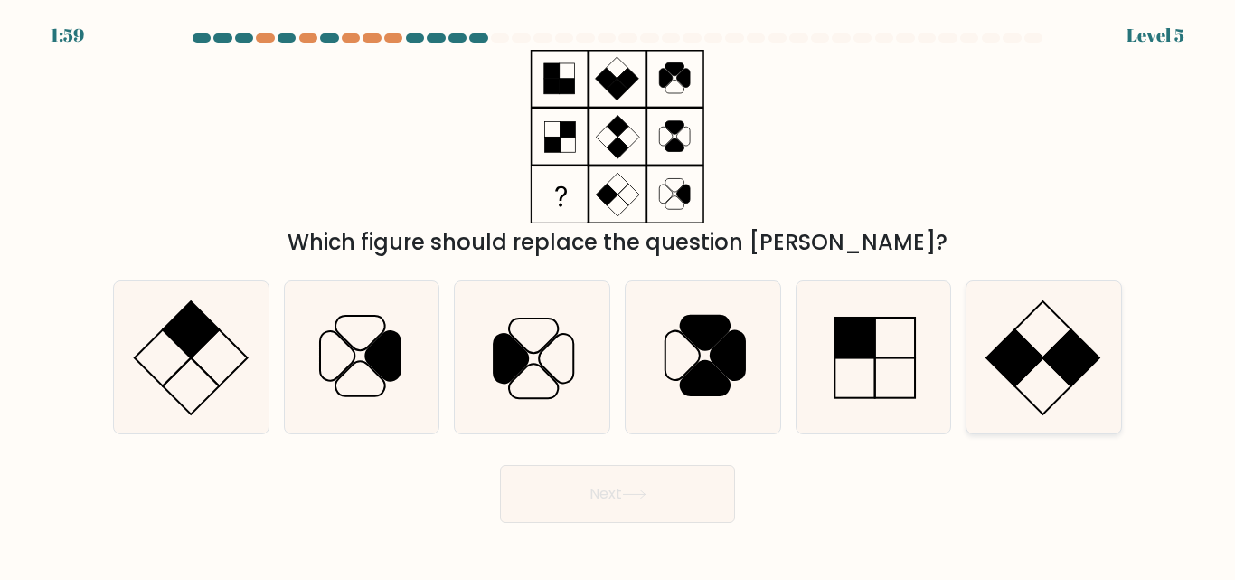
click at [1046, 363] on icon at bounding box center [1043, 356] width 151 height 151
click at [619, 295] on input "f." at bounding box center [618, 292] width 1 height 5
radio input "true"
click at [672, 495] on button "Next" at bounding box center [617, 494] width 235 height 58
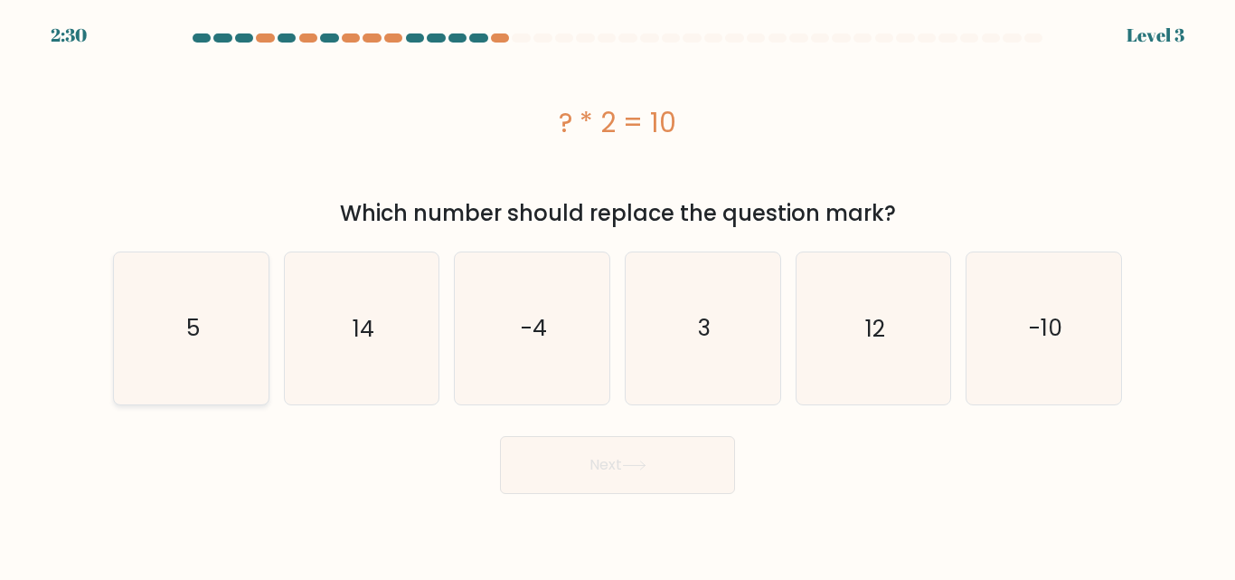
click at [210, 349] on icon "5" at bounding box center [191, 327] width 151 height 151
click at [618, 295] on input "a. 5" at bounding box center [618, 292] width 1 height 5
radio input "true"
click at [677, 464] on button "Next" at bounding box center [617, 465] width 235 height 58
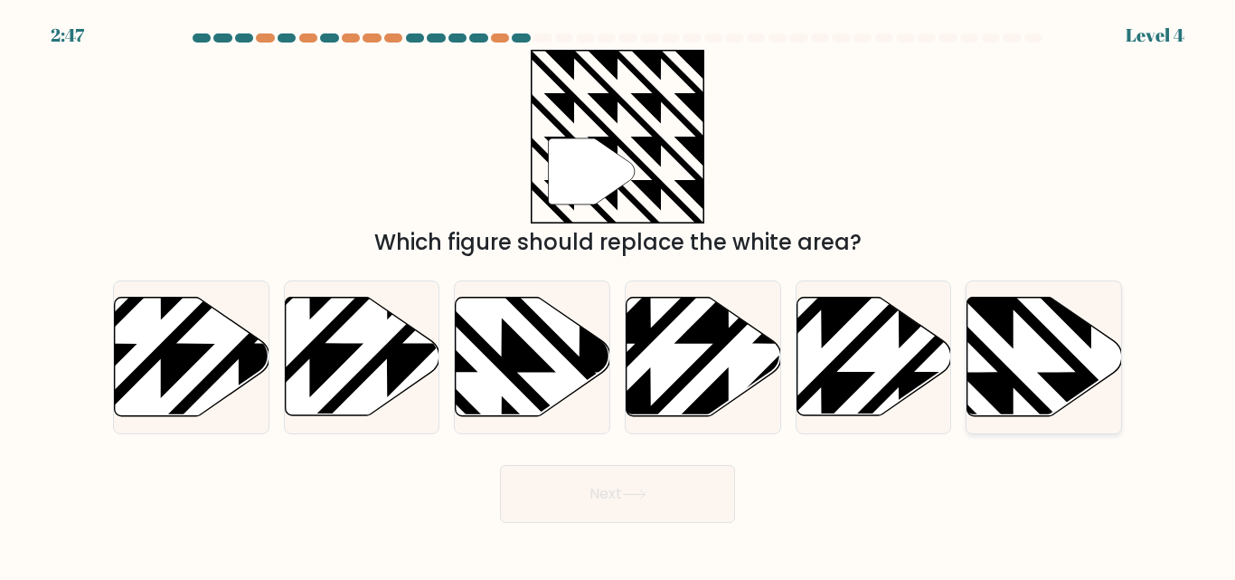
click at [1083, 373] on icon at bounding box center [1091, 294] width 311 height 311
click at [619, 295] on input "f." at bounding box center [618, 292] width 1 height 5
radio input "true"
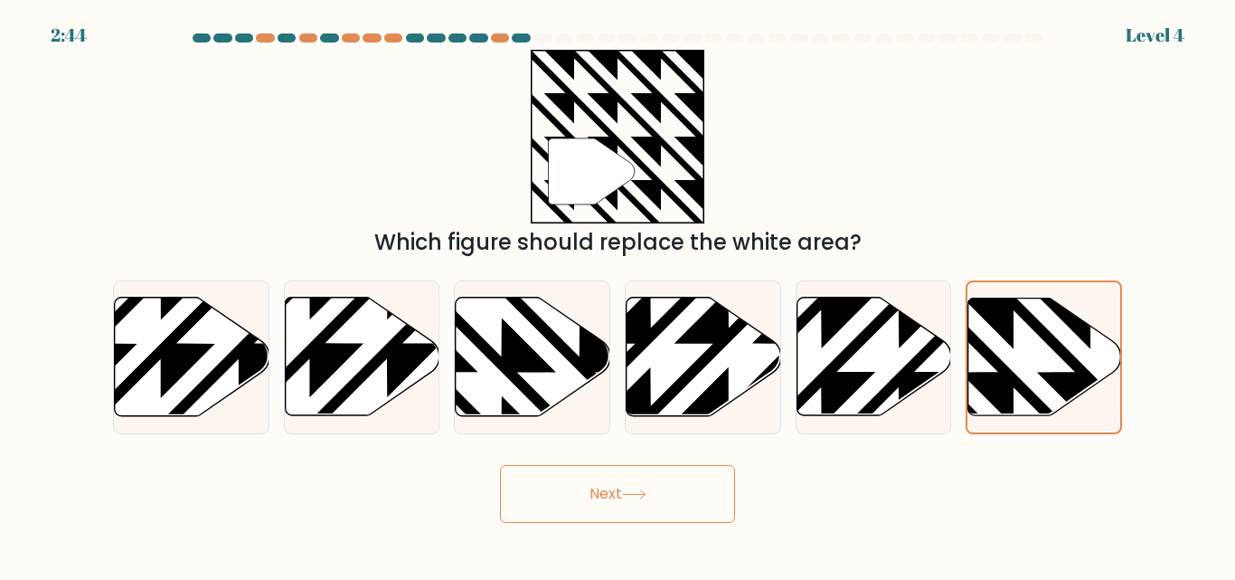
click at [609, 494] on button "Next" at bounding box center [617, 494] width 235 height 58
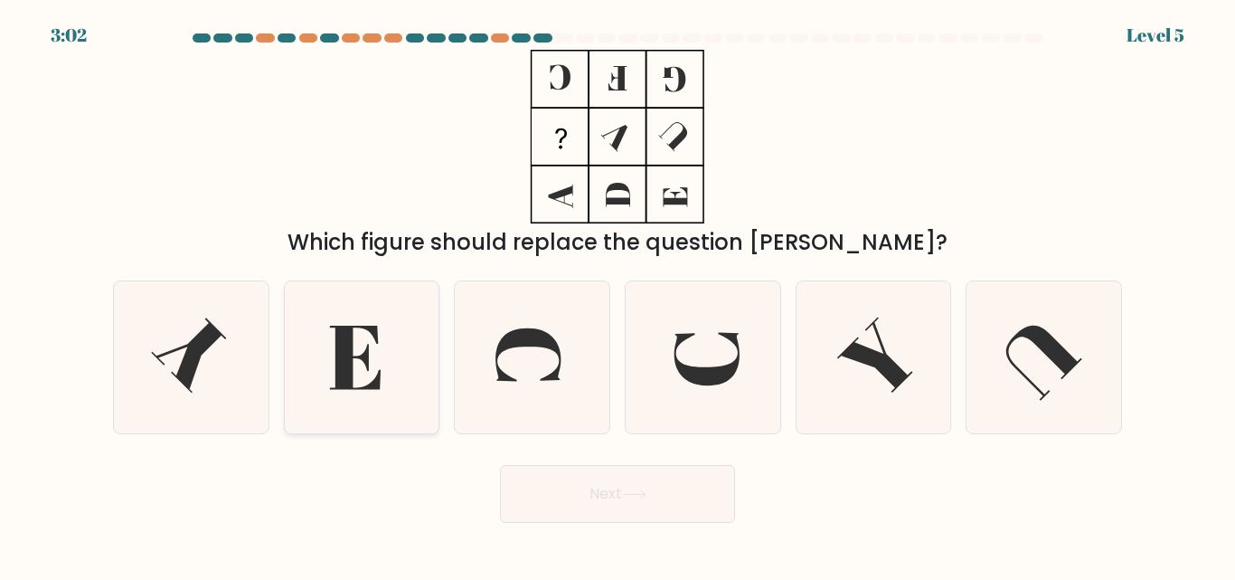
click at [378, 378] on icon at bounding box center [355, 357] width 51 height 63
click at [618, 295] on input "b." at bounding box center [618, 292] width 1 height 5
radio input "true"
click at [643, 486] on button "Next" at bounding box center [617, 494] width 235 height 58
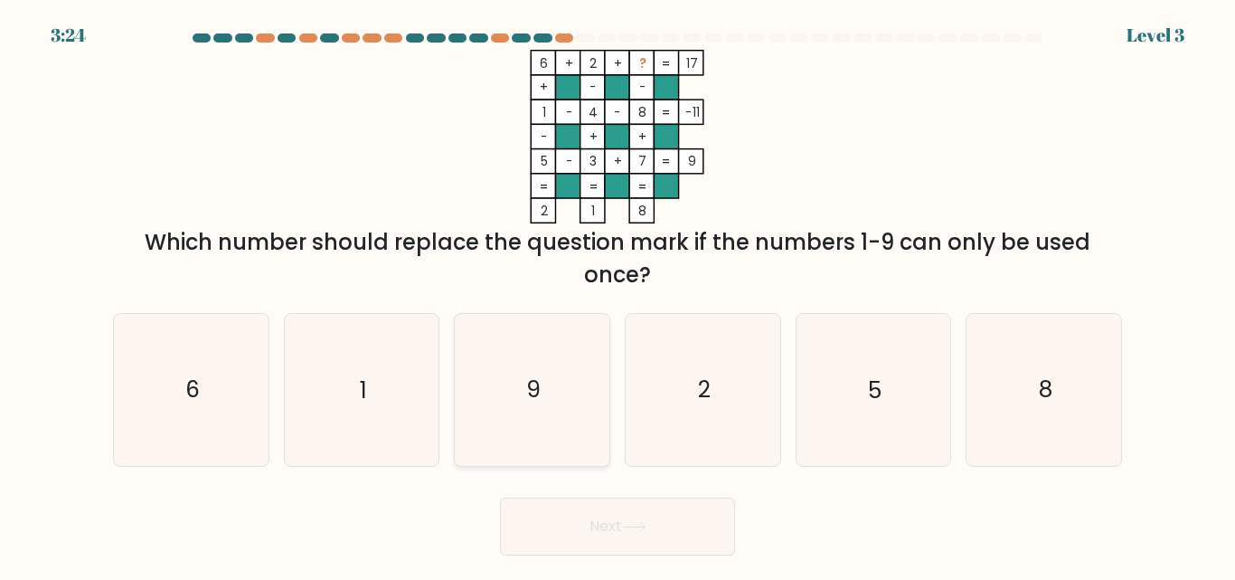
click at [514, 412] on icon "9" at bounding box center [532, 389] width 151 height 151
click at [618, 295] on input "c. 9" at bounding box center [618, 292] width 1 height 5
radio input "true"
click at [675, 531] on button "Next" at bounding box center [617, 526] width 235 height 58
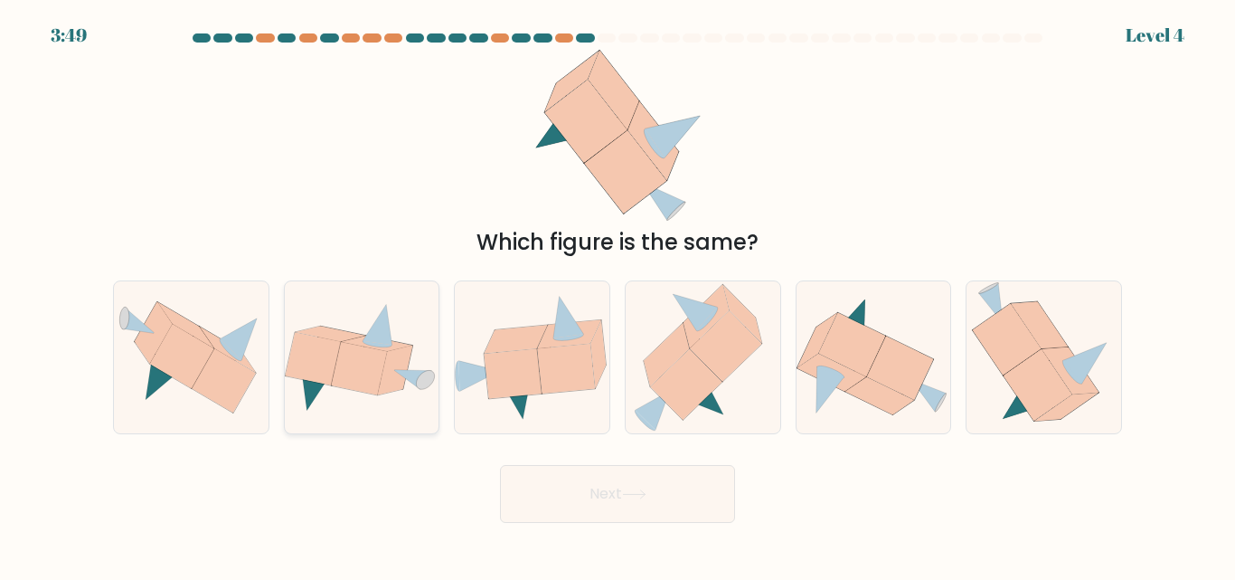
click at [384, 379] on icon at bounding box center [362, 357] width 155 height 111
click at [618, 295] on input "b." at bounding box center [618, 292] width 1 height 5
radio input "true"
click at [679, 499] on button "Next" at bounding box center [617, 494] width 235 height 58
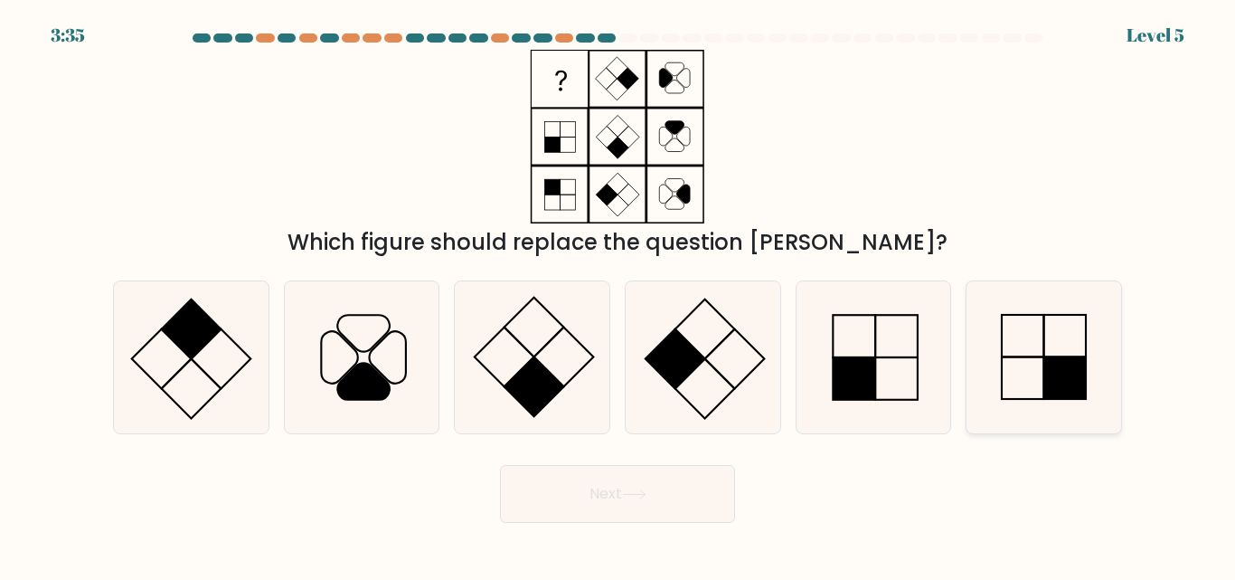
click at [1075, 370] on rect at bounding box center [1065, 378] width 43 height 43
click at [619, 295] on input "f." at bounding box center [618, 292] width 1 height 5
radio input "true"
click at [644, 501] on button "Next" at bounding box center [617, 494] width 235 height 58
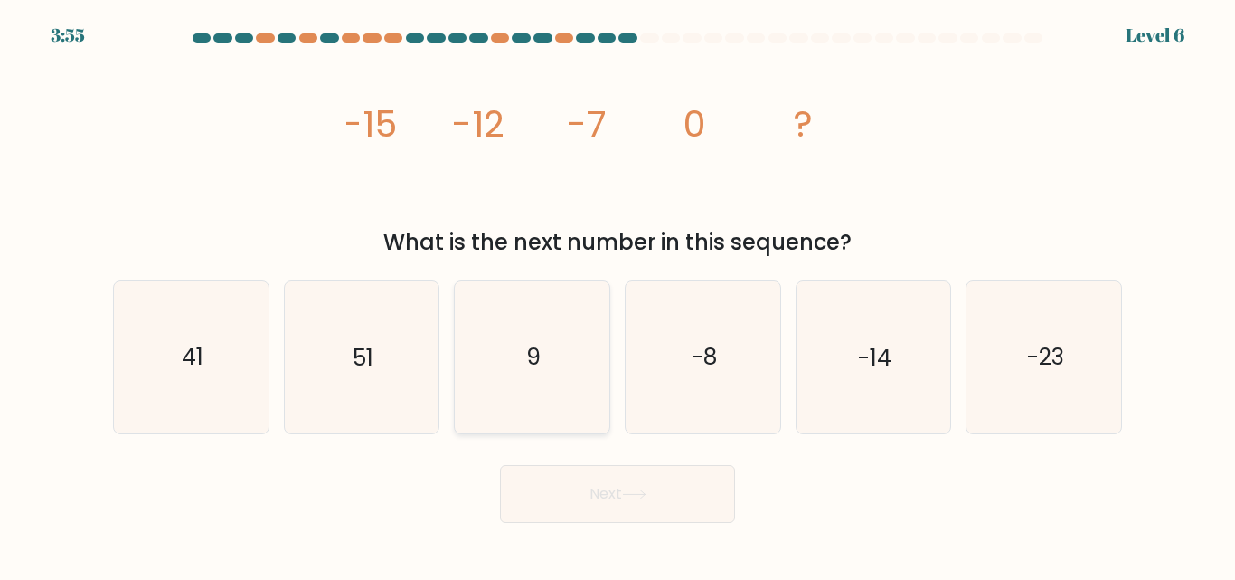
click at [536, 364] on text "9" at bounding box center [533, 358] width 14 height 32
click at [618, 295] on input "c. 9" at bounding box center [618, 292] width 1 height 5
radio input "true"
click at [716, 348] on text "-8" at bounding box center [704, 358] width 25 height 32
click at [619, 295] on input "d. -8" at bounding box center [618, 292] width 1 height 5
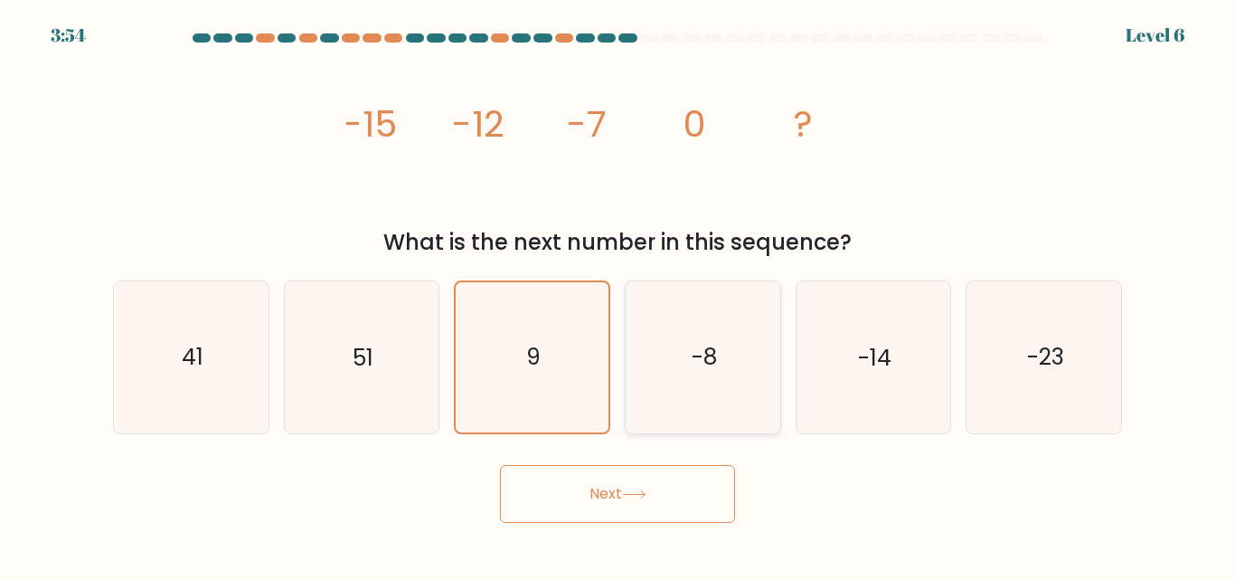
radio input "true"
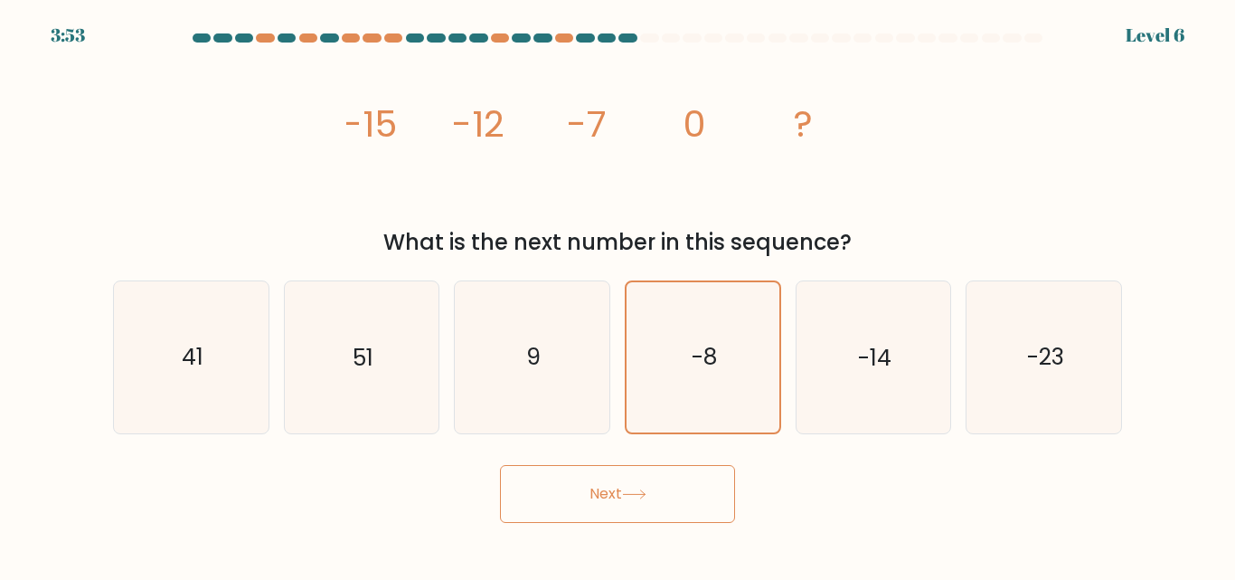
click at [671, 495] on button "Next" at bounding box center [617, 494] width 235 height 58
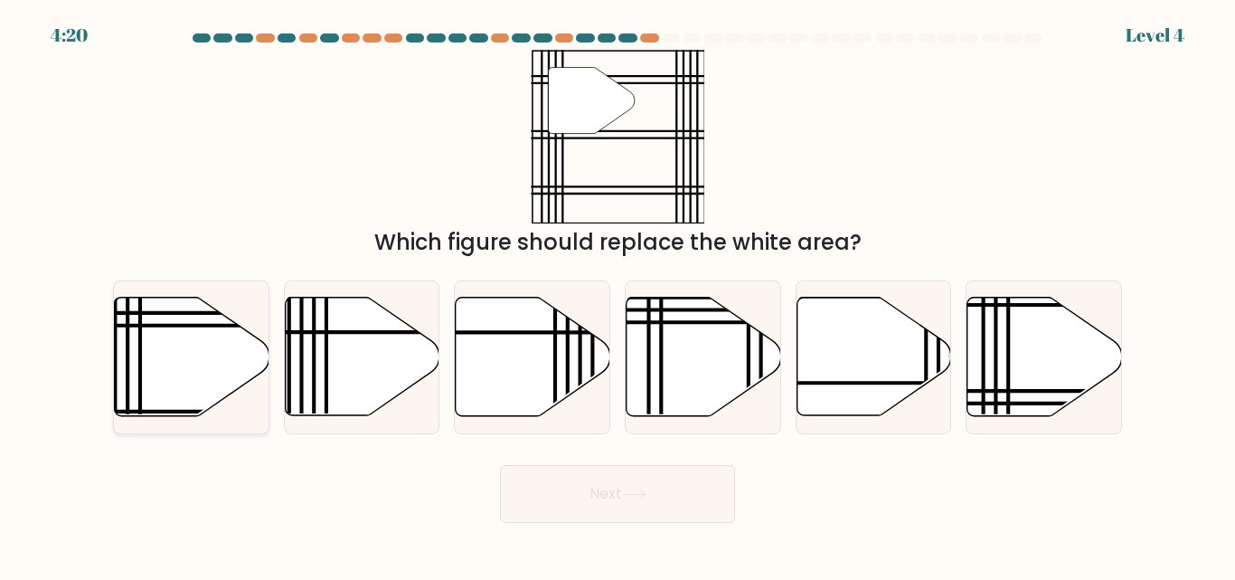
click at [192, 346] on icon at bounding box center [192, 357] width 155 height 118
click at [618, 295] on input "a." at bounding box center [618, 292] width 1 height 5
radio input "true"
click at [618, 489] on button "Next" at bounding box center [617, 494] width 235 height 58
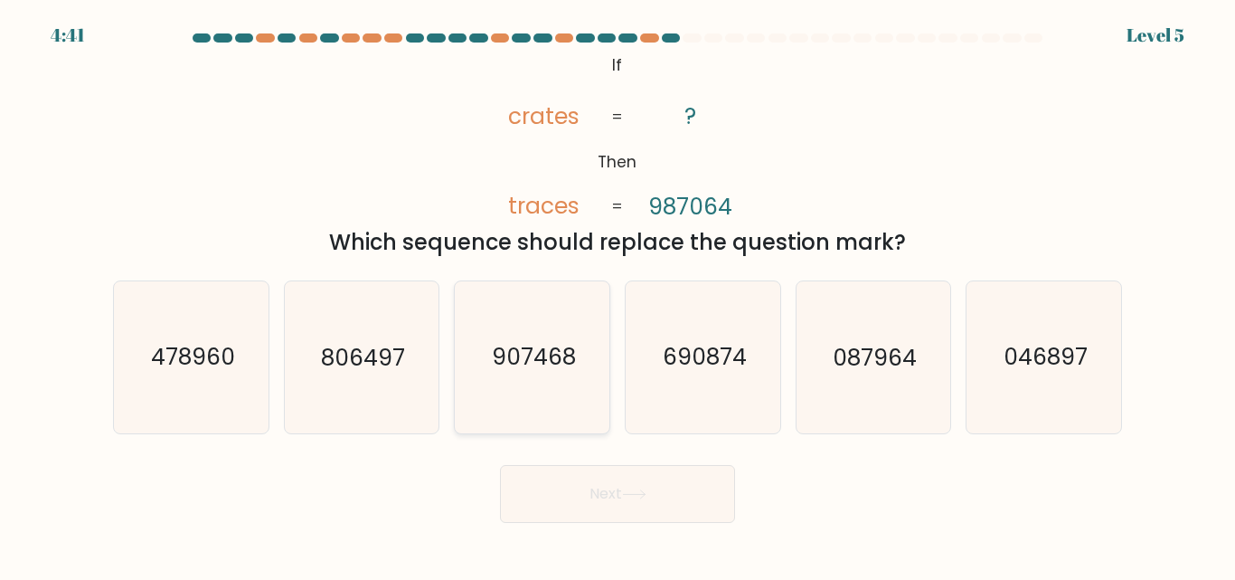
click at [527, 378] on icon "907468" at bounding box center [532, 356] width 151 height 151
click at [618, 295] on input "c. 907468" at bounding box center [618, 292] width 1 height 5
radio input "true"
click at [593, 490] on button "Next" at bounding box center [617, 494] width 235 height 58
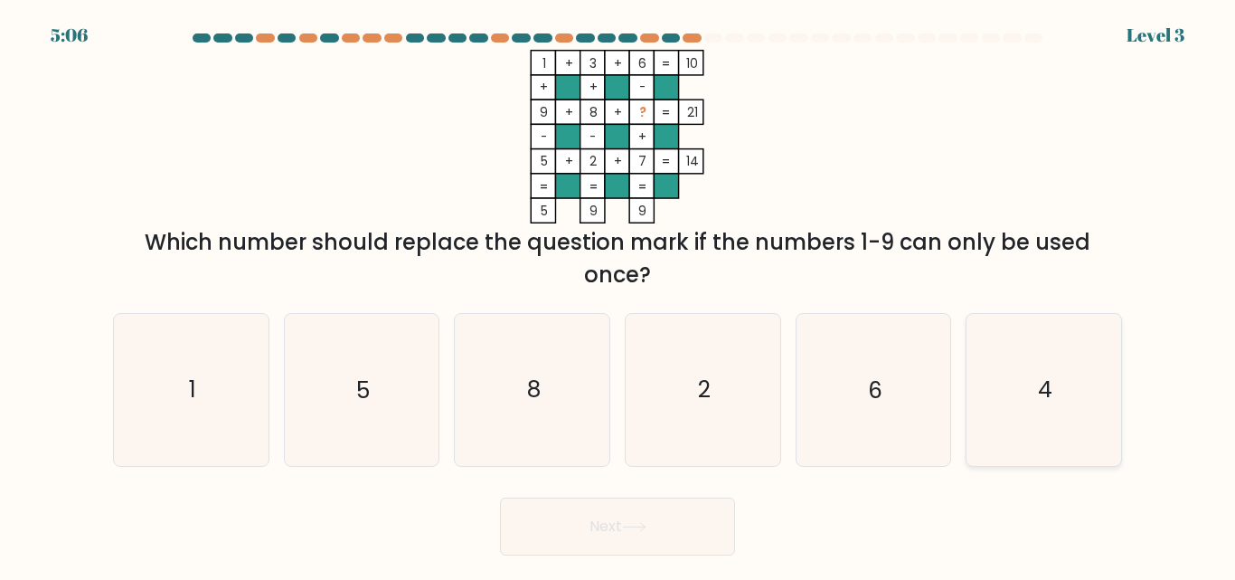
click at [1091, 399] on icon "4" at bounding box center [1043, 389] width 151 height 151
click at [619, 295] on input "f. 4" at bounding box center [618, 292] width 1 height 5
radio input "true"
click at [653, 517] on button "Next" at bounding box center [617, 526] width 235 height 58
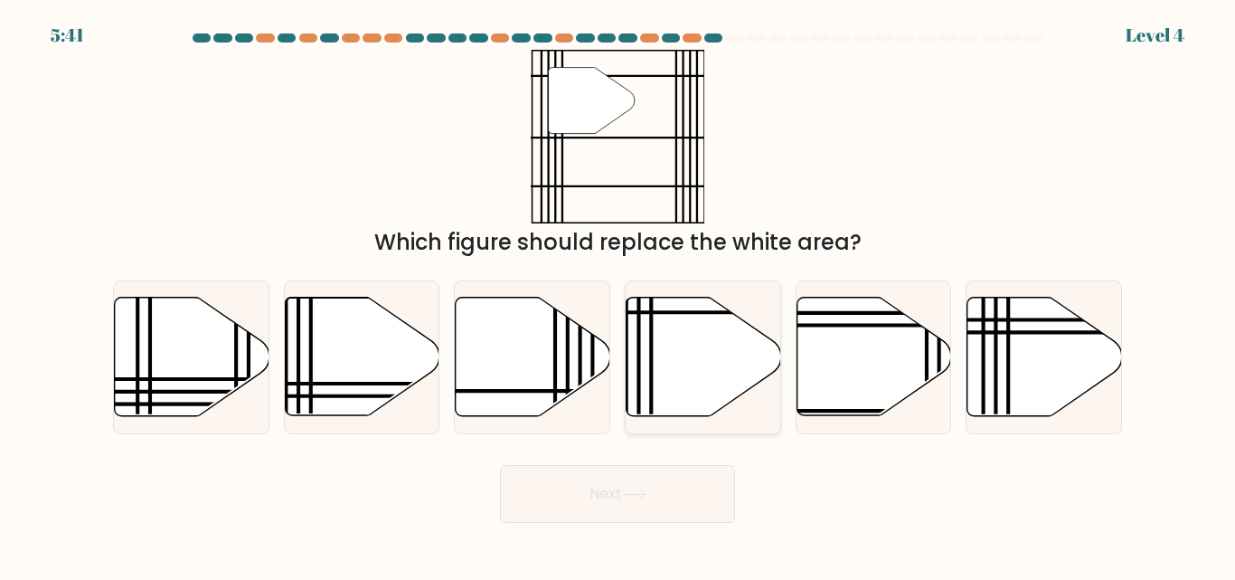
click at [699, 369] on icon at bounding box center [704, 357] width 155 height 118
click at [619, 295] on input "d." at bounding box center [618, 292] width 1 height 5
radio input "true"
click at [667, 504] on button "Next" at bounding box center [617, 494] width 235 height 58
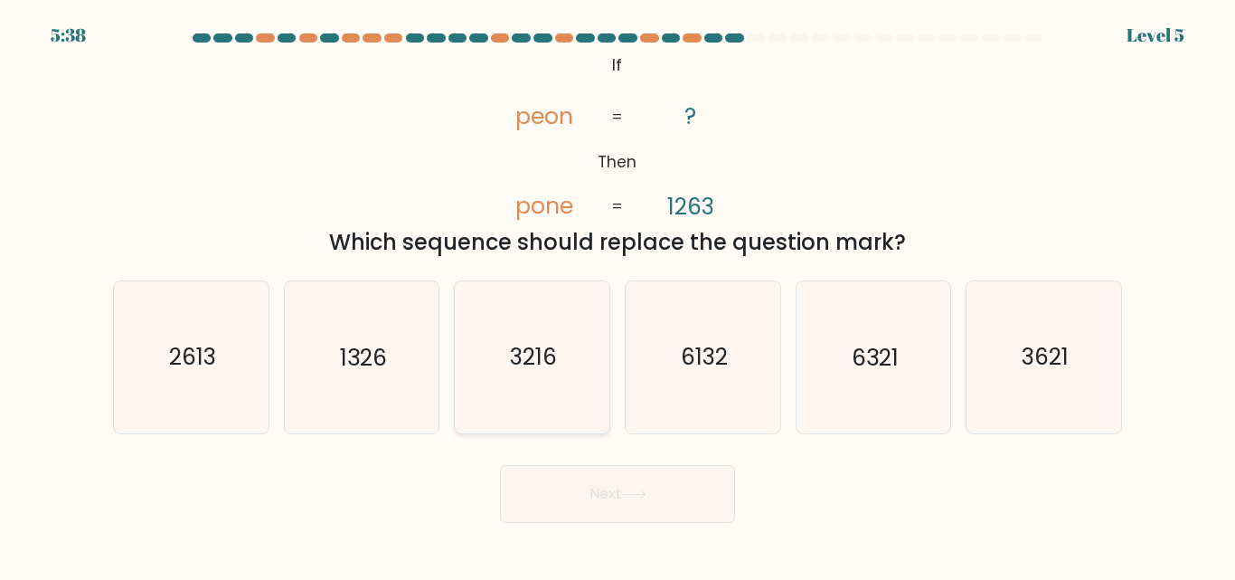
click at [537, 363] on text "3216" at bounding box center [533, 358] width 47 height 32
click at [618, 295] on input "c. 3216" at bounding box center [618, 292] width 1 height 5
radio input "true"
click at [611, 500] on button "Next" at bounding box center [617, 494] width 235 height 58
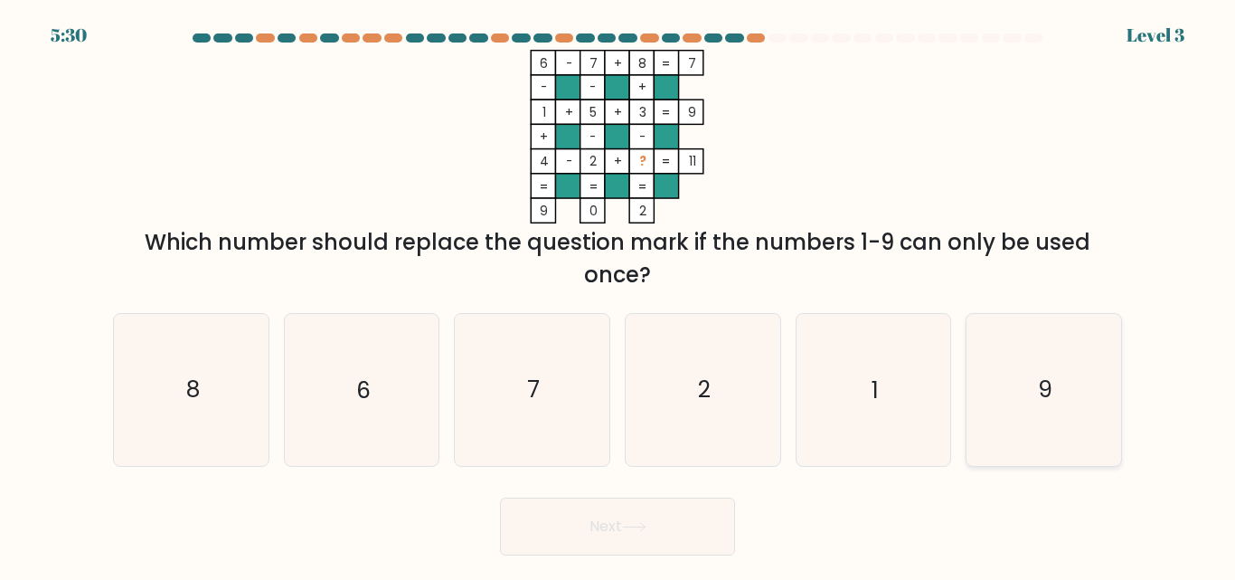
click at [1025, 394] on icon "9" at bounding box center [1043, 389] width 151 height 151
click at [619, 295] on input "f. 9" at bounding box center [618, 292] width 1 height 5
radio input "true"
click at [617, 523] on button "Next" at bounding box center [617, 526] width 235 height 58
click at [647, 523] on icon at bounding box center [634, 527] width 24 height 10
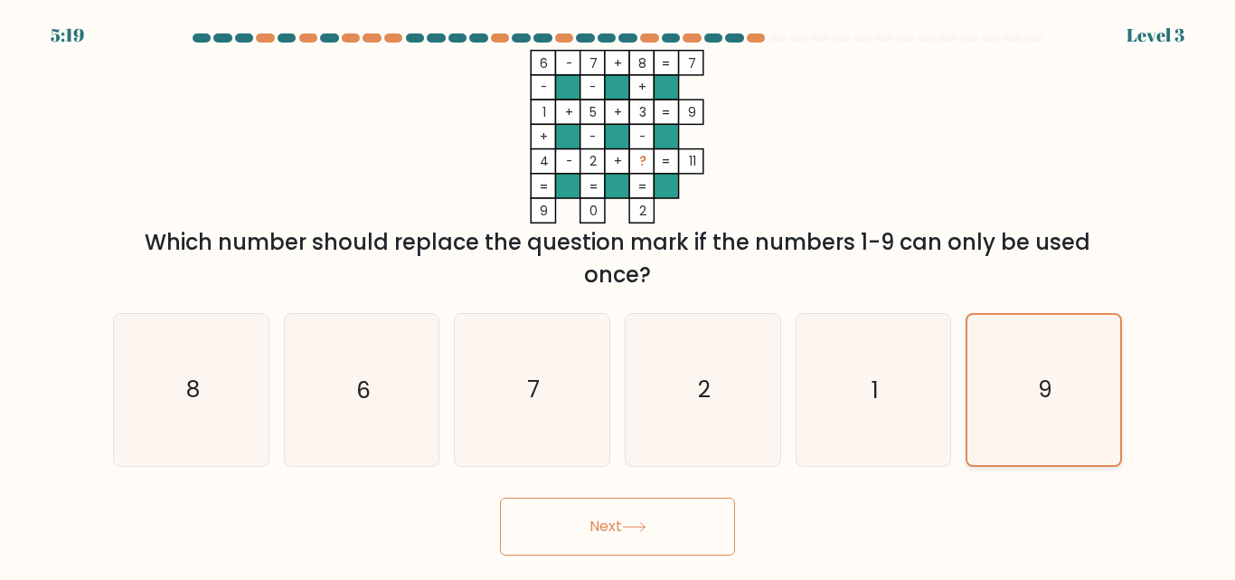
click at [1059, 361] on icon "9" at bounding box center [1043, 389] width 149 height 149
click at [619, 295] on input "f. 9" at bounding box center [618, 292] width 1 height 5
click at [618, 524] on button "Next" at bounding box center [617, 526] width 235 height 58
click at [622, 516] on button "Next" at bounding box center [617, 526] width 235 height 58
click at [637, 525] on icon at bounding box center [634, 527] width 24 height 10
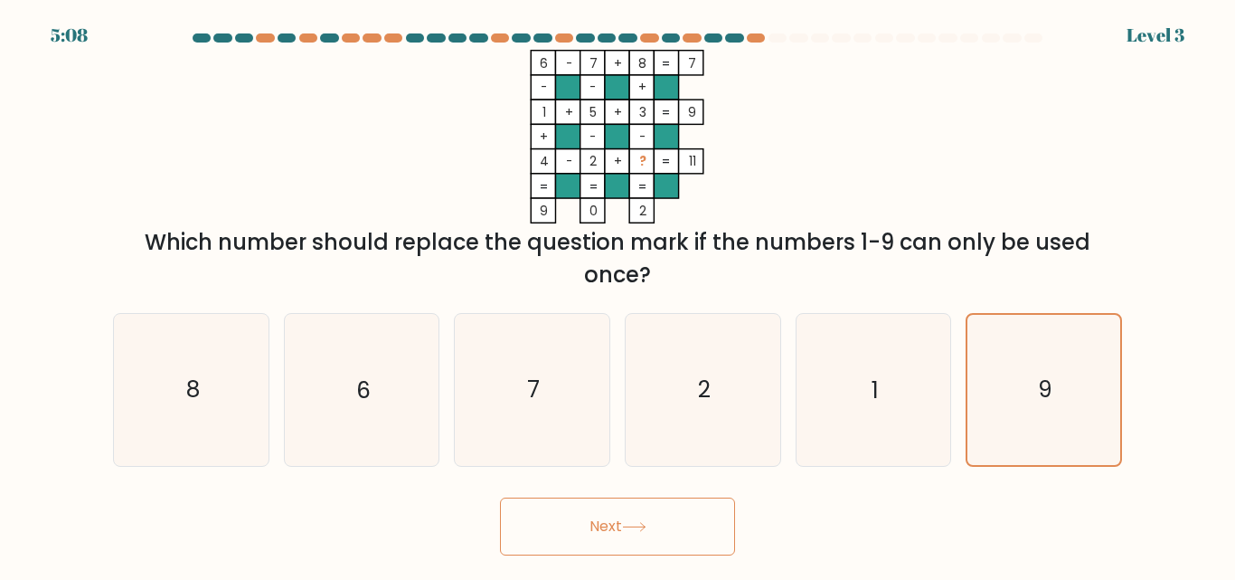
click at [638, 524] on icon at bounding box center [634, 527] width 24 height 10
click at [640, 523] on icon at bounding box center [634, 527] width 24 height 10
click at [645, 524] on icon at bounding box center [634, 527] width 24 height 10
click at [608, 525] on button "Next" at bounding box center [617, 526] width 235 height 58
click at [608, 524] on button "Next" at bounding box center [617, 526] width 235 height 58
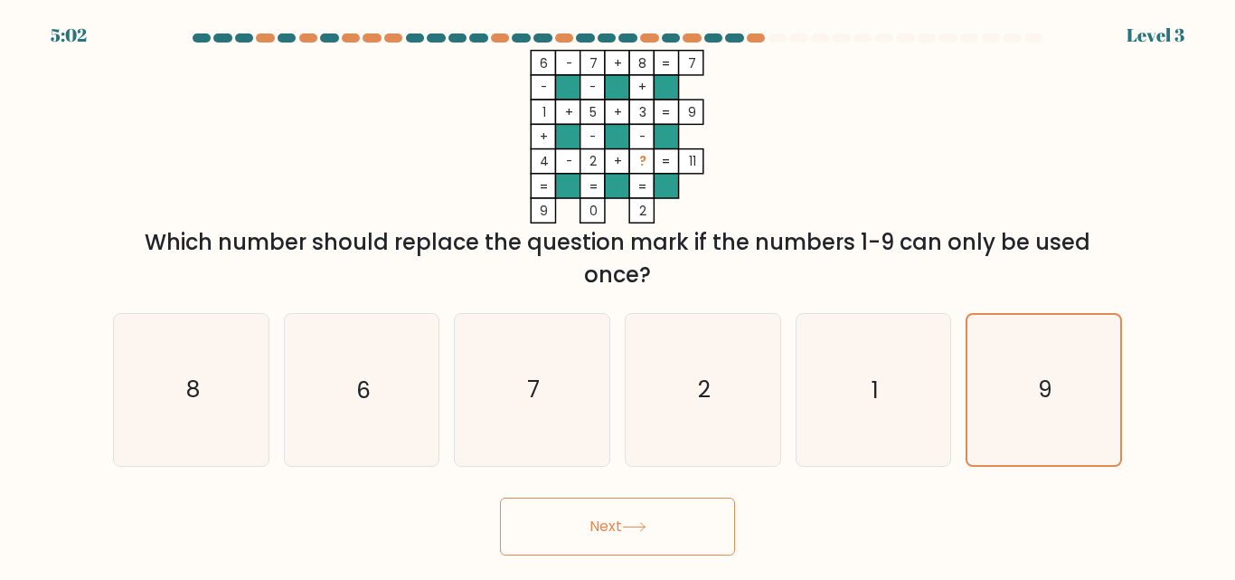
click at [609, 524] on button "Next" at bounding box center [617, 526] width 235 height 58
click at [610, 524] on button "Next" at bounding box center [617, 526] width 235 height 58
click at [634, 525] on icon at bounding box center [634, 527] width 24 height 10
click at [634, 523] on icon at bounding box center [634, 527] width 24 height 10
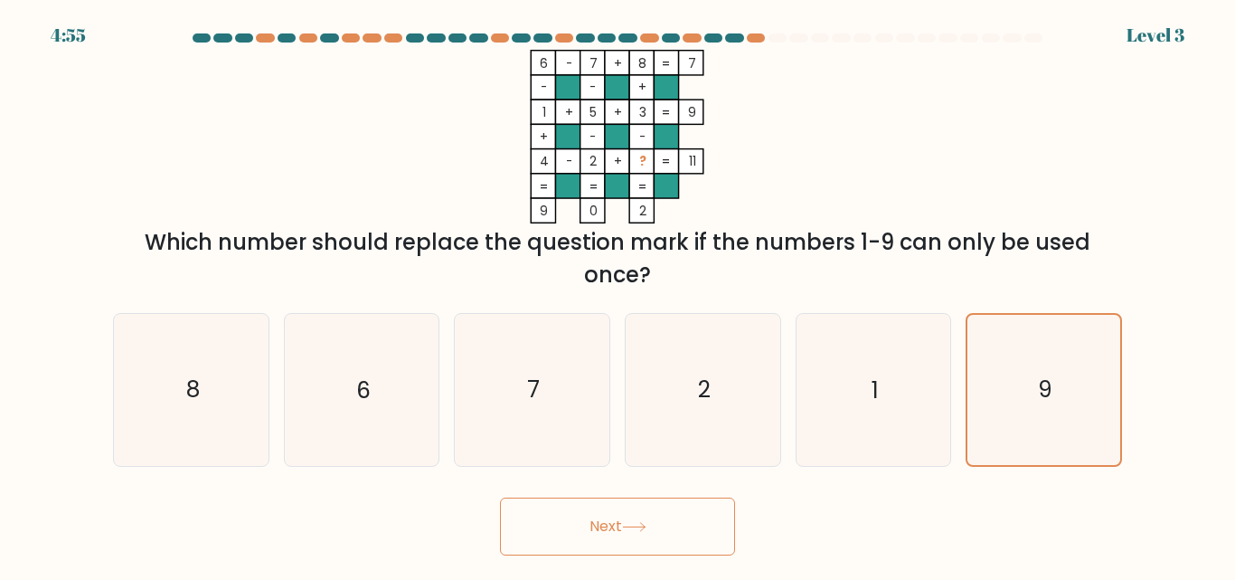
click at [634, 522] on icon at bounding box center [634, 527] width 24 height 10
click at [637, 519] on button "Next" at bounding box center [617, 526] width 235 height 58
click at [638, 518] on button "Next" at bounding box center [617, 526] width 235 height 58
click at [671, 515] on button "Next" at bounding box center [617, 526] width 235 height 58
click at [673, 515] on button "Next" at bounding box center [617, 526] width 235 height 58
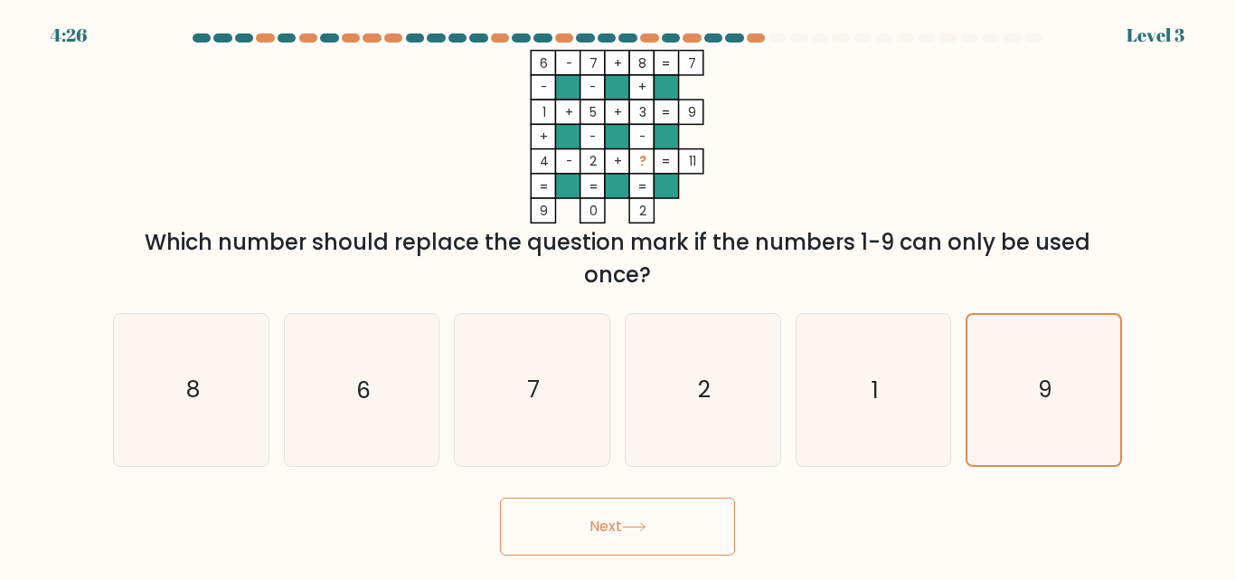
click at [674, 514] on button "Next" at bounding box center [617, 526] width 235 height 58
click at [611, 534] on button "Next" at bounding box center [617, 526] width 235 height 58
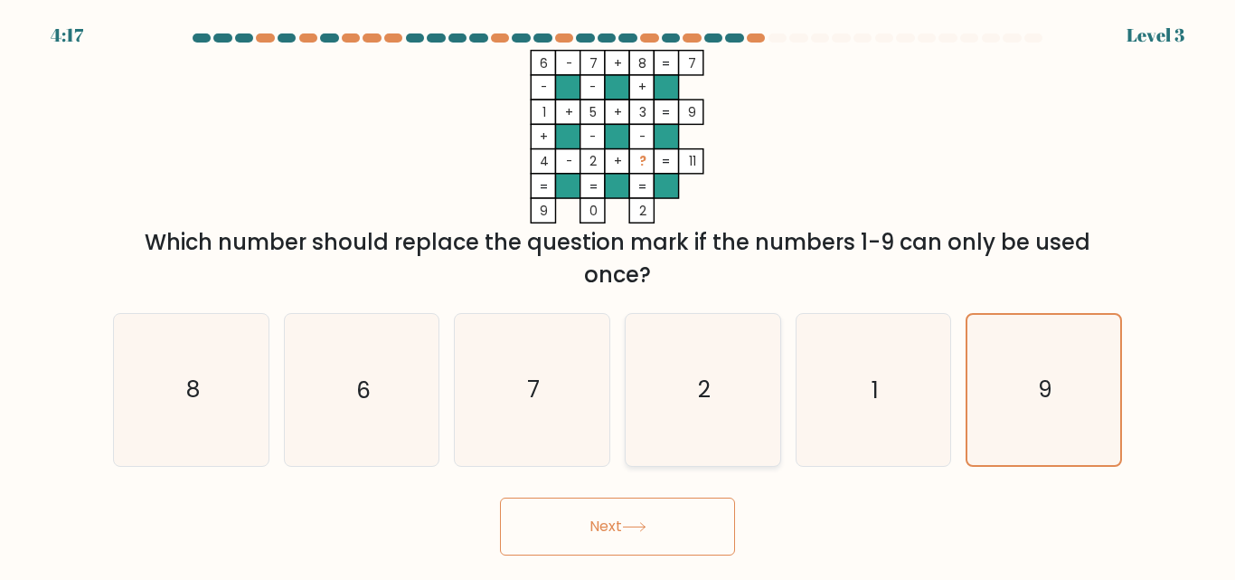
click at [732, 421] on icon "2" at bounding box center [703, 389] width 151 height 151
click at [619, 295] on input "d. 2" at bounding box center [618, 292] width 1 height 5
radio input "true"
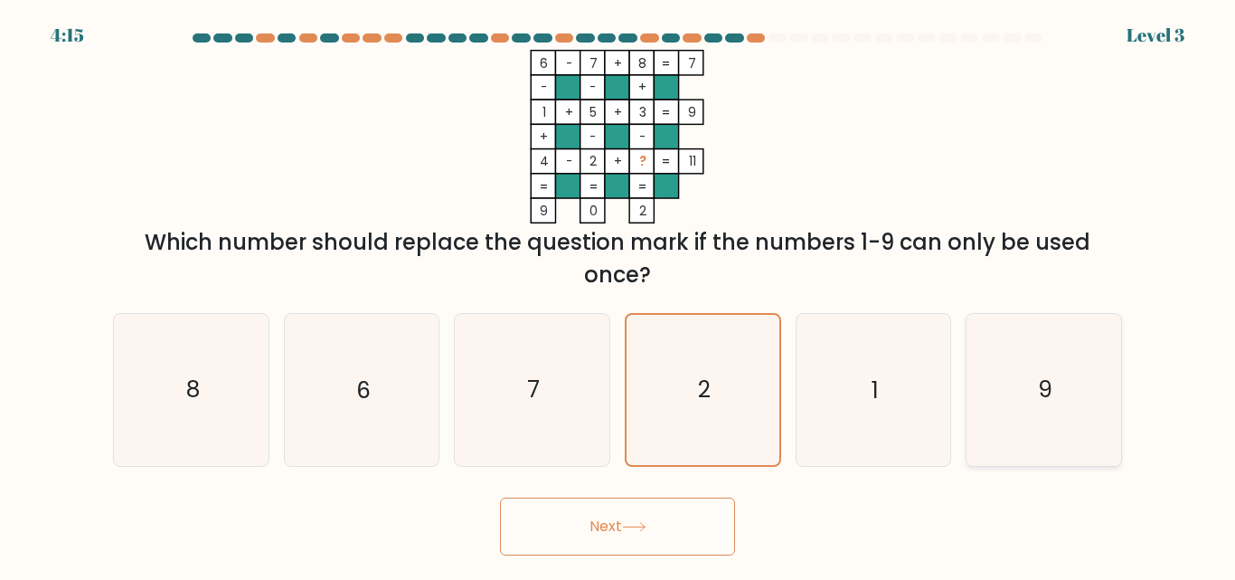
click at [1047, 356] on icon "9" at bounding box center [1043, 389] width 151 height 151
click at [619, 295] on input "f. 9" at bounding box center [618, 292] width 1 height 5
radio input "true"
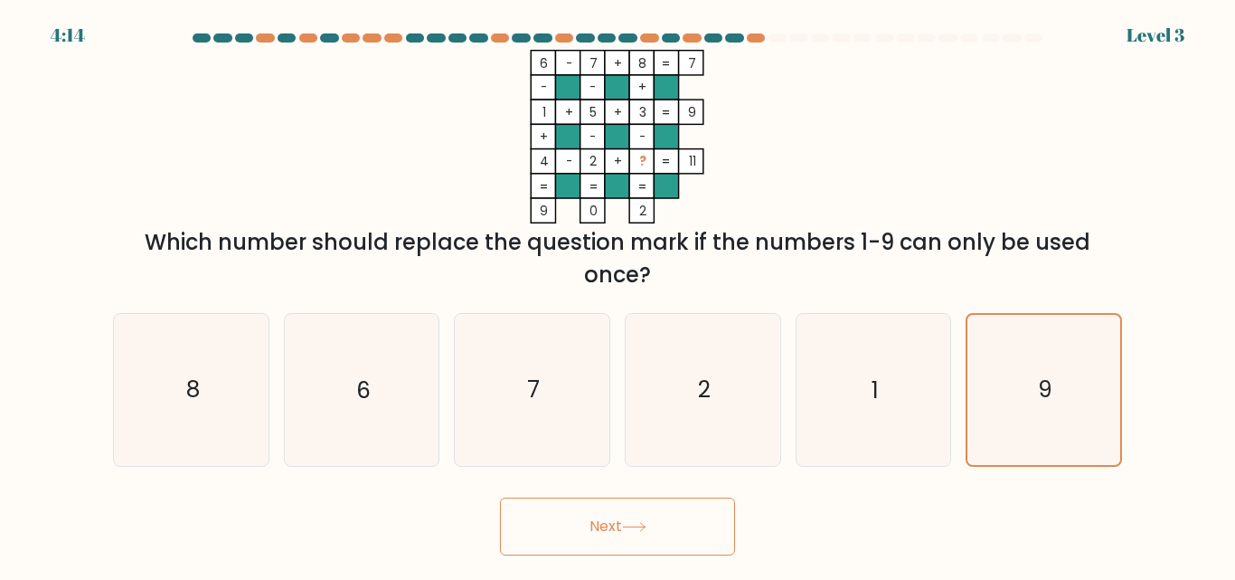
click at [638, 527] on icon at bounding box center [634, 527] width 24 height 10
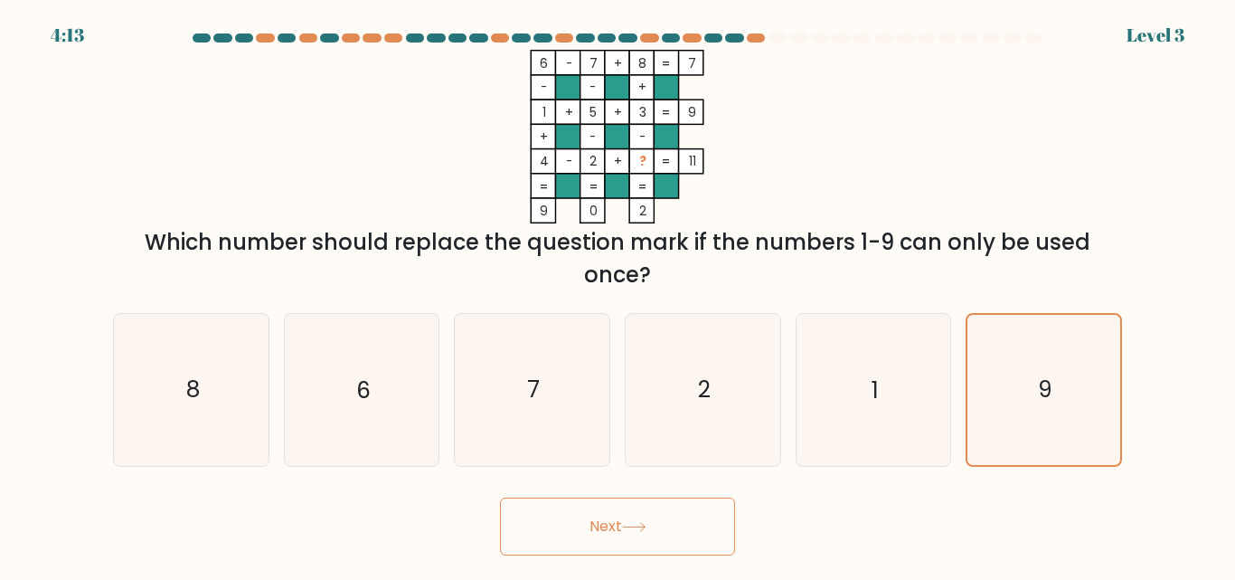
click at [638, 527] on icon at bounding box center [634, 527] width 24 height 10
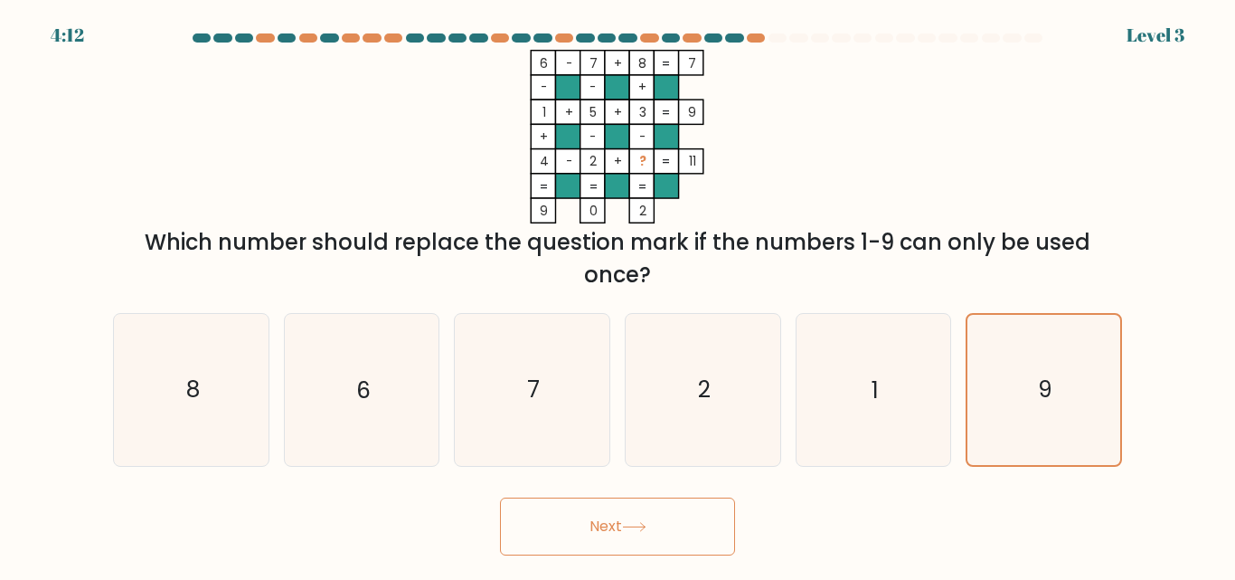
click at [638, 527] on icon at bounding box center [634, 527] width 24 height 10
click at [624, 516] on button "Next" at bounding box center [617, 526] width 235 height 58
click at [624, 514] on button "Next" at bounding box center [617, 526] width 235 height 58
click at [625, 513] on button "Next" at bounding box center [617, 526] width 235 height 58
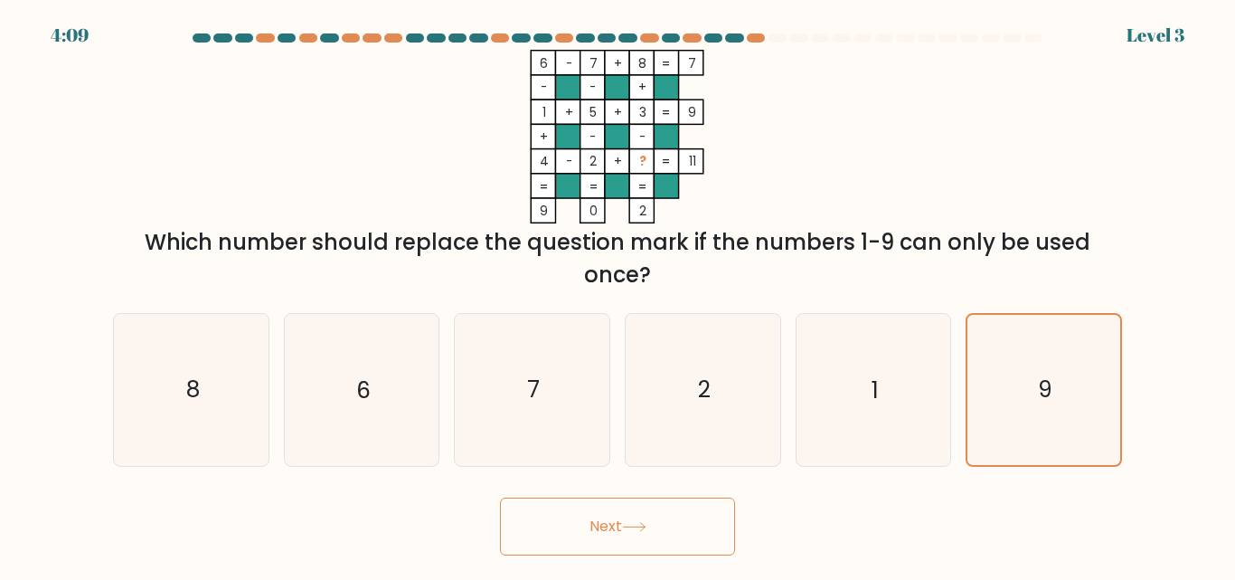
click at [627, 512] on button "Next" at bounding box center [617, 526] width 235 height 58
click at [628, 510] on button "Next" at bounding box center [617, 526] width 235 height 58
click at [628, 509] on button "Next" at bounding box center [617, 526] width 235 height 58
click at [630, 508] on button "Next" at bounding box center [617, 526] width 235 height 58
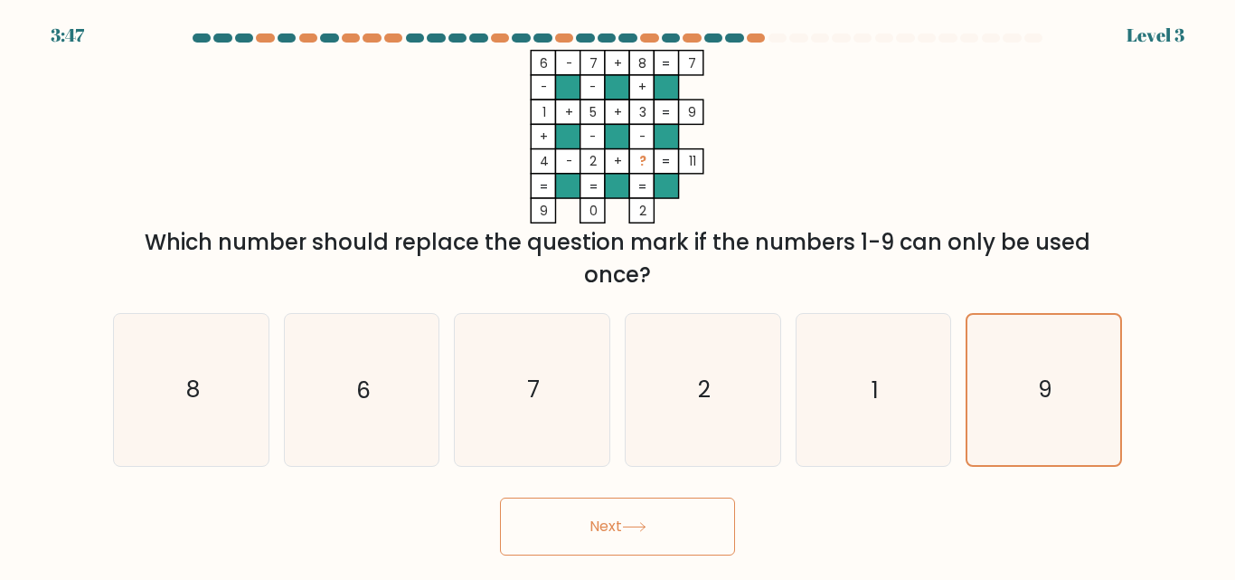
drag, startPoint x: 689, startPoint y: 551, endPoint x: 684, endPoint y: 541, distance: 11.3
click at [685, 546] on button "Next" at bounding box center [617, 526] width 235 height 58
click at [683, 538] on button "Next" at bounding box center [617, 526] width 235 height 58
click at [683, 533] on button "Next" at bounding box center [617, 526] width 235 height 58
click at [684, 529] on button "Next" at bounding box center [617, 526] width 235 height 58
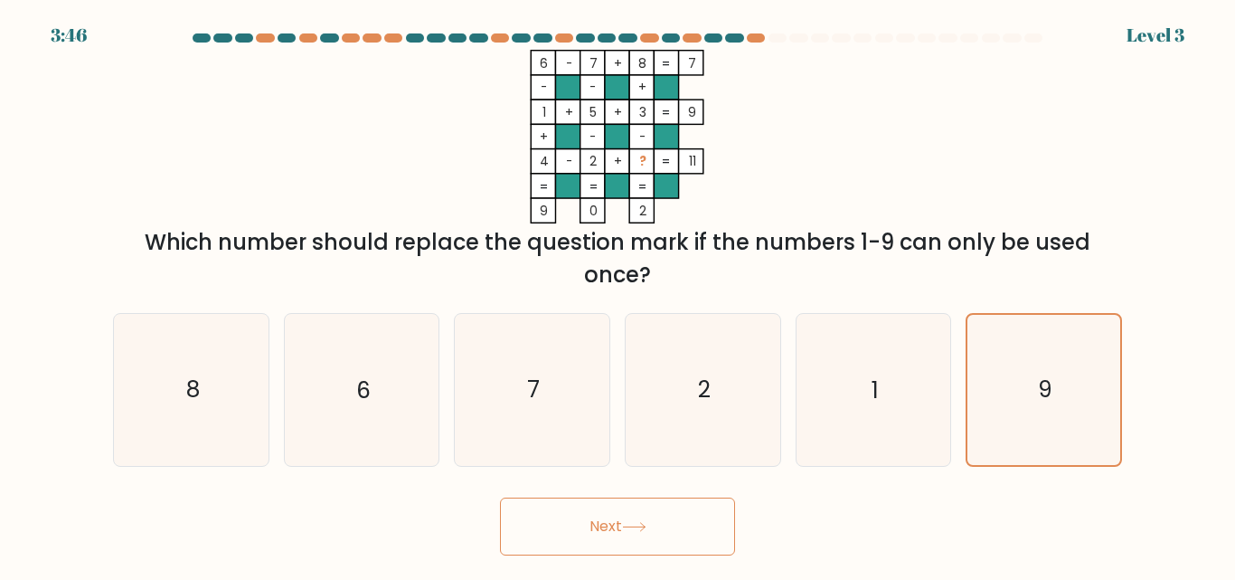
click at [685, 528] on button "Next" at bounding box center [617, 526] width 235 height 58
click at [688, 526] on button "Next" at bounding box center [617, 526] width 235 height 58
click at [690, 524] on button "Next" at bounding box center [617, 526] width 235 height 58
click at [692, 524] on button "Next" at bounding box center [617, 526] width 235 height 58
click at [696, 521] on button "Next" at bounding box center [617, 526] width 235 height 58
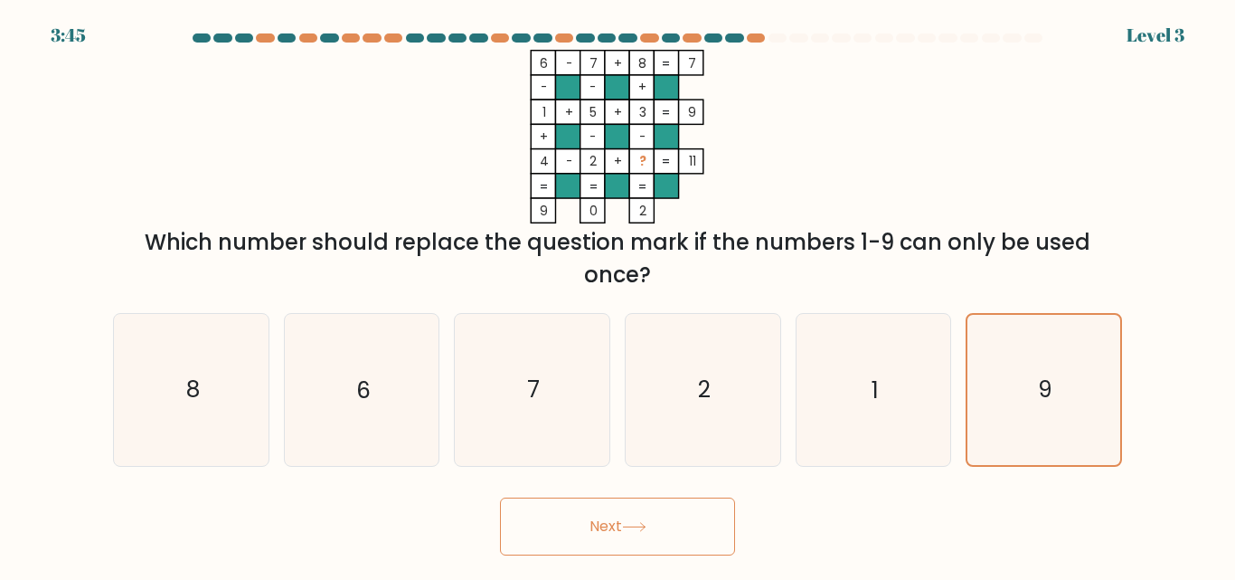
click at [697, 518] on button "Next" at bounding box center [617, 526] width 235 height 58
click at [701, 510] on button "Next" at bounding box center [617, 526] width 235 height 58
click at [701, 506] on button "Next" at bounding box center [617, 526] width 235 height 58
click at [704, 505] on button "Next" at bounding box center [617, 526] width 235 height 58
click at [704, 504] on button "Next" at bounding box center [617, 526] width 235 height 58
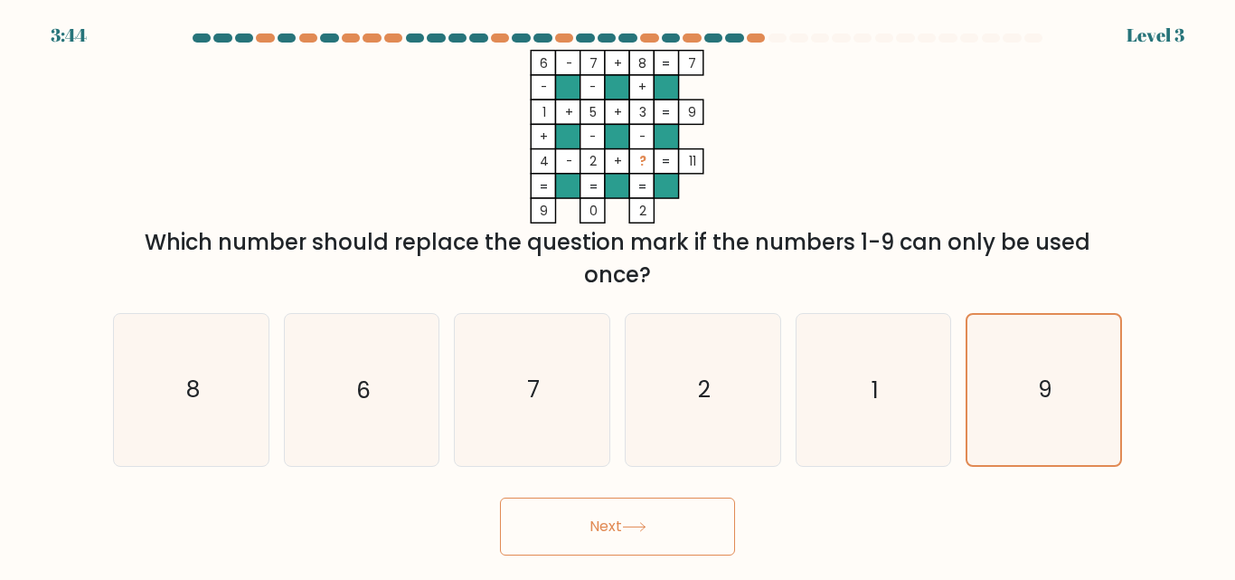
click at [707, 510] on button "Next" at bounding box center [617, 526] width 235 height 58
click at [694, 513] on button "Next" at bounding box center [617, 526] width 235 height 58
click at [692, 516] on button "Next" at bounding box center [617, 526] width 235 height 58
click at [694, 515] on button "Next" at bounding box center [617, 526] width 235 height 58
click at [696, 513] on button "Next" at bounding box center [617, 526] width 235 height 58
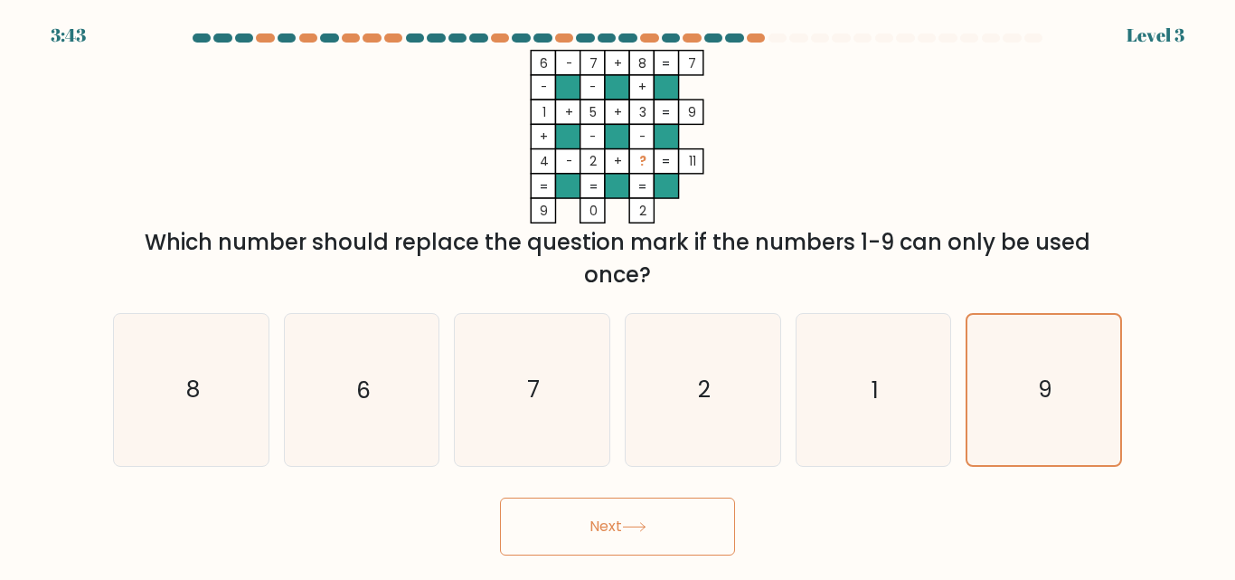
click at [698, 515] on button "Next" at bounding box center [617, 526] width 235 height 58
click at [697, 515] on button "Next" at bounding box center [617, 526] width 235 height 58
click at [696, 515] on button "Next" at bounding box center [617, 526] width 235 height 58
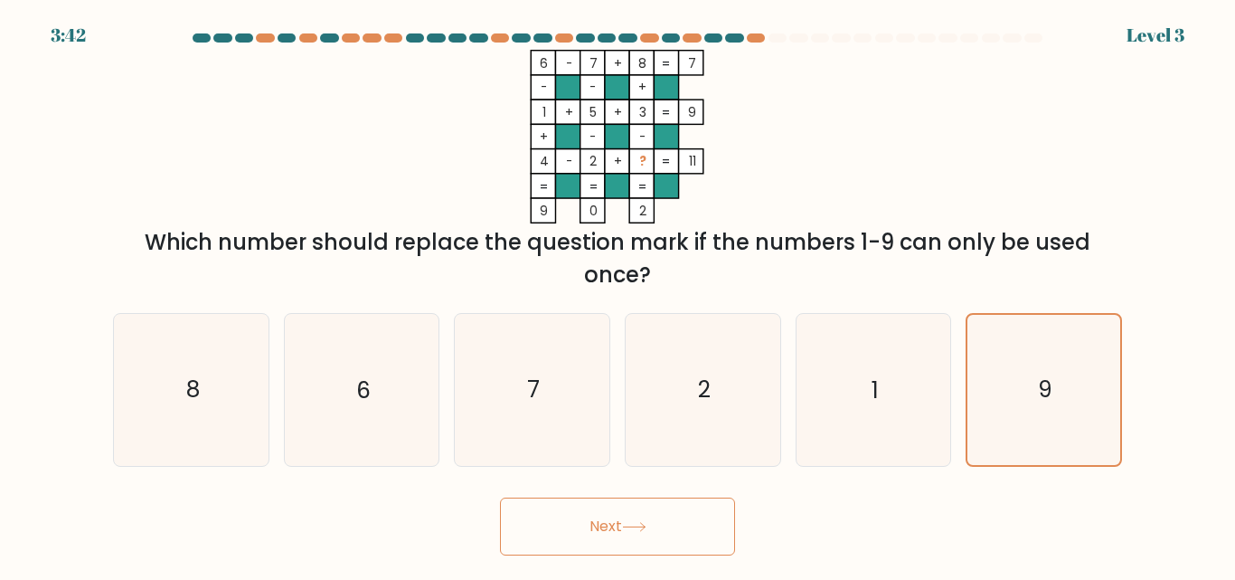
click at [697, 515] on button "Next" at bounding box center [617, 526] width 235 height 58
click at [697, 510] on button "Next" at bounding box center [617, 526] width 235 height 58
click at [695, 509] on button "Next" at bounding box center [617, 526] width 235 height 58
click at [695, 508] on button "Next" at bounding box center [617, 526] width 235 height 58
click at [695, 509] on button "Next" at bounding box center [617, 526] width 235 height 58
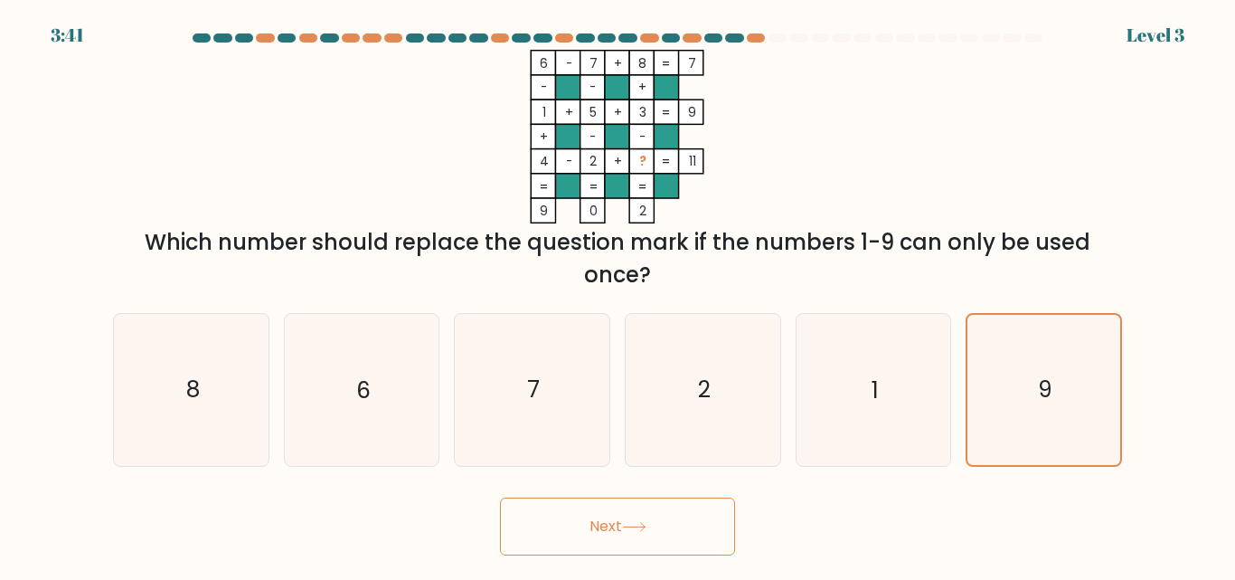
click at [696, 509] on button "Next" at bounding box center [617, 526] width 235 height 58
click at [696, 508] on button "Next" at bounding box center [617, 526] width 235 height 58
click at [658, 521] on button "Next" at bounding box center [617, 526] width 235 height 58
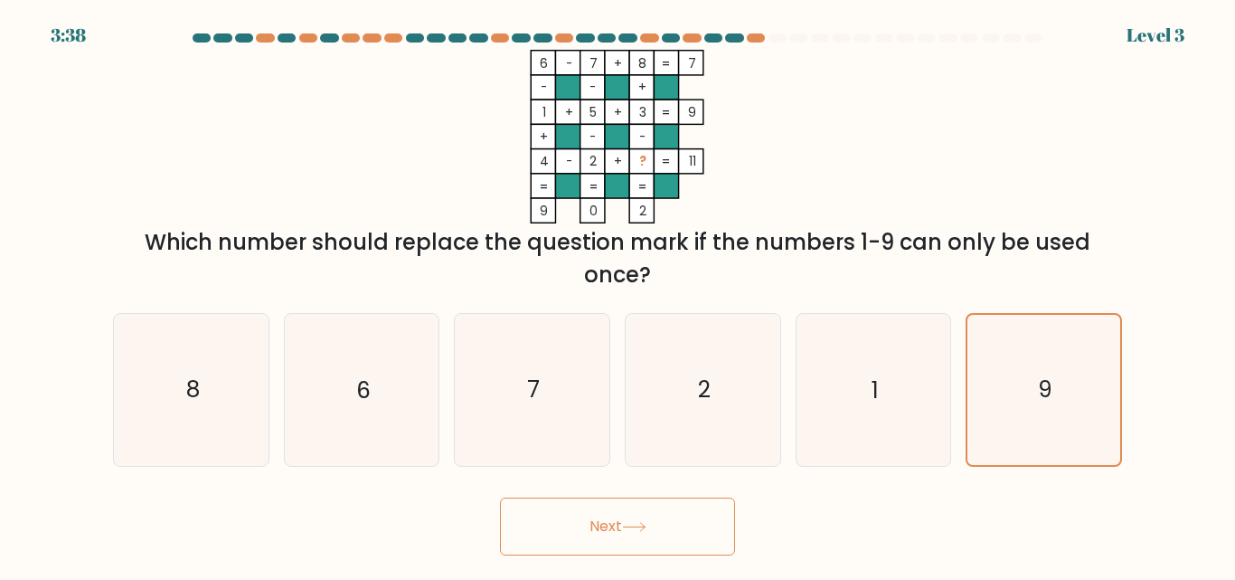
click at [659, 522] on button "Next" at bounding box center [617, 526] width 235 height 58
click at [662, 522] on button "Next" at bounding box center [617, 526] width 235 height 58
click at [704, 517] on button "Next" at bounding box center [617, 526] width 235 height 58
click at [688, 527] on button "Next" at bounding box center [617, 526] width 235 height 58
click at [688, 526] on button "Next" at bounding box center [617, 526] width 235 height 58
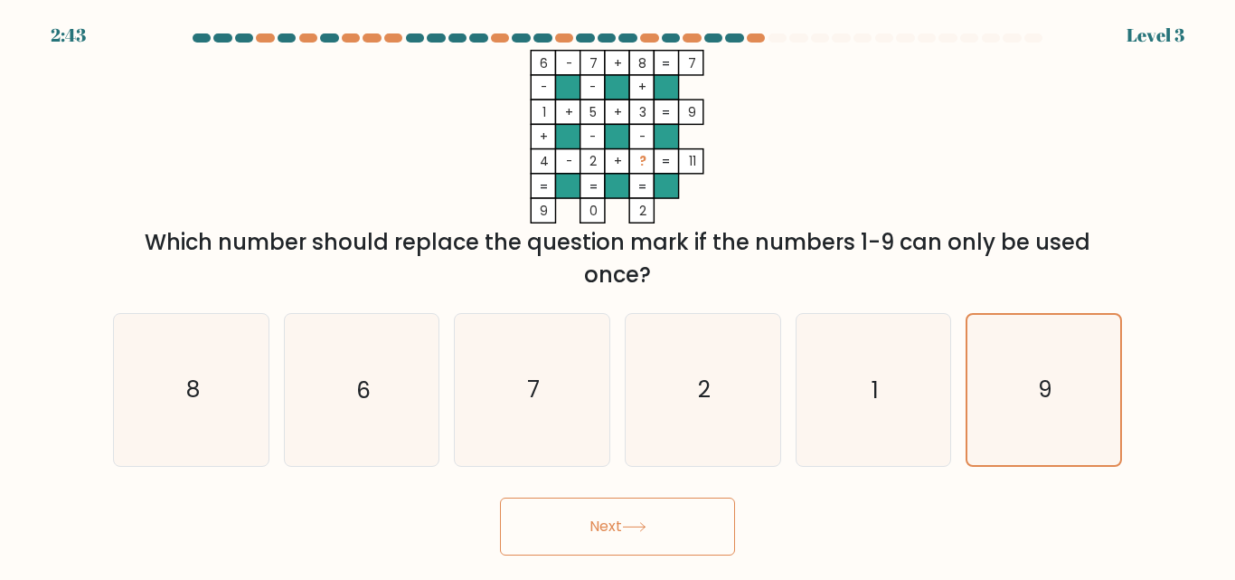
click at [681, 521] on button "Next" at bounding box center [617, 526] width 235 height 58
click at [686, 517] on button "Next" at bounding box center [617, 526] width 235 height 58
click at [686, 515] on button "Next" at bounding box center [617, 526] width 235 height 58
click at [686, 514] on button "Next" at bounding box center [617, 526] width 235 height 58
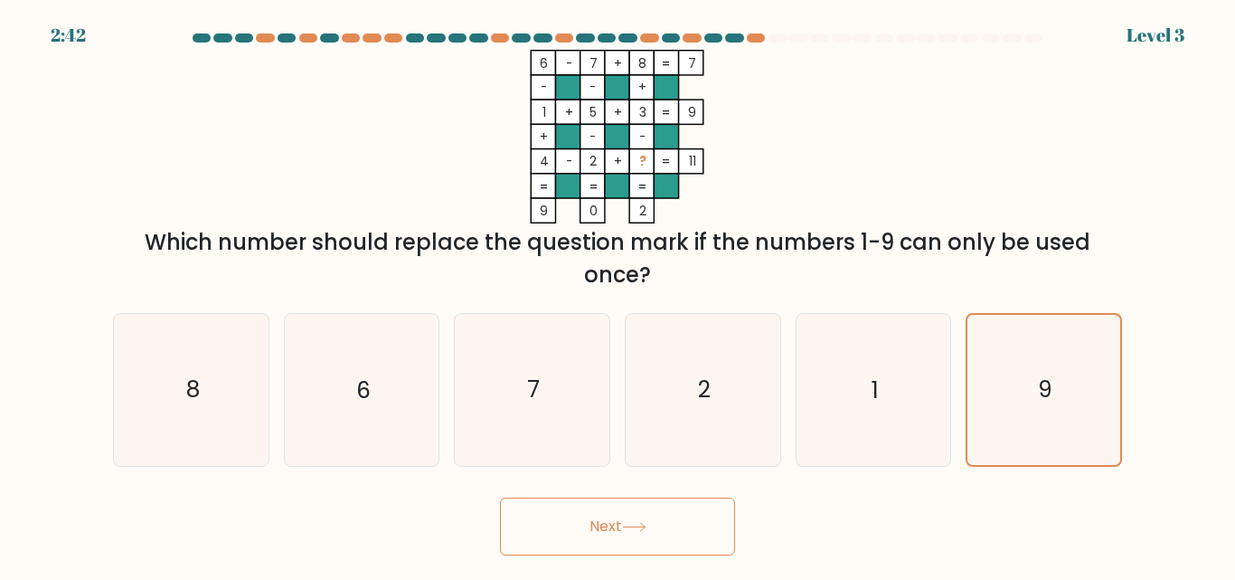
click at [686, 514] on button "Next" at bounding box center [617, 526] width 235 height 58
click at [686, 513] on button "Next" at bounding box center [617, 526] width 235 height 58
click at [687, 512] on button "Next" at bounding box center [617, 526] width 235 height 58
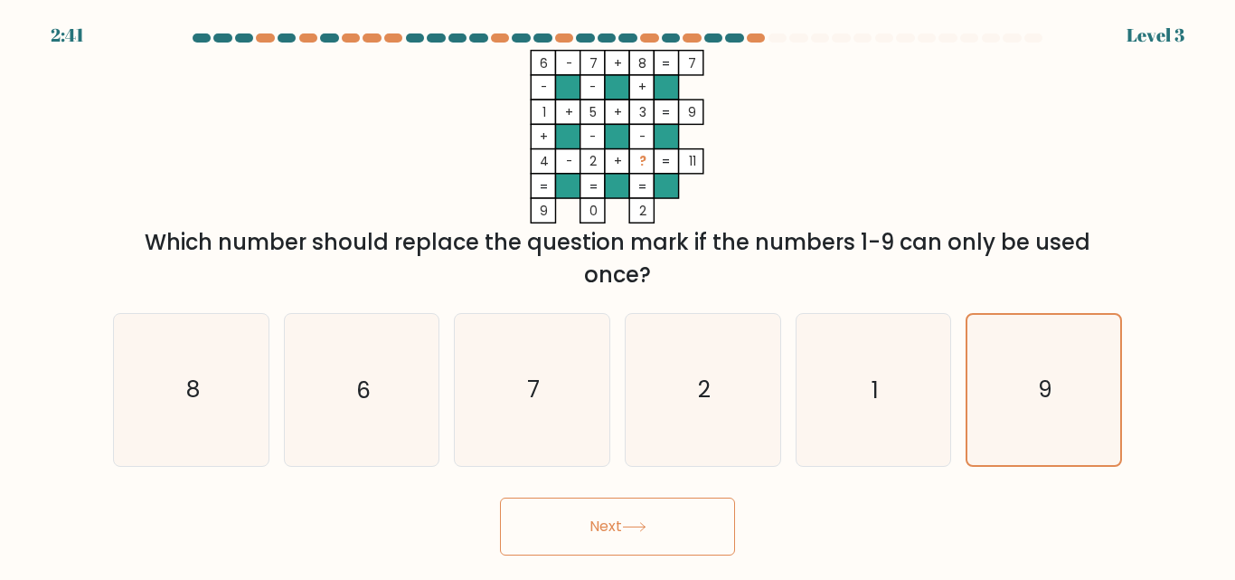
click at [688, 511] on button "Next" at bounding box center [617, 526] width 235 height 58
click at [690, 511] on button "Next" at bounding box center [617, 526] width 235 height 58
click at [1145, 32] on div "Level 3" at bounding box center [1156, 35] width 58 height 27
click at [757, 34] on div at bounding box center [756, 37] width 18 height 9
click at [622, 521] on button "Next" at bounding box center [617, 526] width 235 height 58
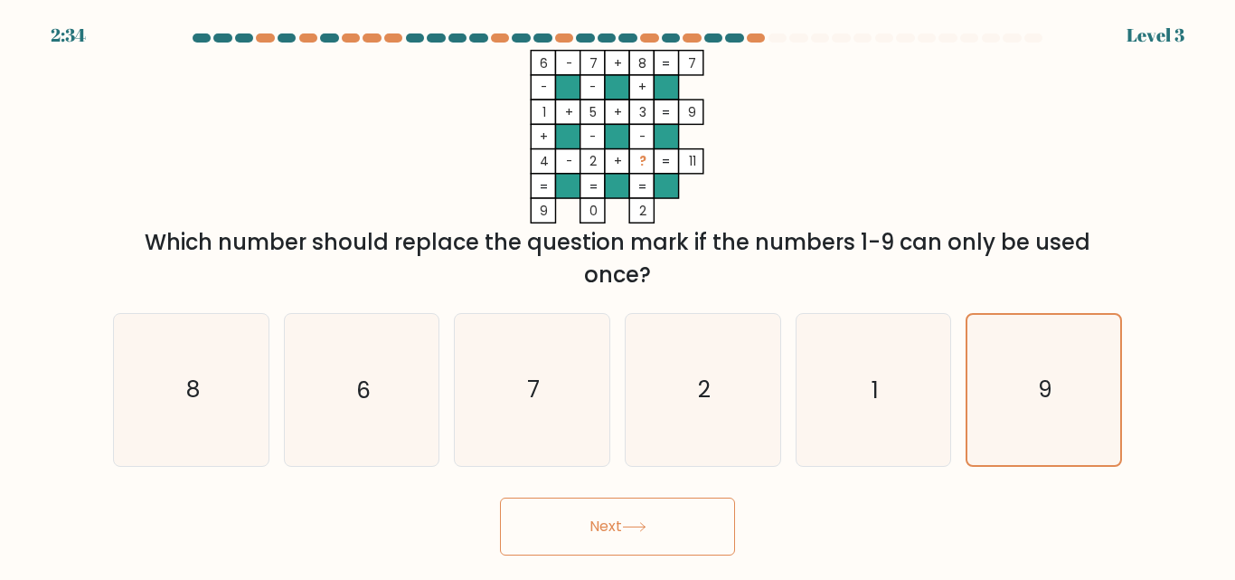
click at [623, 521] on button "Next" at bounding box center [617, 526] width 235 height 58
click at [626, 520] on button "Next" at bounding box center [617, 526] width 235 height 58
click at [627, 519] on button "Next" at bounding box center [617, 526] width 235 height 58
click at [628, 519] on button "Next" at bounding box center [617, 526] width 235 height 58
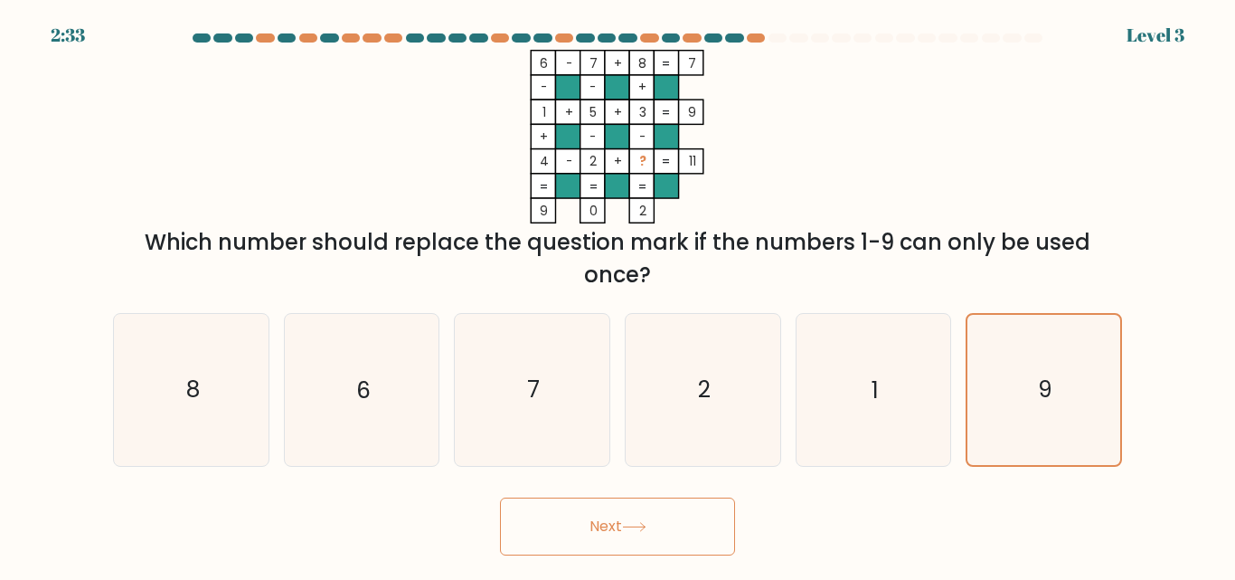
click at [628, 519] on button "Next" at bounding box center [617, 526] width 235 height 58
click at [630, 518] on button "Next" at bounding box center [617, 526] width 235 height 58
click at [634, 517] on button "Next" at bounding box center [617, 526] width 235 height 58
click at [638, 520] on button "Next" at bounding box center [617, 526] width 235 height 58
click at [640, 522] on icon at bounding box center [634, 527] width 24 height 10
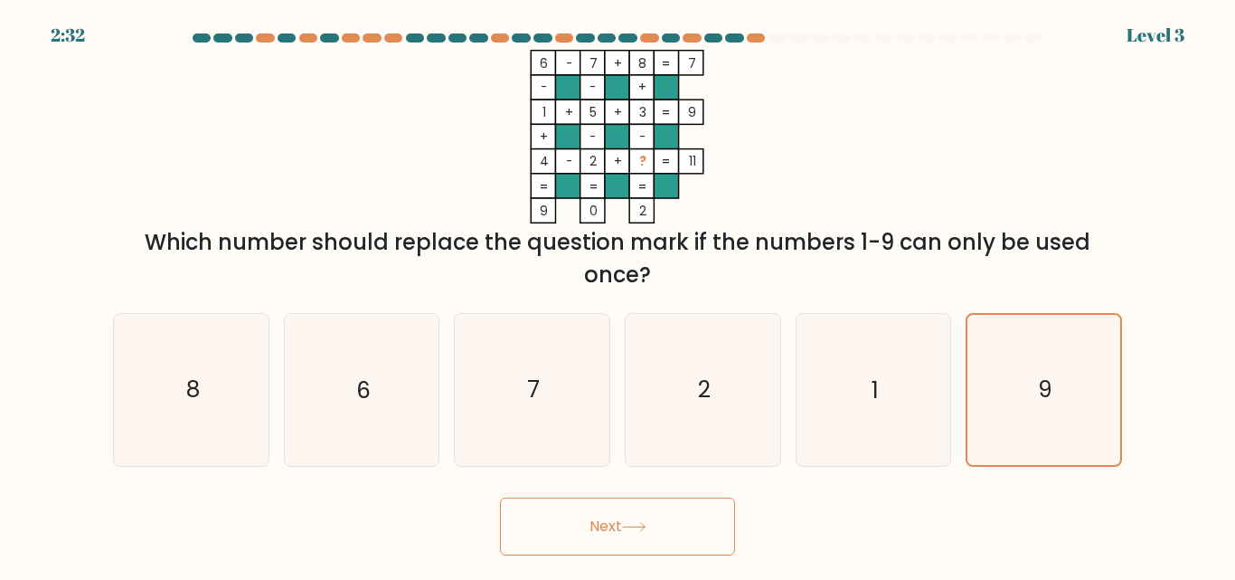
click at [641, 522] on icon at bounding box center [634, 527] width 24 height 10
click at [642, 522] on icon at bounding box center [634, 527] width 24 height 10
click at [644, 522] on icon at bounding box center [634, 527] width 24 height 10
click at [646, 522] on icon at bounding box center [634, 527] width 24 height 10
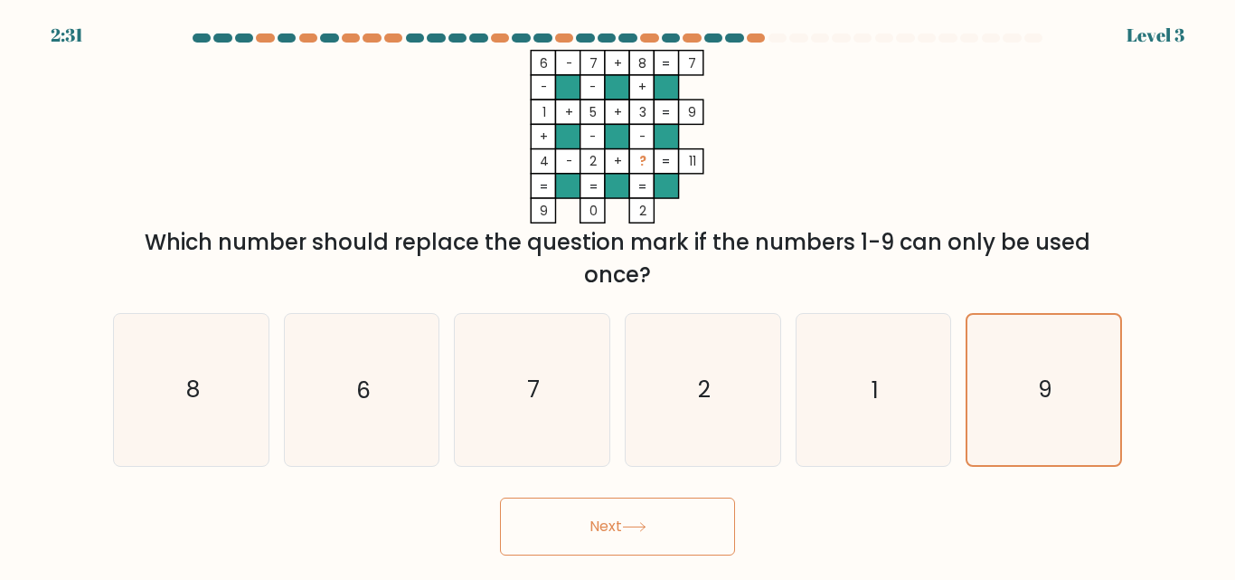
click at [650, 518] on button "Next" at bounding box center [617, 526] width 235 height 58
click at [652, 517] on button "Next" at bounding box center [617, 526] width 235 height 58
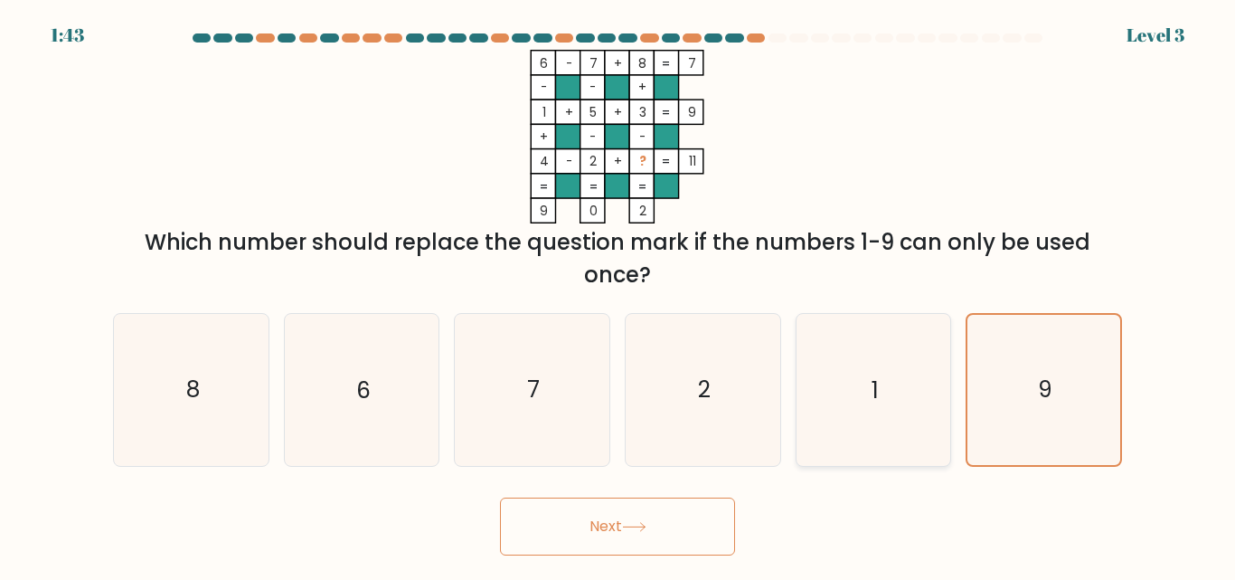
click at [884, 442] on icon "1" at bounding box center [873, 389] width 151 height 151
click at [619, 295] on input "e. 1" at bounding box center [618, 292] width 1 height 5
radio input "true"
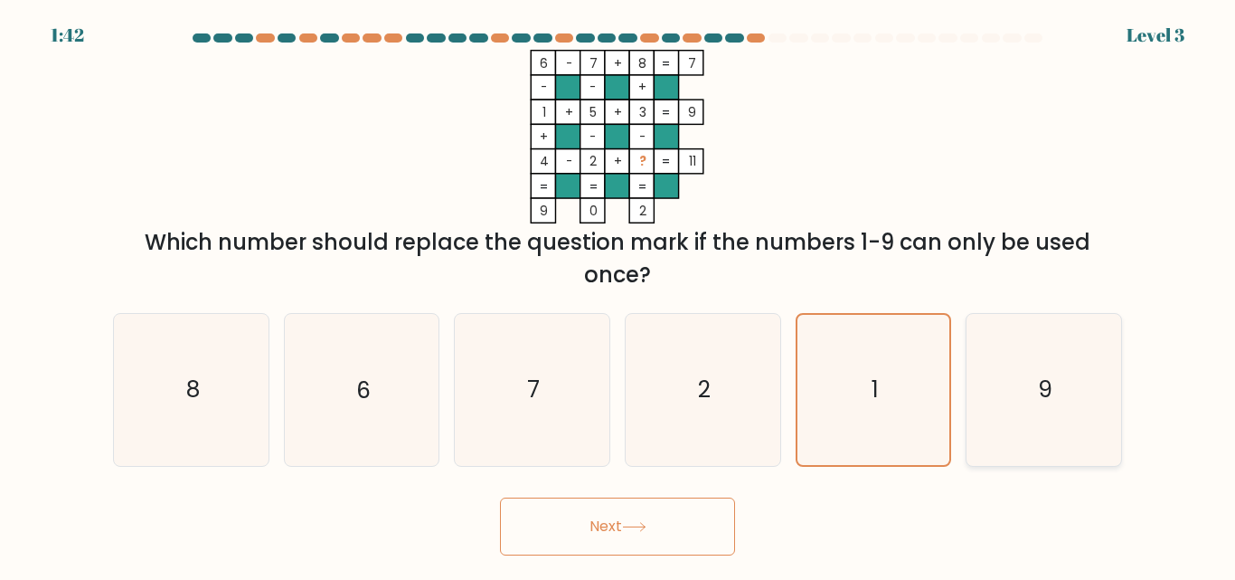
click at [1037, 407] on icon "9" at bounding box center [1043, 389] width 151 height 151
click at [619, 295] on input "f. 9" at bounding box center [618, 292] width 1 height 5
radio input "true"
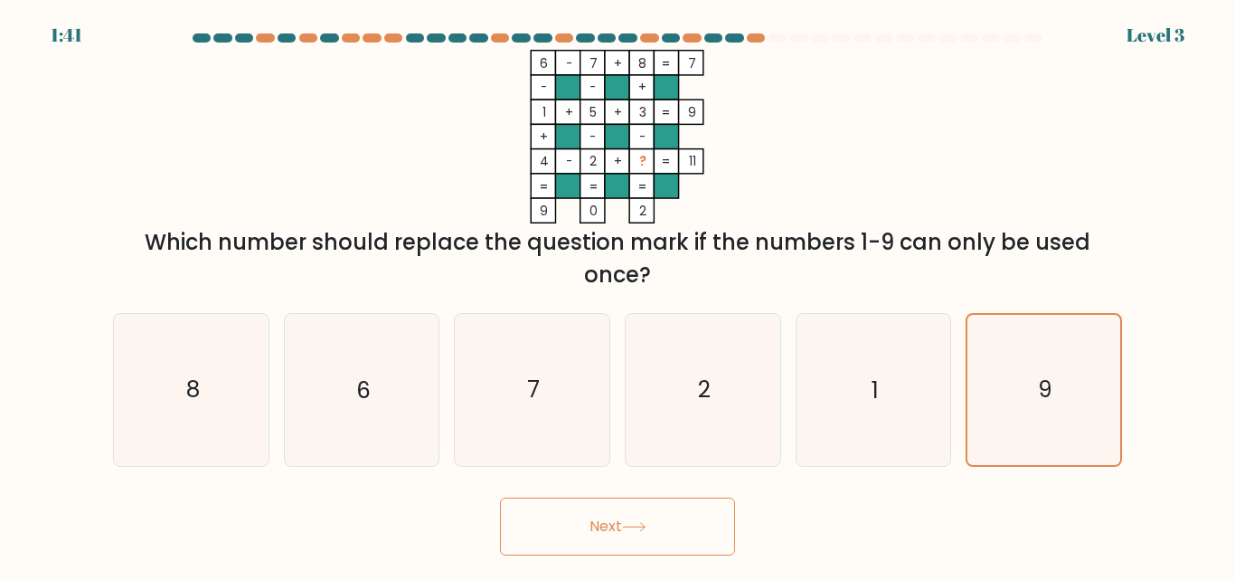
click at [682, 508] on button "Next" at bounding box center [617, 526] width 235 height 58
drag, startPoint x: 685, startPoint y: 506, endPoint x: 632, endPoint y: 536, distance: 60.3
click at [653, 541] on button "Next" at bounding box center [617, 526] width 235 height 58
click at [627, 528] on icon at bounding box center [634, 527] width 24 height 10
click at [625, 523] on button "Next" at bounding box center [617, 526] width 235 height 58
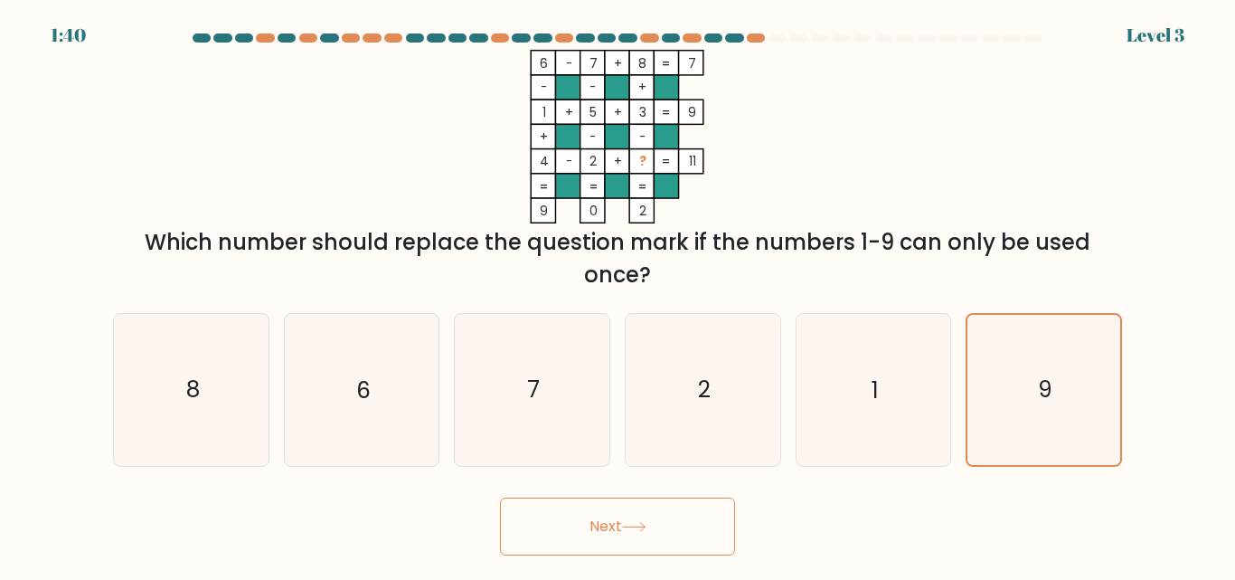
click at [624, 521] on button "Next" at bounding box center [617, 526] width 235 height 58
click at [619, 519] on button "Next" at bounding box center [617, 526] width 235 height 58
click at [619, 518] on button "Next" at bounding box center [617, 526] width 235 height 58
drag, startPoint x: 607, startPoint y: 538, endPoint x: 611, endPoint y: 530, distance: 9.3
click at [608, 533] on button "Next" at bounding box center [617, 526] width 235 height 58
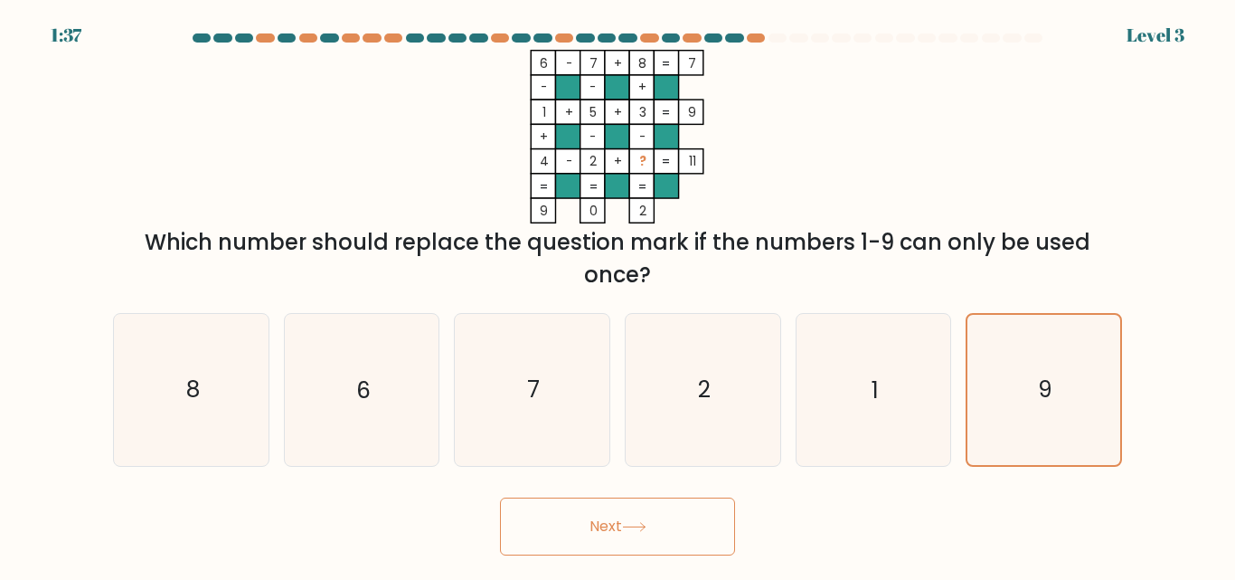
click at [611, 530] on button "Next" at bounding box center [617, 526] width 235 height 58
click at [616, 526] on button "Next" at bounding box center [617, 526] width 235 height 58
click at [618, 525] on button "Next" at bounding box center [617, 526] width 235 height 58
click at [619, 524] on button "Next" at bounding box center [617, 526] width 235 height 58
click at [619, 522] on button "Next" at bounding box center [617, 526] width 235 height 58
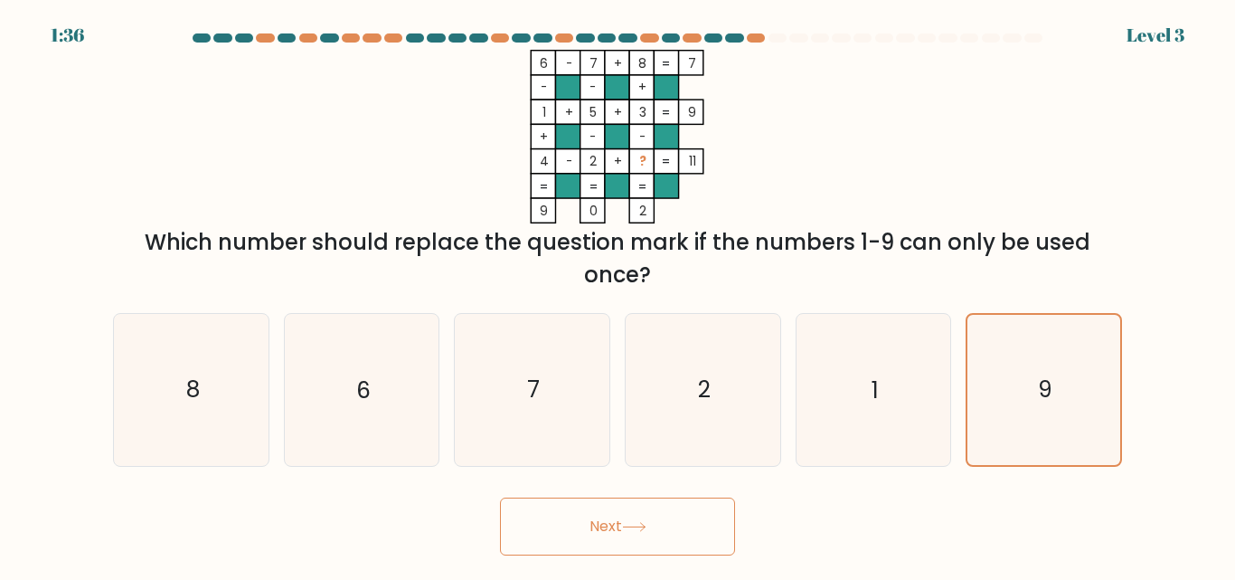
click at [619, 522] on button "Next" at bounding box center [617, 526] width 235 height 58
click at [621, 519] on button "Next" at bounding box center [617, 526] width 235 height 58
click at [622, 519] on button "Next" at bounding box center [617, 526] width 235 height 58
click at [624, 518] on button "Next" at bounding box center [617, 526] width 235 height 58
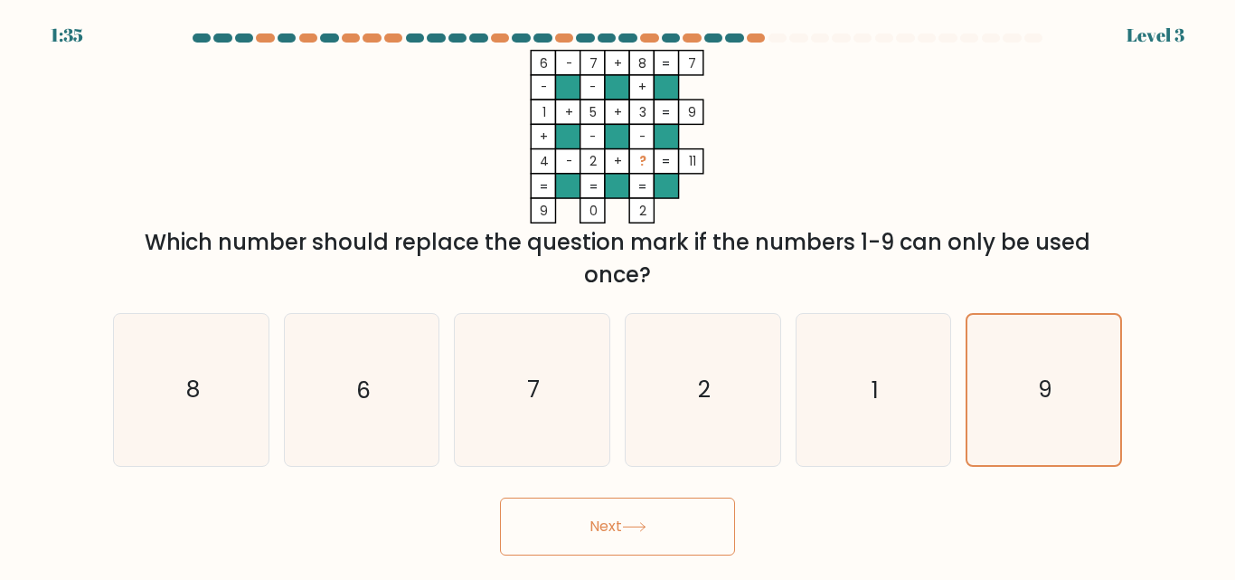
click at [624, 518] on button "Next" at bounding box center [617, 526] width 235 height 58
click at [626, 518] on button "Next" at bounding box center [617, 526] width 235 height 58
click at [628, 518] on button "Next" at bounding box center [617, 526] width 235 height 58
click at [642, 521] on button "Next" at bounding box center [617, 526] width 235 height 58
click at [642, 522] on icon at bounding box center [634, 527] width 24 height 10
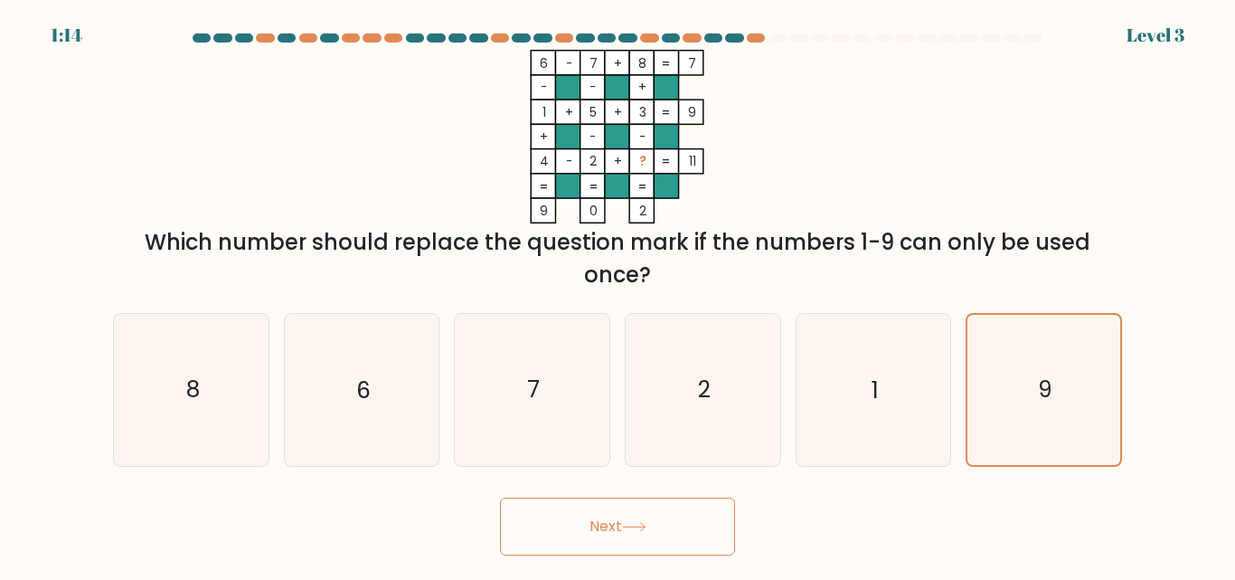
click at [644, 519] on button "Next" at bounding box center [617, 526] width 235 height 58
click at [639, 522] on button "Next" at bounding box center [617, 526] width 235 height 58
click at [646, 524] on icon at bounding box center [634, 527] width 24 height 10
click at [647, 526] on icon at bounding box center [634, 527] width 24 height 10
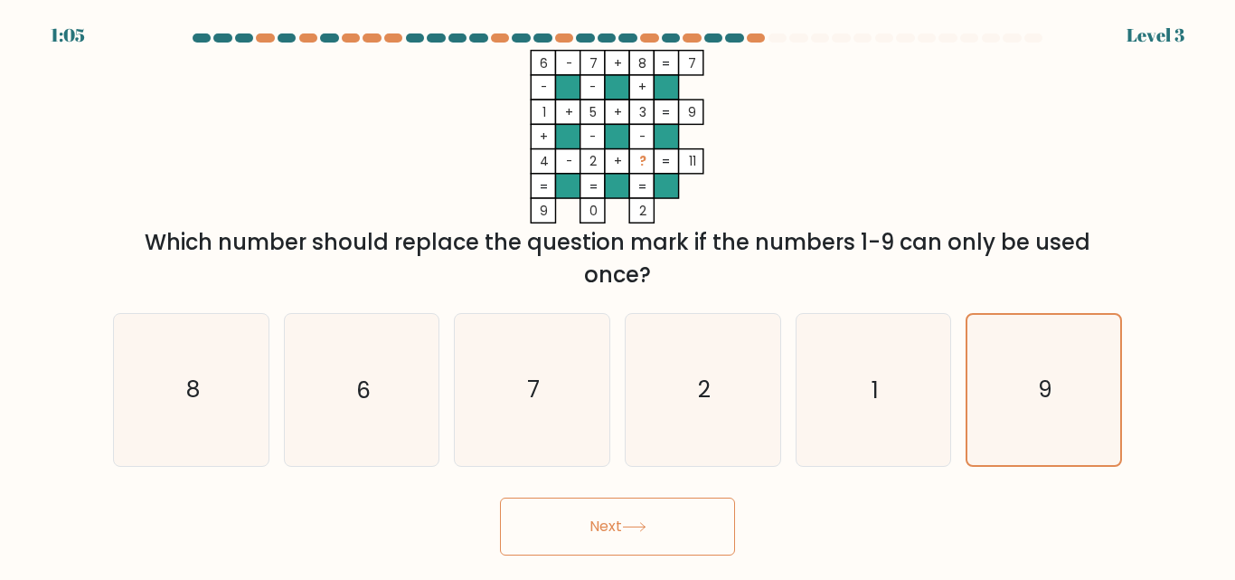
click at [653, 526] on button "Next" at bounding box center [617, 526] width 235 height 58
click at [655, 526] on button "Next" at bounding box center [617, 526] width 235 height 58
click at [656, 526] on button "Next" at bounding box center [617, 526] width 235 height 58
click at [673, 515] on button "Next" at bounding box center [617, 526] width 235 height 58
click at [655, 505] on button "Next" at bounding box center [617, 526] width 235 height 58
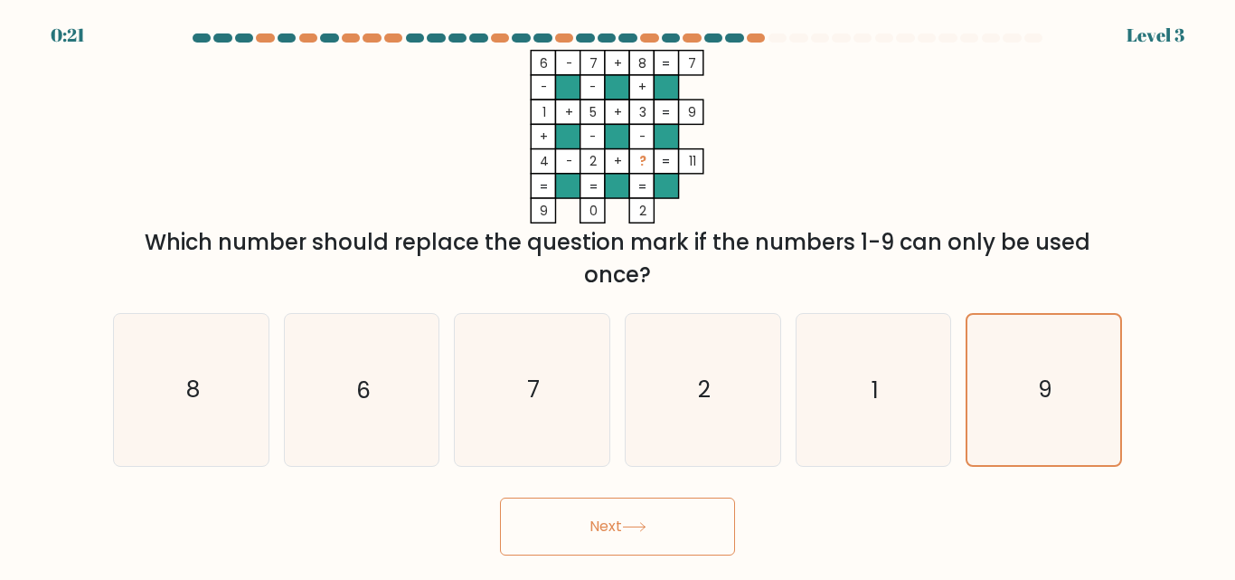
drag, startPoint x: 656, startPoint y: 507, endPoint x: 661, endPoint y: 526, distance: 19.5
click at [661, 526] on button "Next" at bounding box center [617, 526] width 235 height 58
click at [661, 528] on button "Next" at bounding box center [617, 526] width 235 height 58
click at [630, 522] on icon at bounding box center [634, 527] width 24 height 10
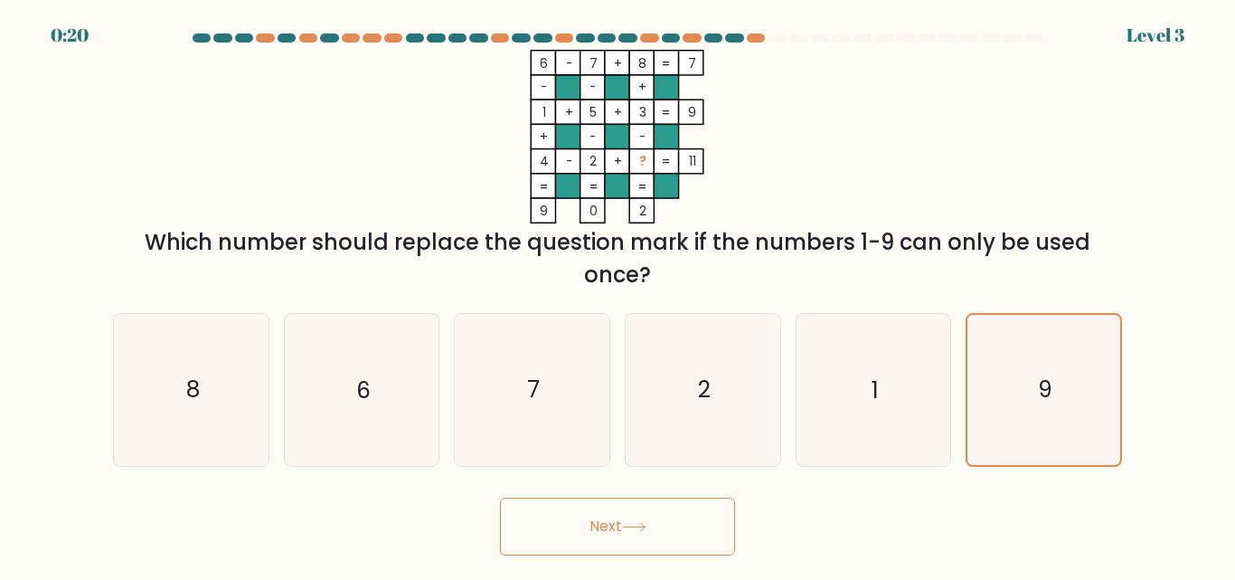
click at [600, 531] on button "Next" at bounding box center [617, 526] width 235 height 58
click at [598, 524] on button "Next" at bounding box center [617, 526] width 235 height 58
click at [600, 524] on button "Next" at bounding box center [617, 526] width 235 height 58
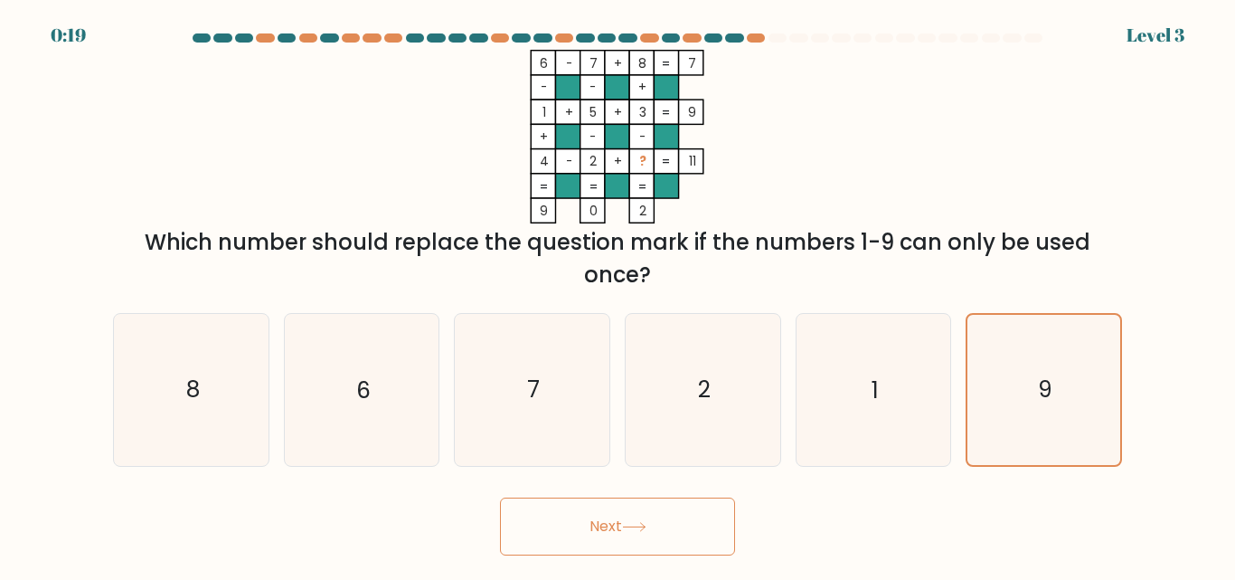
click at [600, 524] on button "Next" at bounding box center [617, 526] width 235 height 58
click at [601, 524] on button "Next" at bounding box center [617, 526] width 235 height 58
click at [602, 524] on button "Next" at bounding box center [617, 526] width 235 height 58
click at [603, 523] on button "Next" at bounding box center [617, 526] width 235 height 58
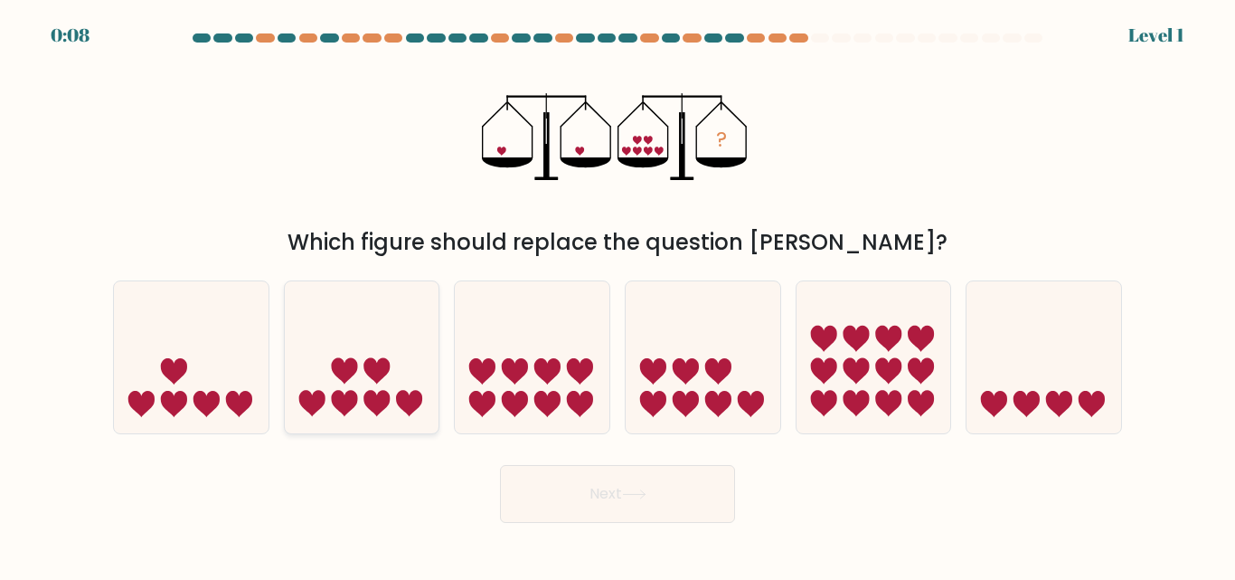
click at [396, 383] on icon at bounding box center [362, 357] width 155 height 128
click at [618, 295] on input "b." at bounding box center [618, 292] width 1 height 5
radio input "true"
click at [697, 486] on button "Next" at bounding box center [617, 494] width 235 height 58
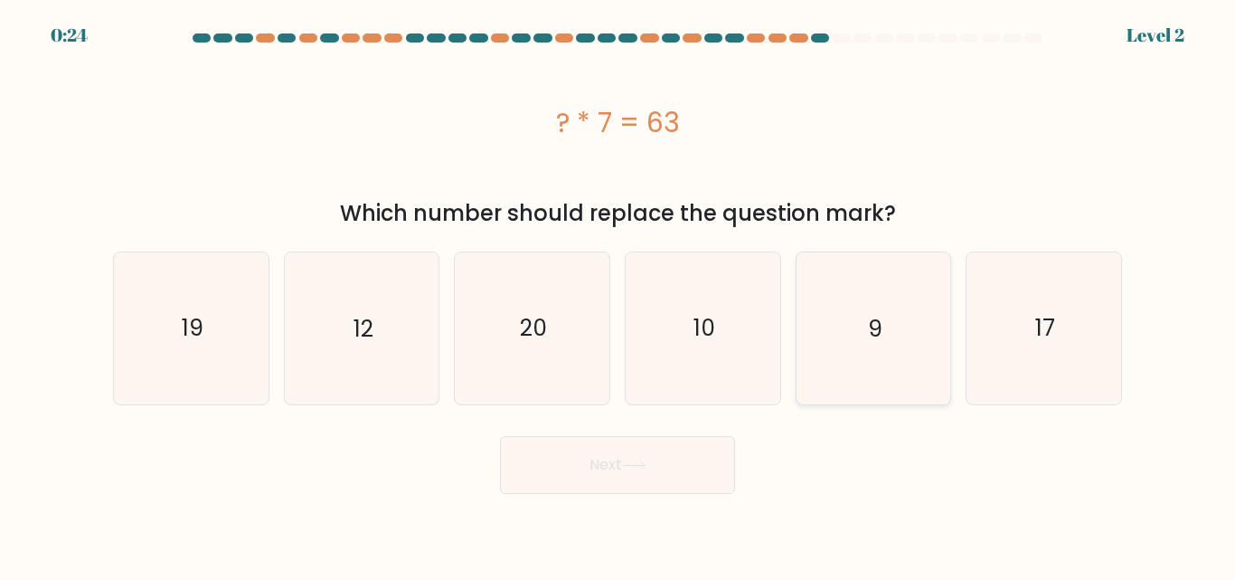
click at [906, 325] on icon "9" at bounding box center [873, 327] width 151 height 151
click at [619, 295] on input "e. 9" at bounding box center [618, 292] width 1 height 5
radio input "true"
click at [645, 465] on icon at bounding box center [634, 465] width 22 height 8
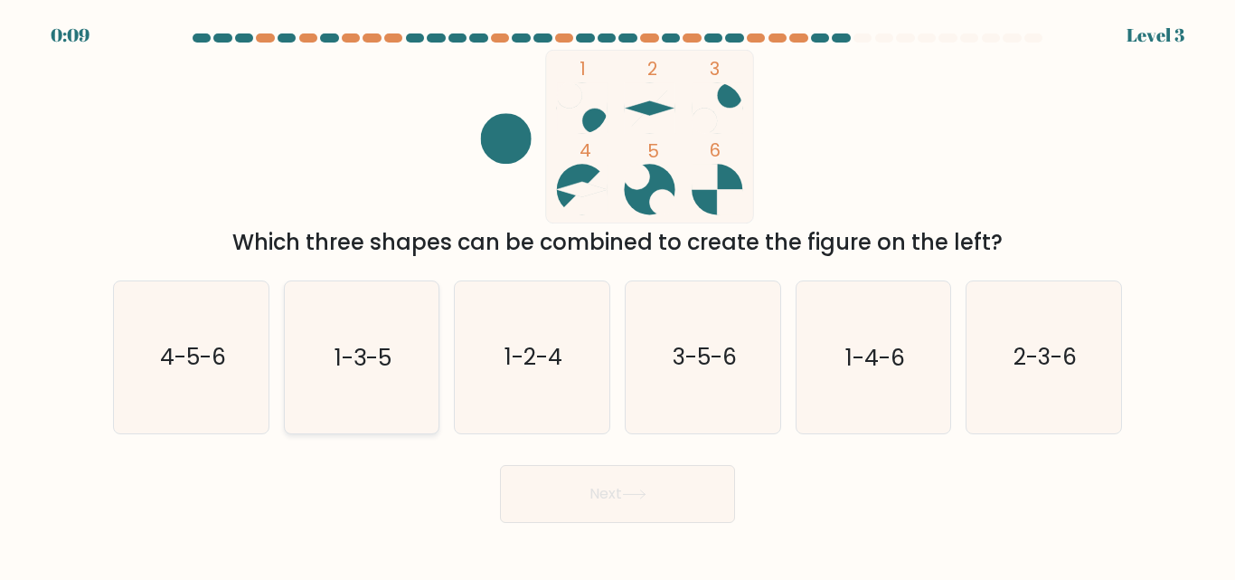
click at [359, 378] on icon "1-3-5" at bounding box center [361, 356] width 151 height 151
click at [618, 295] on input "b. 1-3-5" at bounding box center [618, 292] width 1 height 5
radio input "true"
click at [640, 495] on icon at bounding box center [634, 494] width 24 height 10
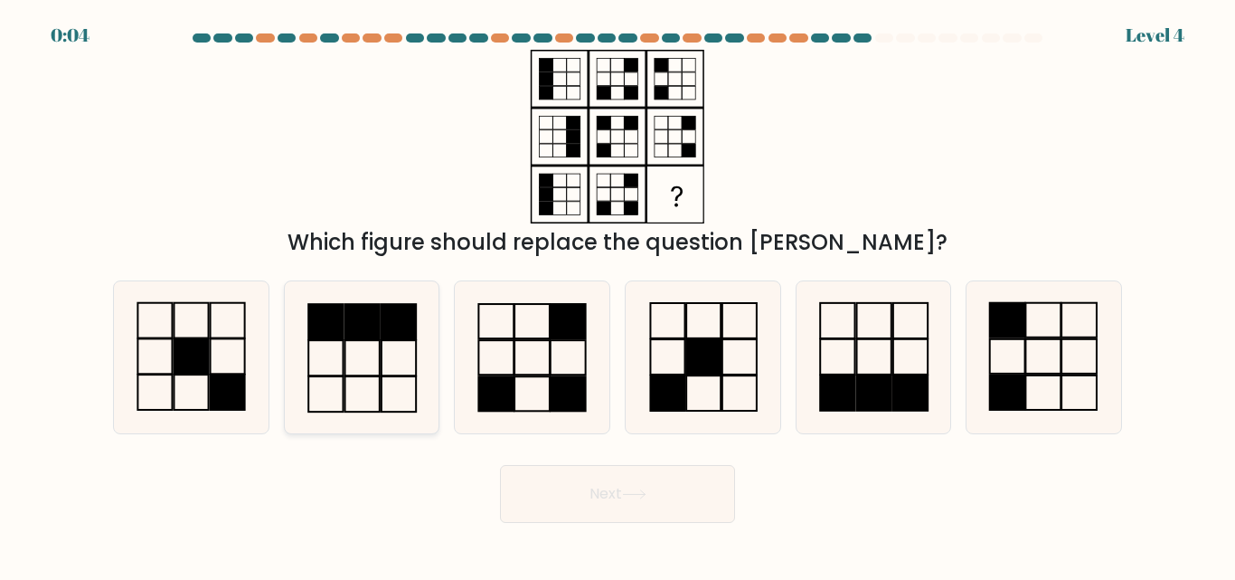
click at [384, 359] on icon at bounding box center [361, 356] width 151 height 151
click at [618, 295] on input "b." at bounding box center [618, 292] width 1 height 5
radio input "true"
click at [607, 482] on button "Next" at bounding box center [617, 494] width 235 height 58
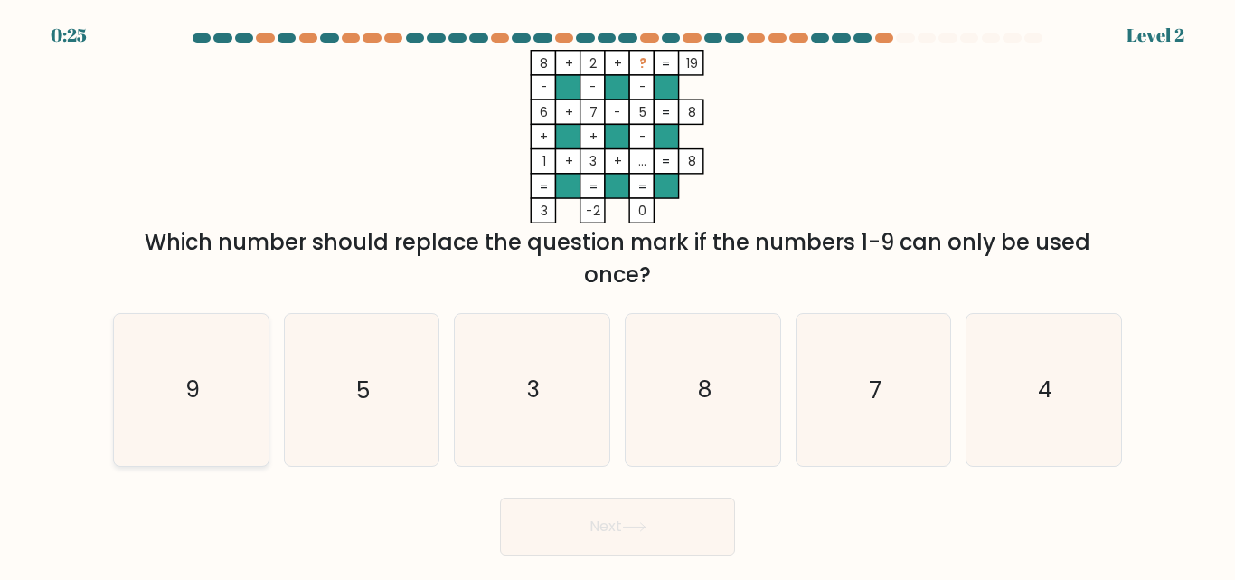
click at [222, 406] on icon "9" at bounding box center [191, 389] width 151 height 151
click at [618, 295] on input "a. 9" at bounding box center [618, 292] width 1 height 5
radio input "true"
click at [644, 527] on icon at bounding box center [634, 527] width 24 height 10
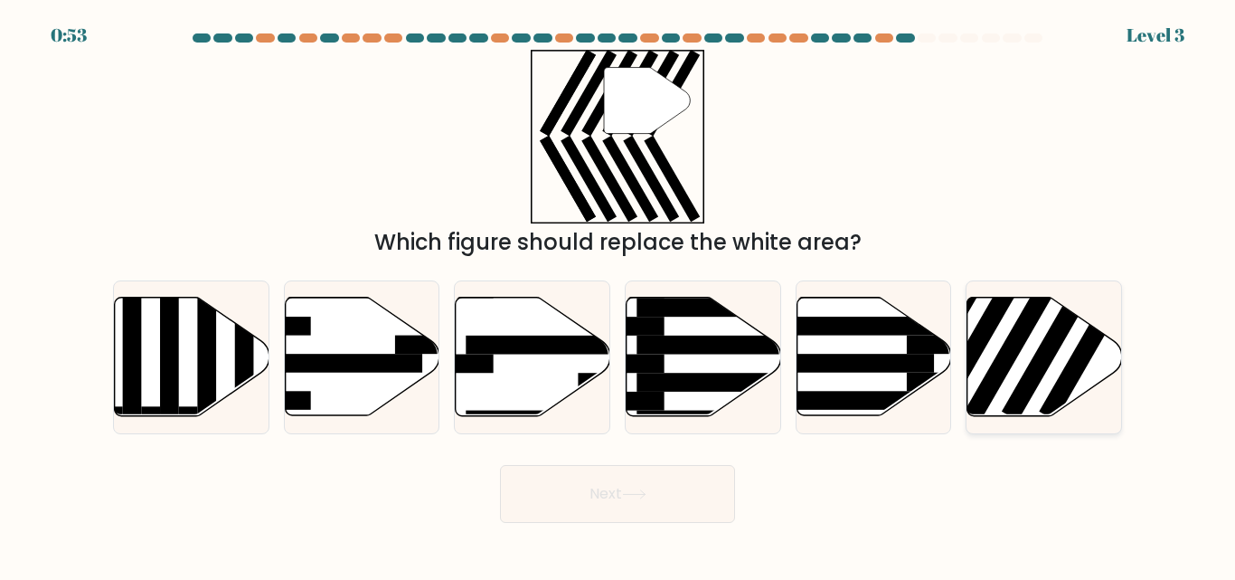
click at [1093, 366] on icon at bounding box center [1045, 357] width 155 height 118
click at [619, 295] on input "f." at bounding box center [618, 292] width 1 height 5
radio input "true"
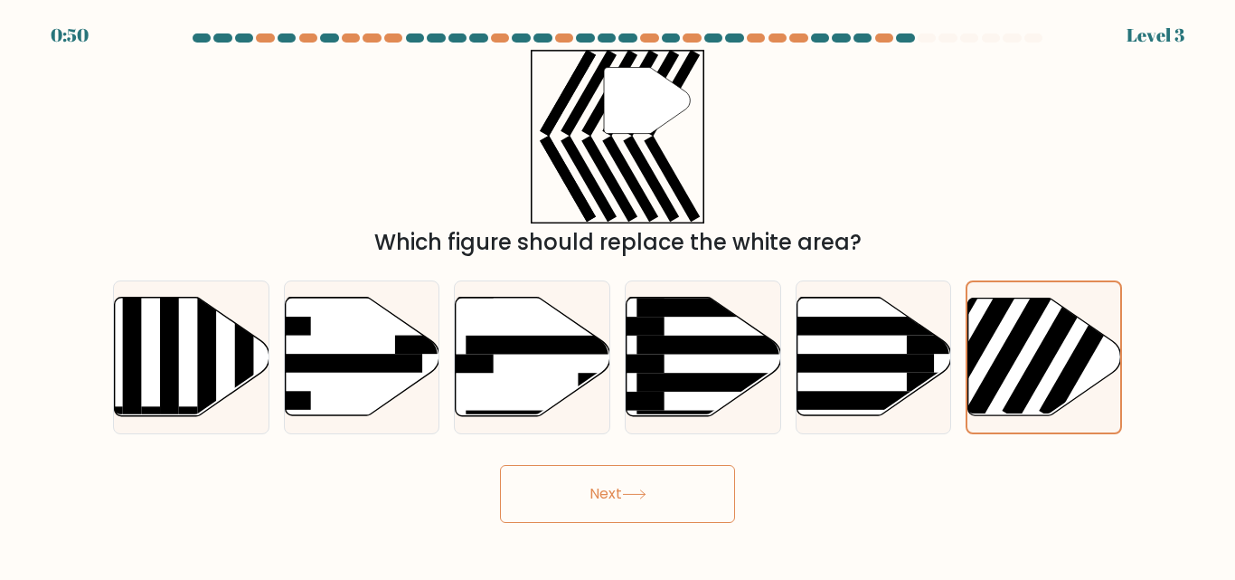
click at [695, 508] on button "Next" at bounding box center [617, 494] width 235 height 58
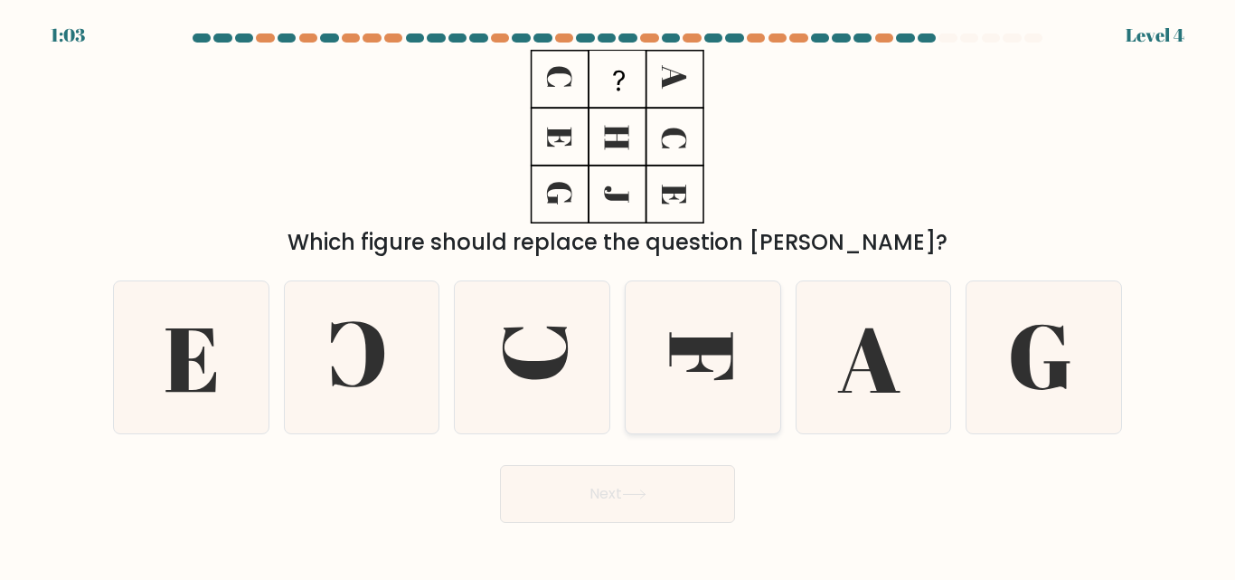
click at [723, 369] on icon at bounding box center [703, 356] width 151 height 151
click at [619, 295] on input "d." at bounding box center [618, 292] width 1 height 5
radio input "true"
click at [645, 499] on button "Next" at bounding box center [617, 494] width 235 height 58
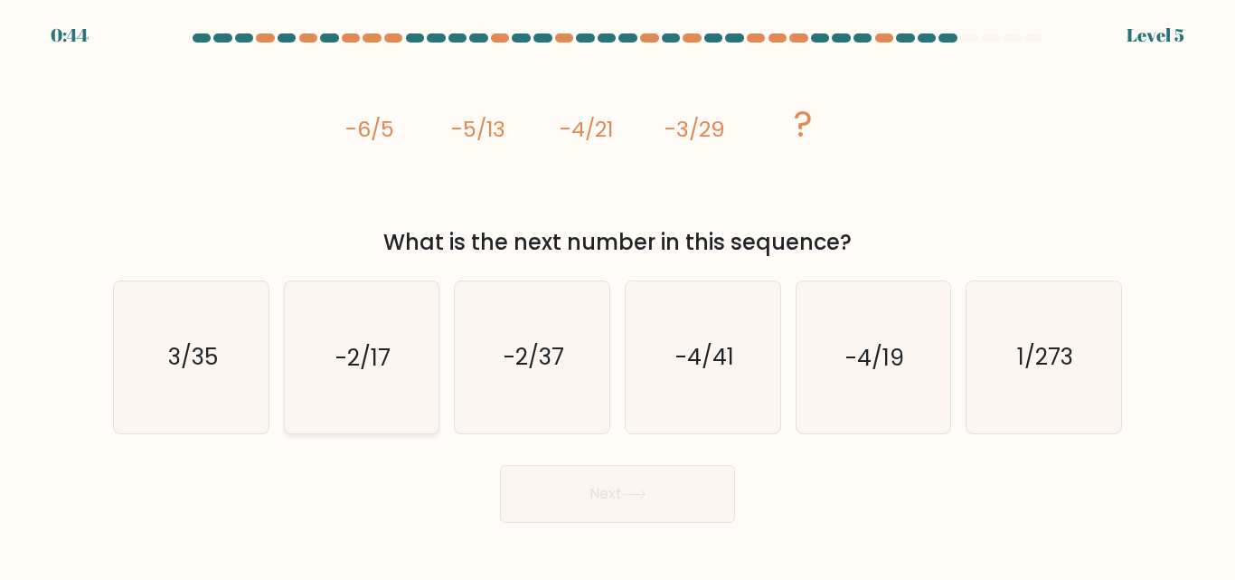
click at [391, 364] on text "-2/17" at bounding box center [362, 358] width 55 height 32
click at [618, 295] on input "b. -2/17" at bounding box center [618, 292] width 1 height 5
radio input "true"
click at [565, 485] on button "Next" at bounding box center [617, 494] width 235 height 58
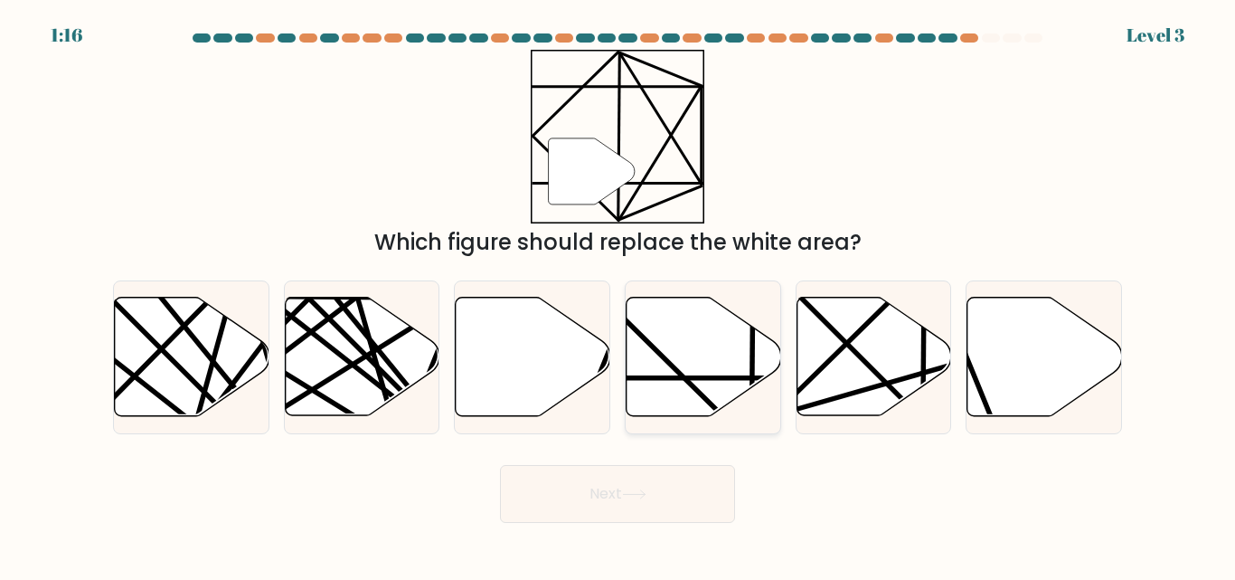
click at [713, 367] on icon at bounding box center [704, 357] width 155 height 118
click at [619, 295] on input "d." at bounding box center [618, 292] width 1 height 5
radio input "true"
click at [659, 497] on button "Next" at bounding box center [617, 494] width 235 height 58
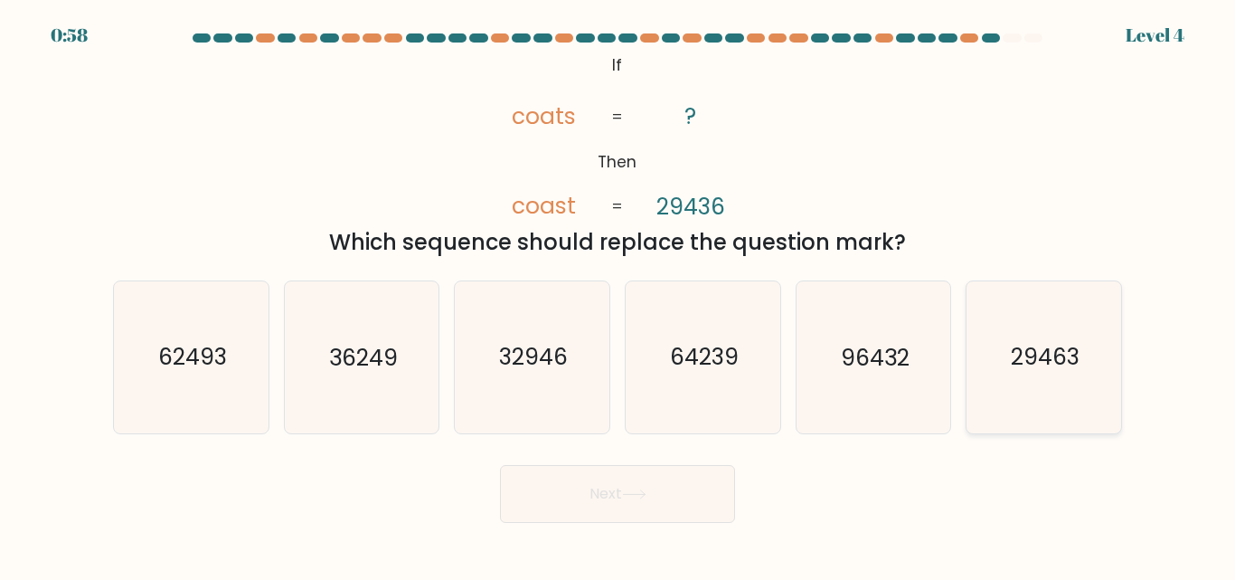
click at [1070, 372] on text "29463" at bounding box center [1045, 358] width 69 height 32
click at [619, 295] on input "f. 29463" at bounding box center [618, 292] width 1 height 5
radio input "true"
click at [557, 497] on button "Next" at bounding box center [617, 494] width 235 height 58
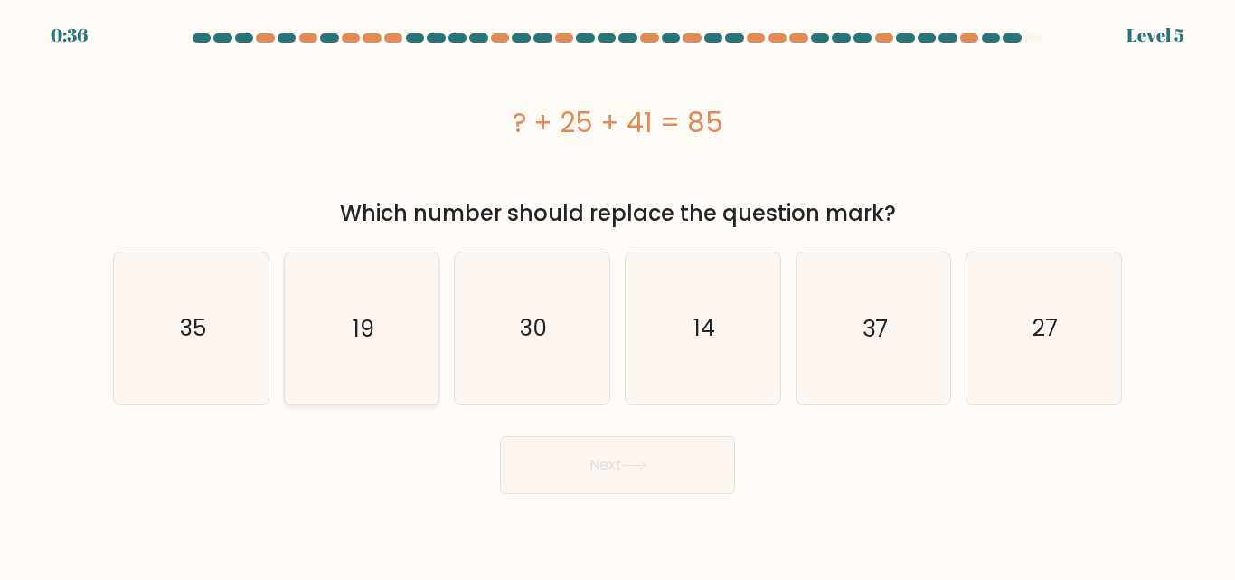
click at [390, 323] on icon "19" at bounding box center [361, 327] width 151 height 151
click at [618, 295] on input "b. 19" at bounding box center [618, 292] width 1 height 5
radio input "true"
click at [643, 465] on icon at bounding box center [634, 465] width 22 height 8
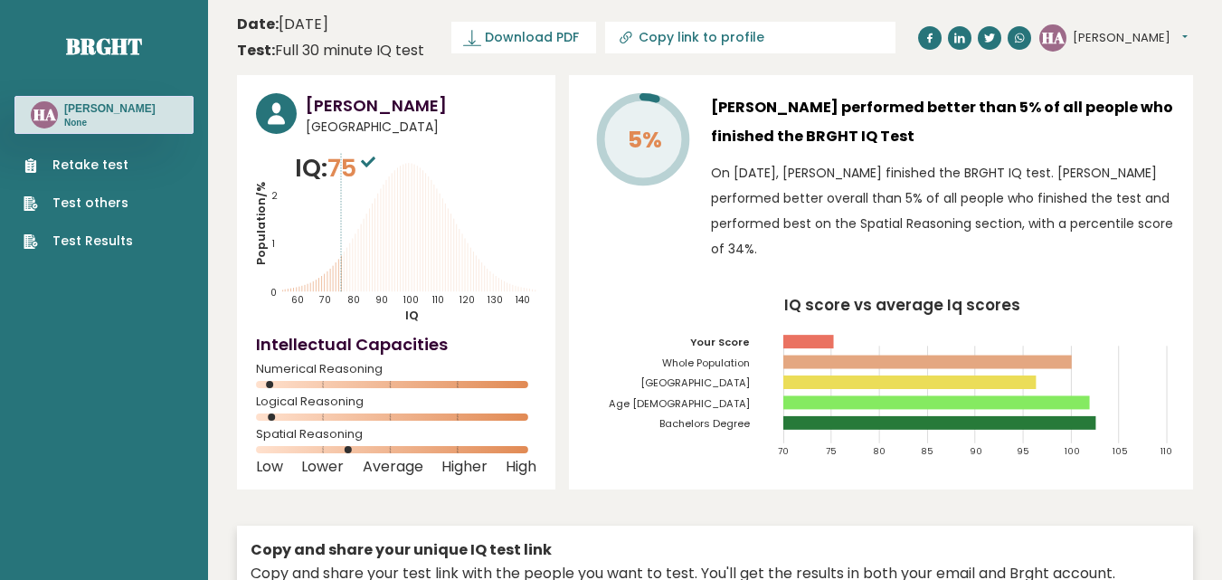
click at [109, 161] on link "Retake test" at bounding box center [78, 165] width 109 height 19
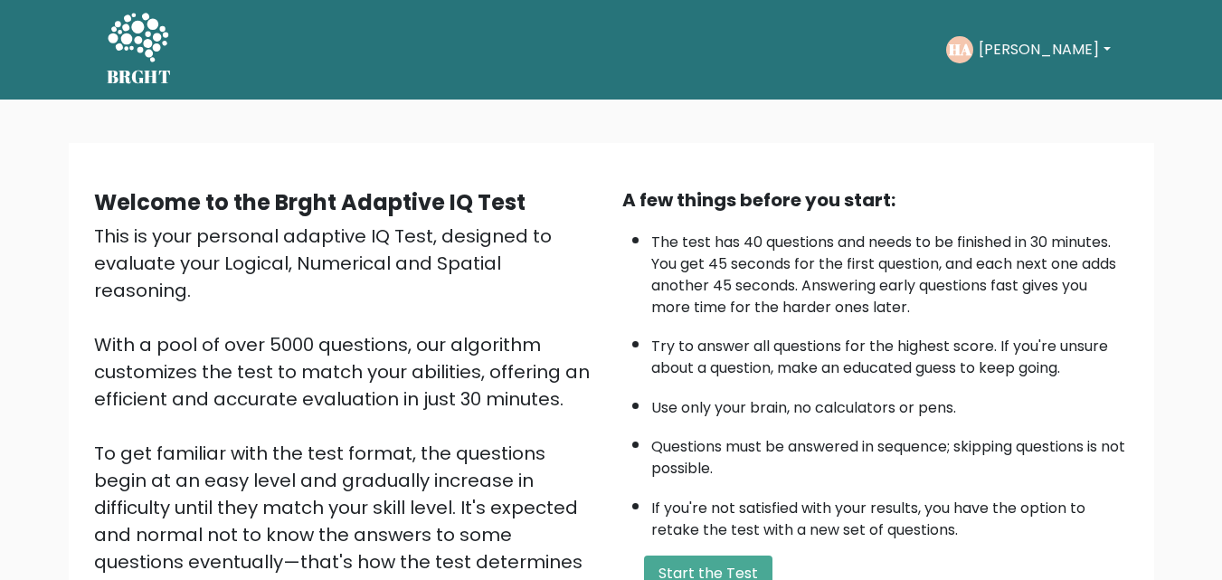
click at [713, 555] on button "Start the Test" at bounding box center [708, 573] width 128 height 36
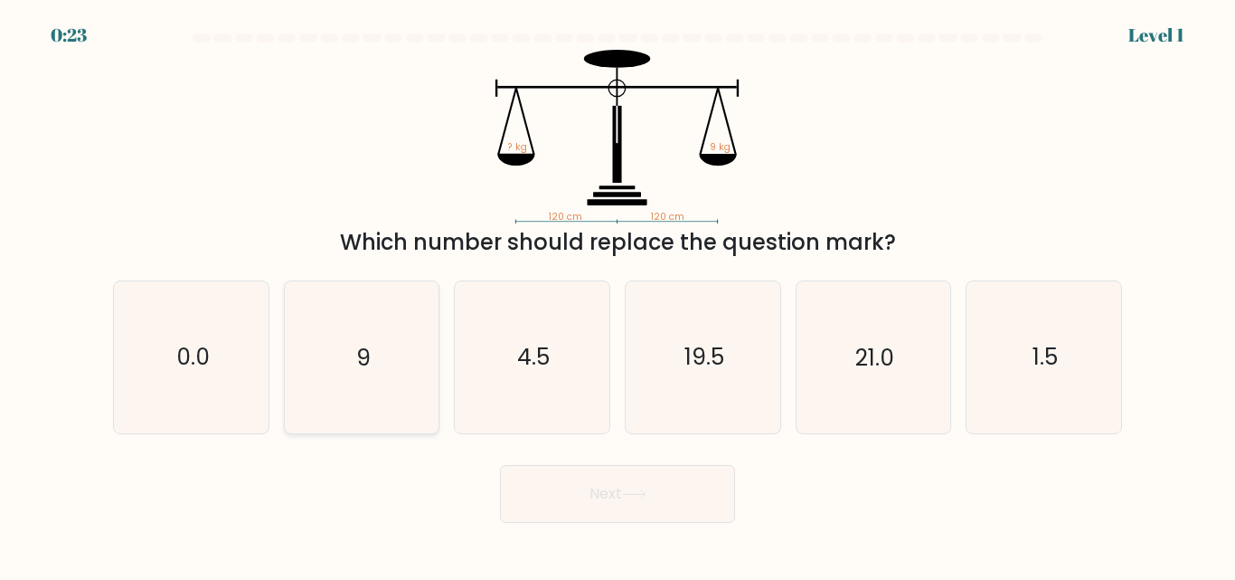
click at [354, 367] on icon "9" at bounding box center [361, 356] width 151 height 151
click at [618, 295] on input "b. 9" at bounding box center [618, 292] width 1 height 5
radio input "true"
click at [638, 489] on icon at bounding box center [634, 494] width 24 height 10
